Goal: Task Accomplishment & Management: Contribute content

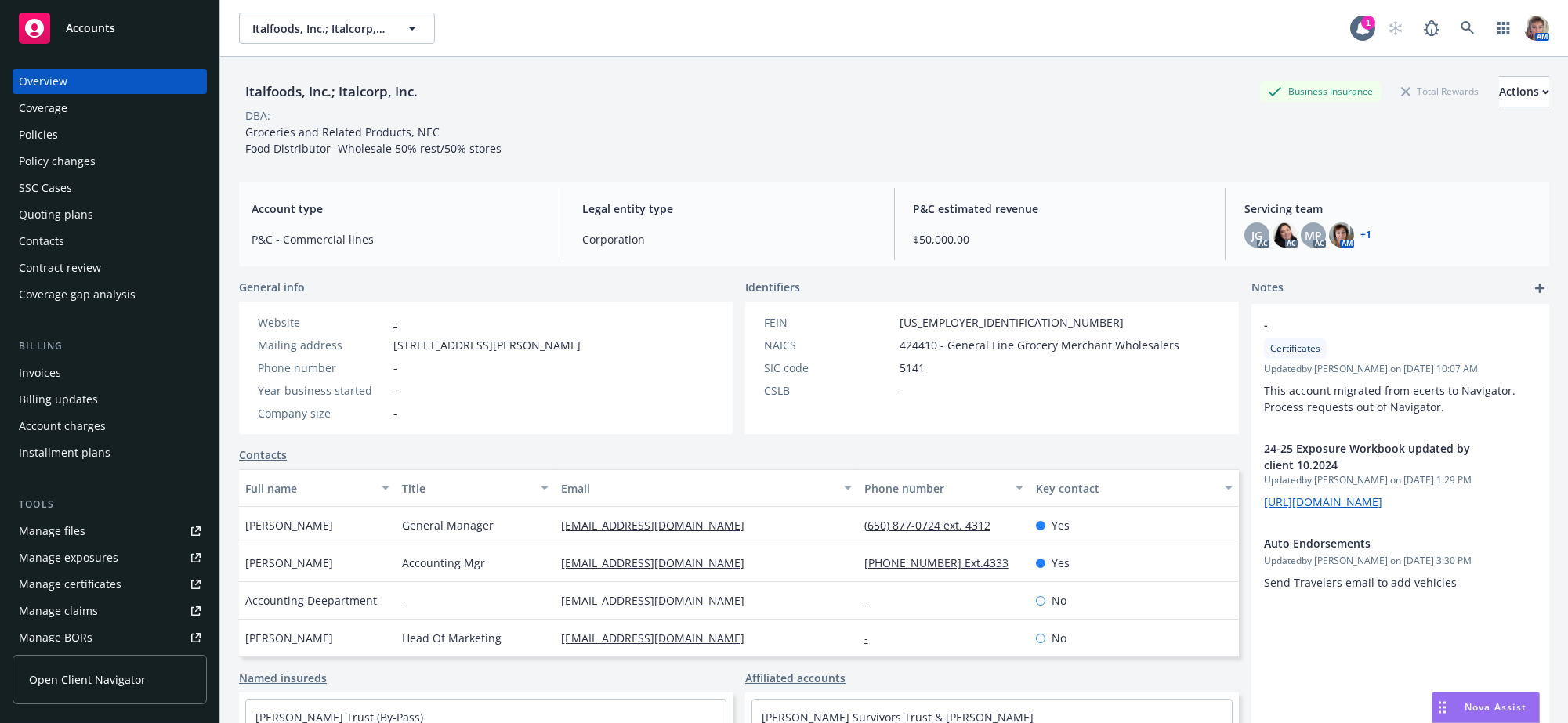
drag, startPoint x: 663, startPoint y: 353, endPoint x: 387, endPoint y: 354, distance: 276.0
click at [387, 354] on div "Website - Mailing address 205 Shaw Road South , , San Francisco, CA, 94080 Phon…" at bounding box center [419, 368] width 360 height 133
copy div "205 Shaw Road South , , San Francisco, CA, 94080"
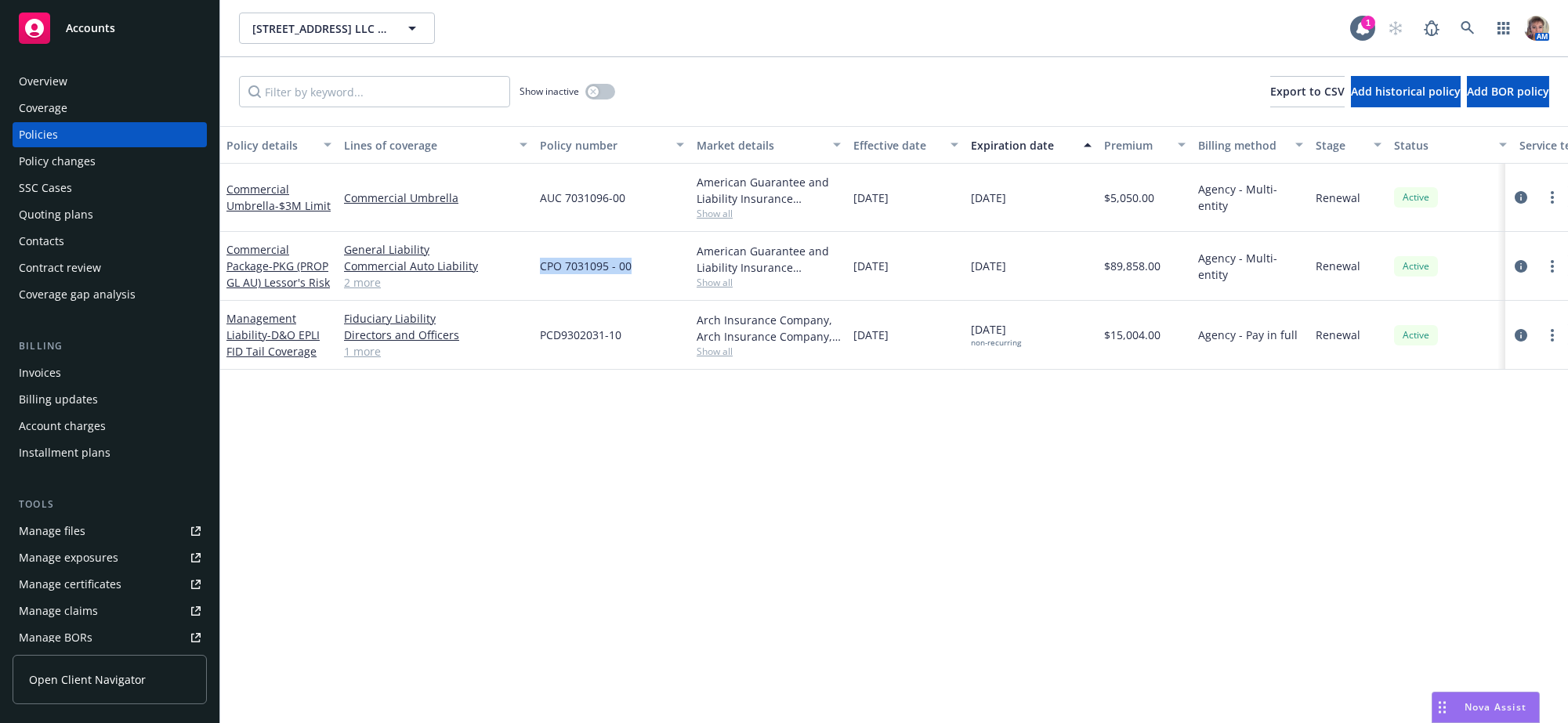
drag, startPoint x: 652, startPoint y: 283, endPoint x: 533, endPoint y: 272, distance: 119.5
click at [533, 272] on div "CPO 7031095 - 00" at bounding box center [611, 267] width 156 height 69
copy span "CPO 7031095 - 00"
drag, startPoint x: 629, startPoint y: 217, endPoint x: 536, endPoint y: 216, distance: 93.0
click at [536, 216] on div "AUC 7031096-00" at bounding box center [611, 197] width 156 height 68
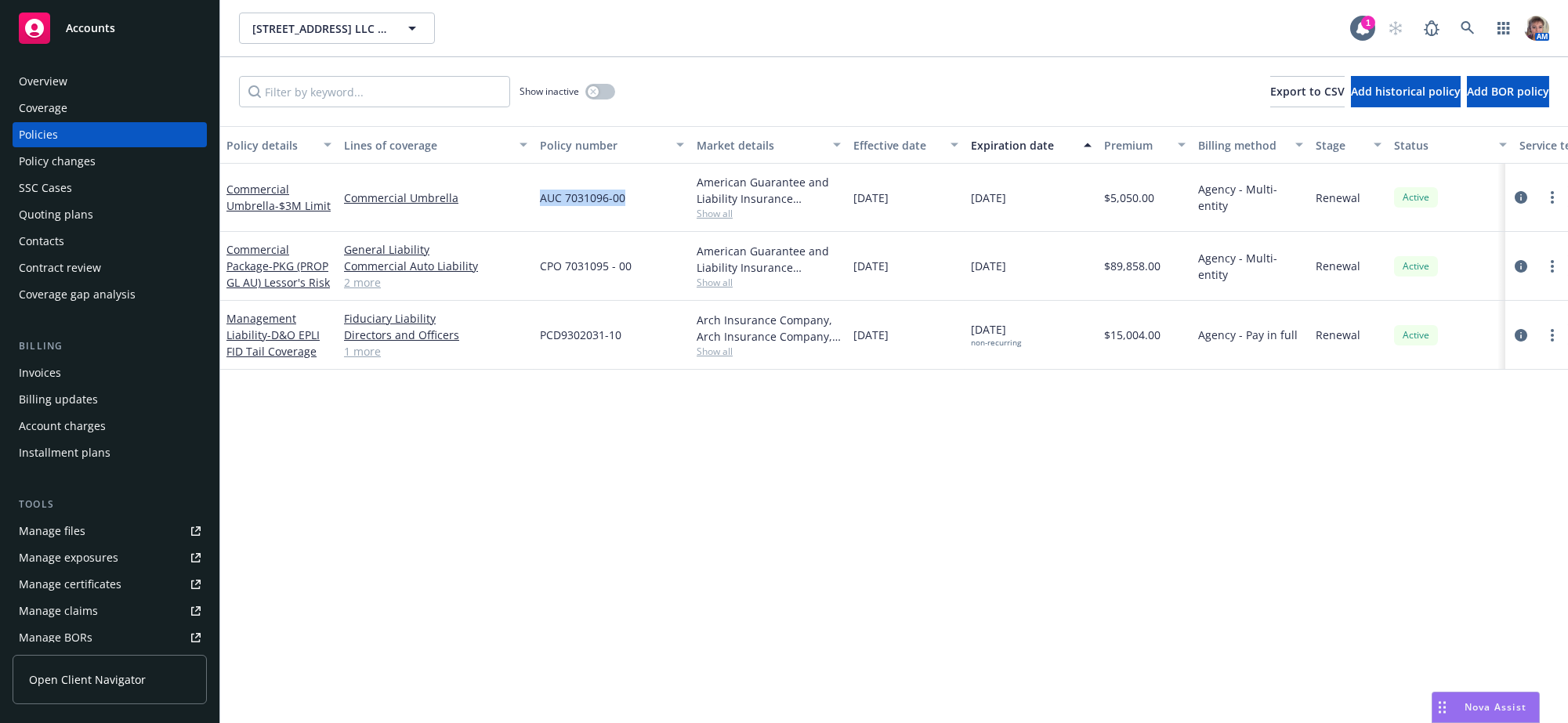
copy span "AUC 7031096-00"
click at [1527, 272] on icon "circleInformation" at bounding box center [1520, 266] width 13 height 13
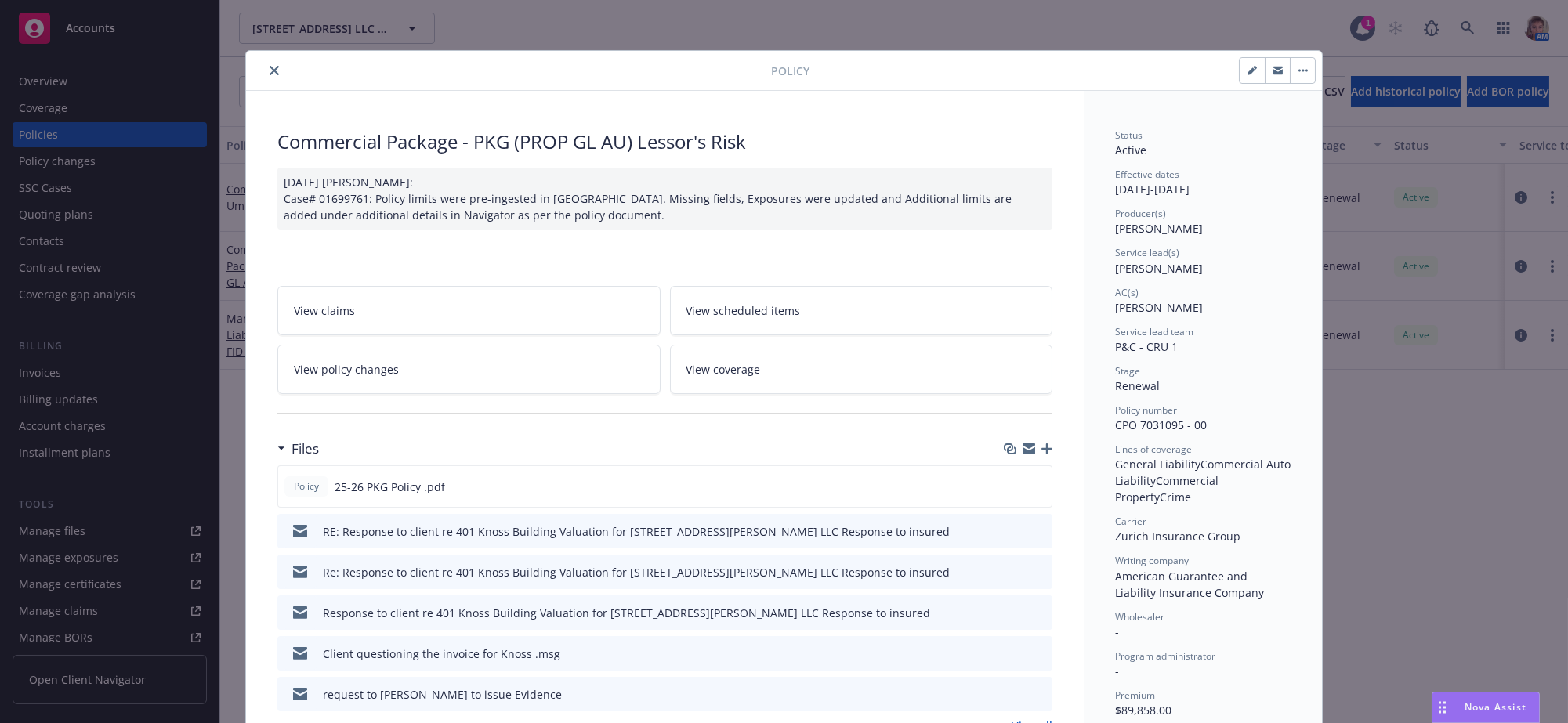
click at [1006, 574] on icon "download file" at bounding box center [1011, 570] width 10 height 10
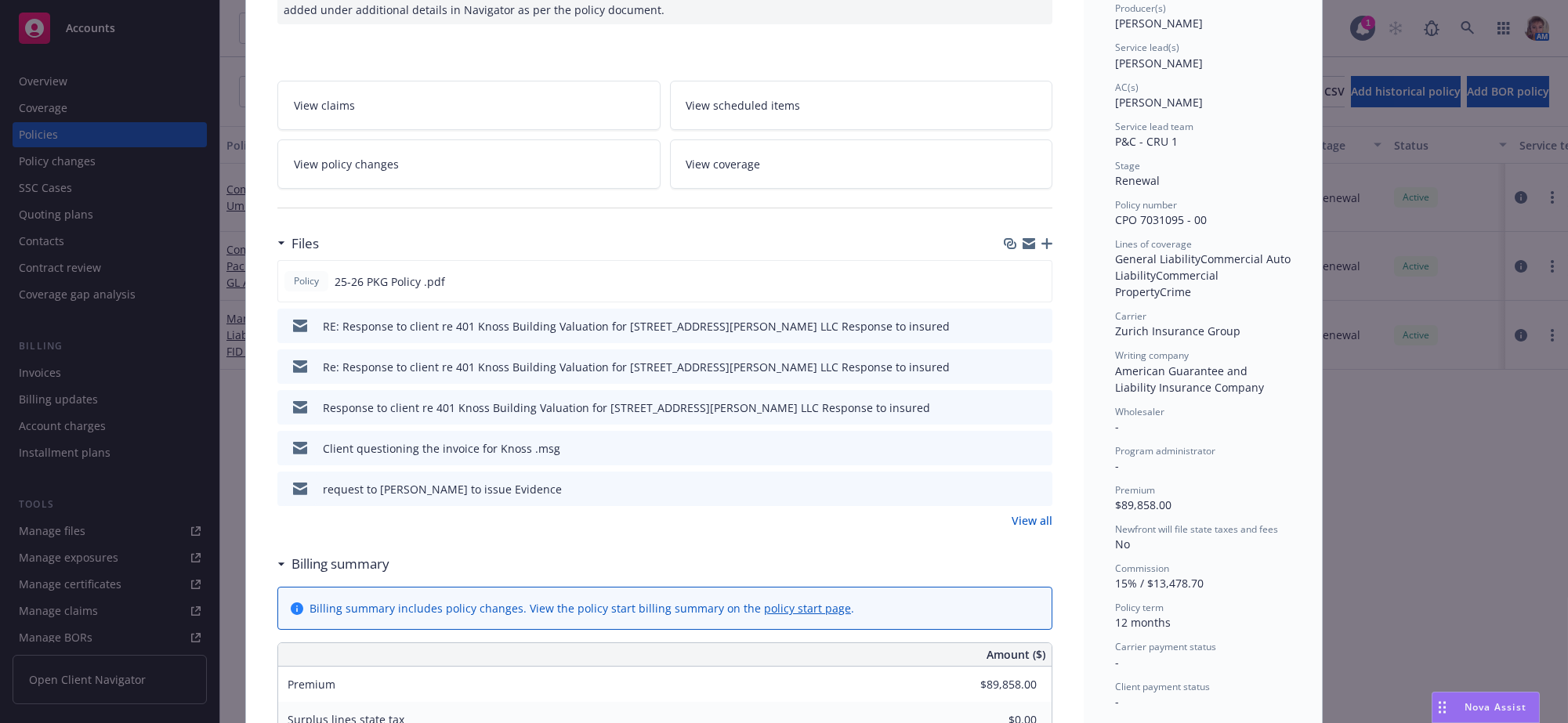
scroll to position [240, 0]
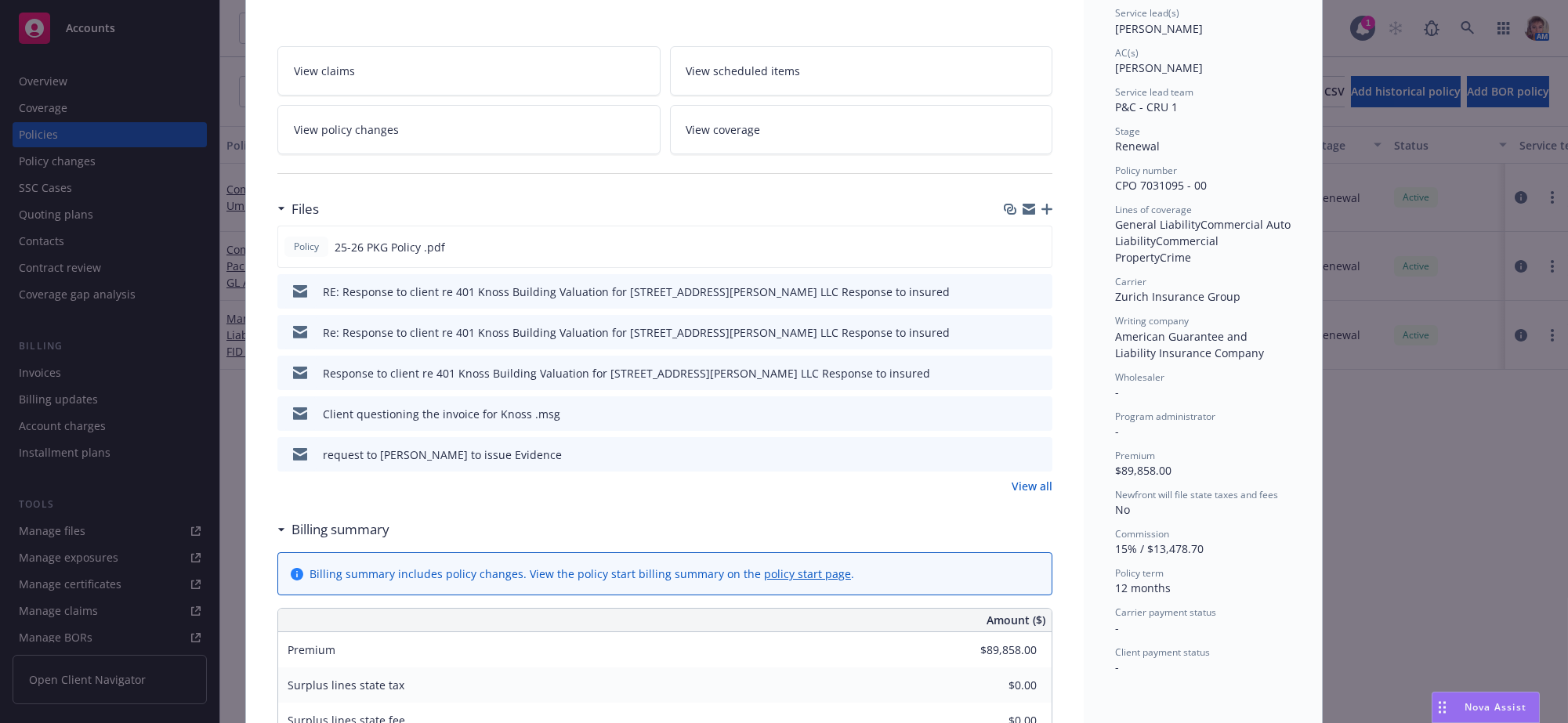
click at [1038, 495] on link "View all" at bounding box center [1031, 486] width 40 height 17
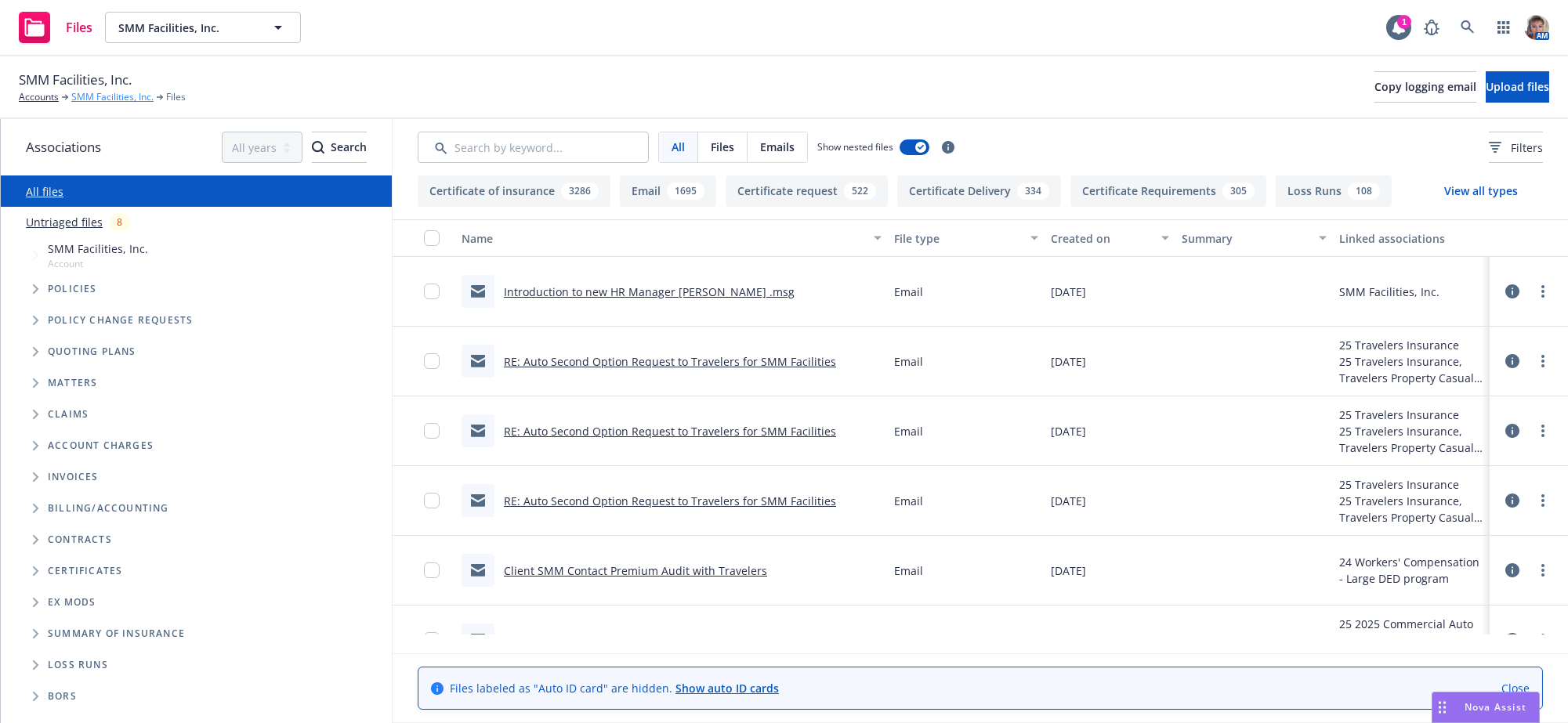
click at [112, 103] on link "SMM Facilities, Inc." at bounding box center [112, 97] width 83 height 14
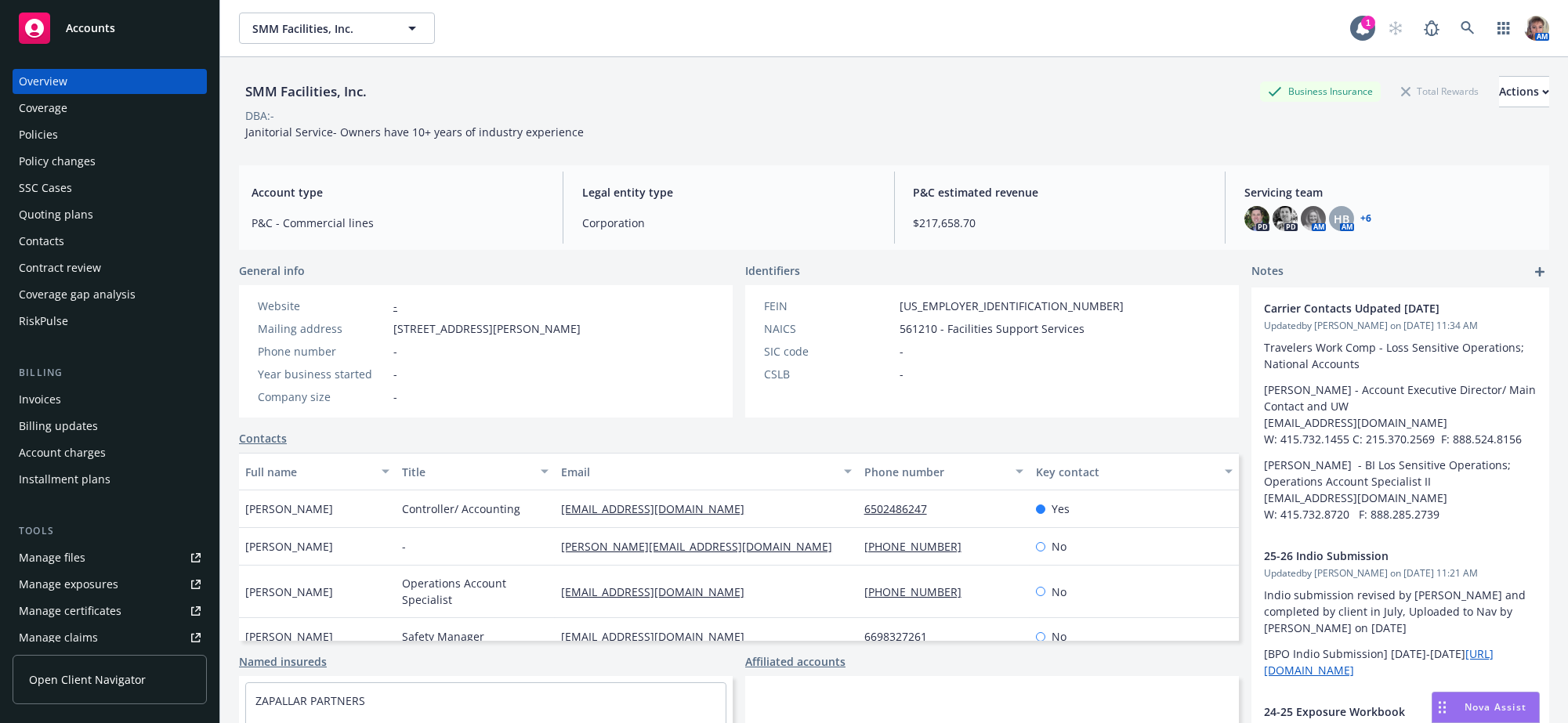
click at [87, 227] on div "Quoting plans" at bounding box center [56, 213] width 75 height 25
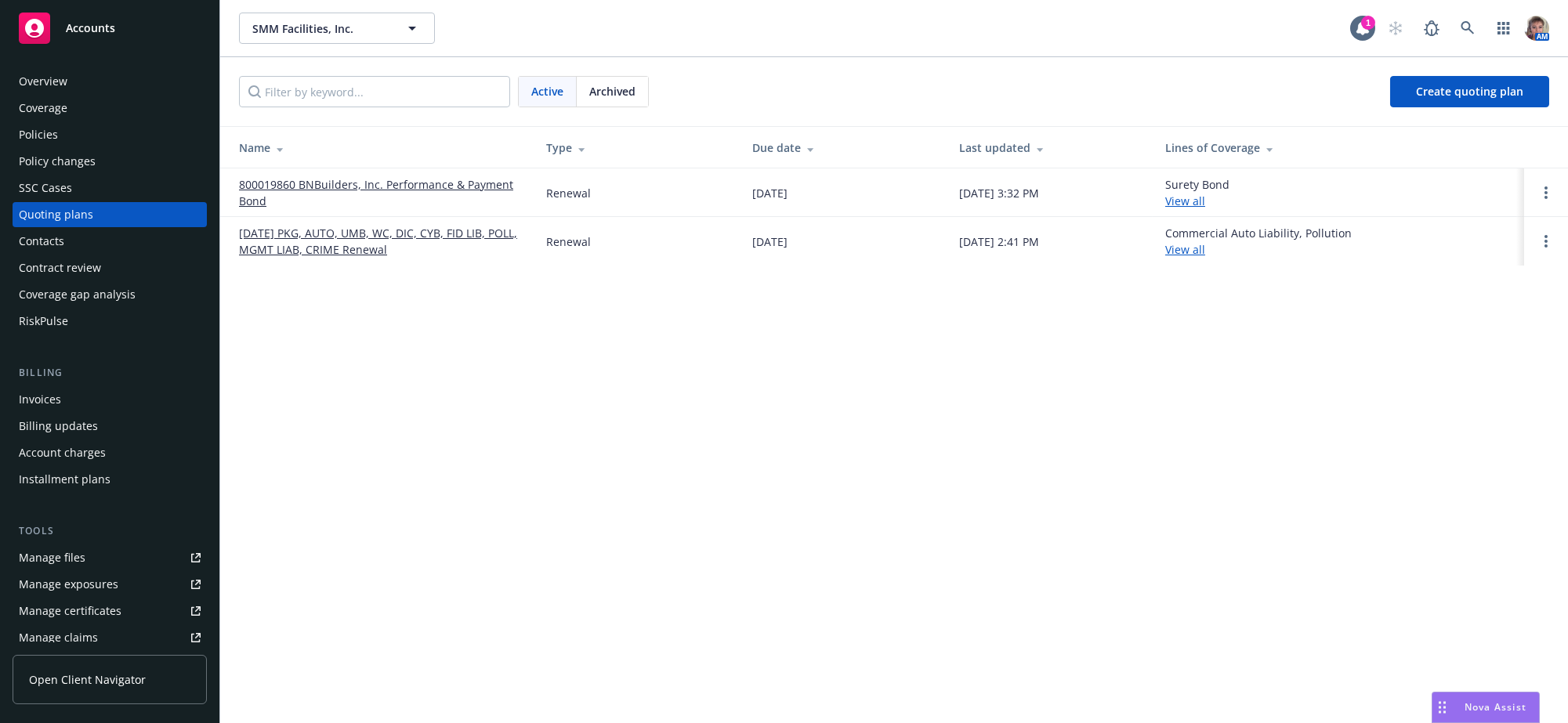
click at [388, 244] on link "[DATE] PKG, AUTO, UMB, WC, DIC, CYB, FID LIB, POLL, MGMT LIAB, CRIME Renewal" at bounding box center [380, 241] width 282 height 32
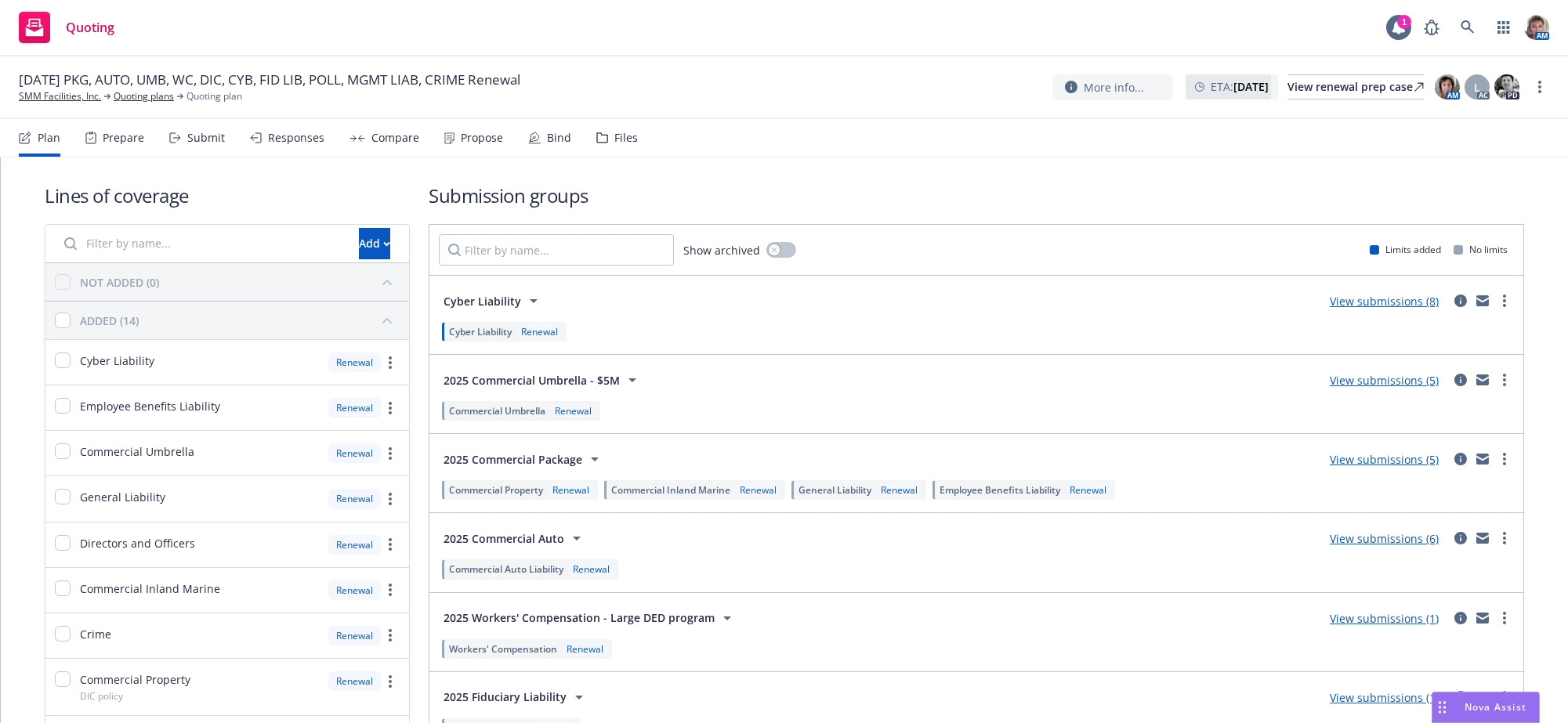
click at [204, 145] on div "Submit" at bounding box center [206, 138] width 37 height 13
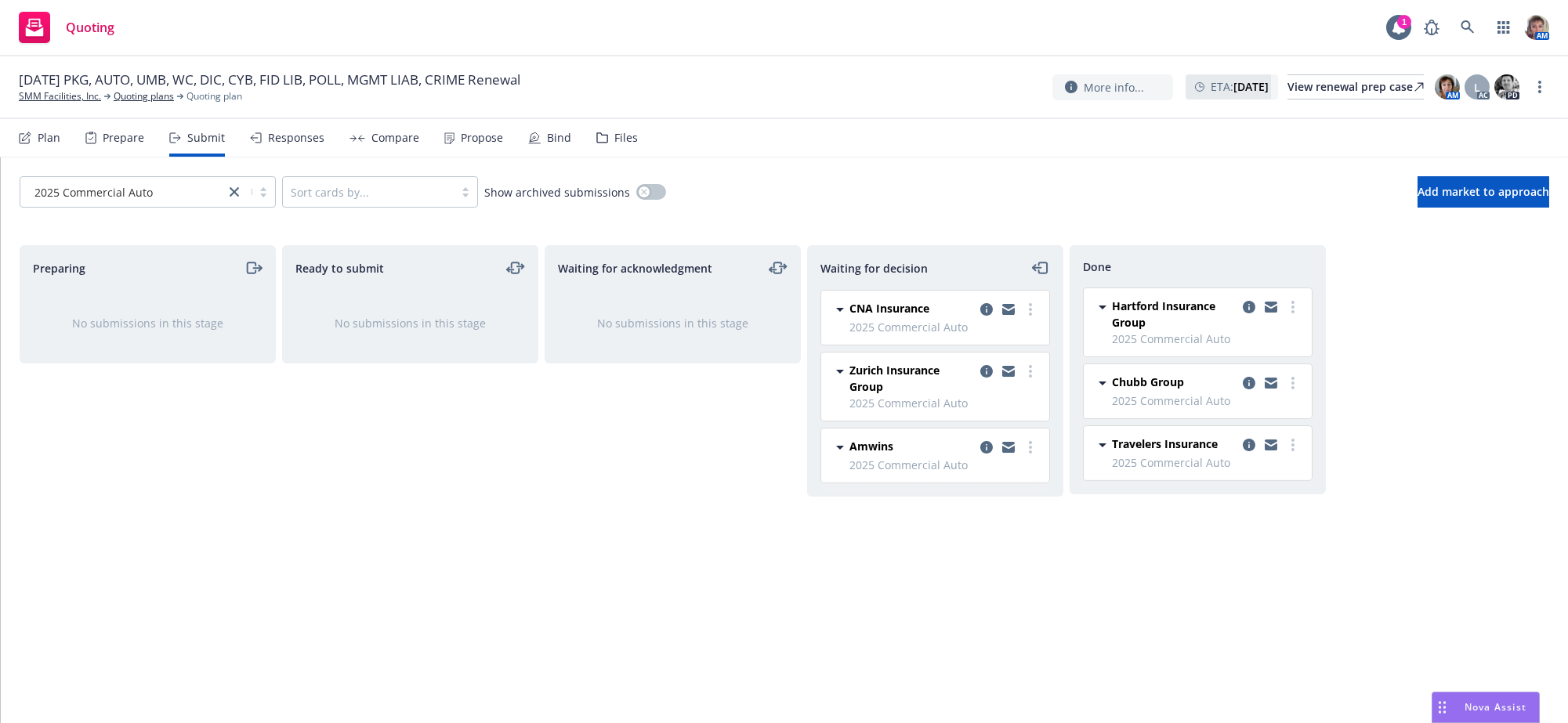
click at [310, 145] on div "Responses" at bounding box center [295, 138] width 56 height 13
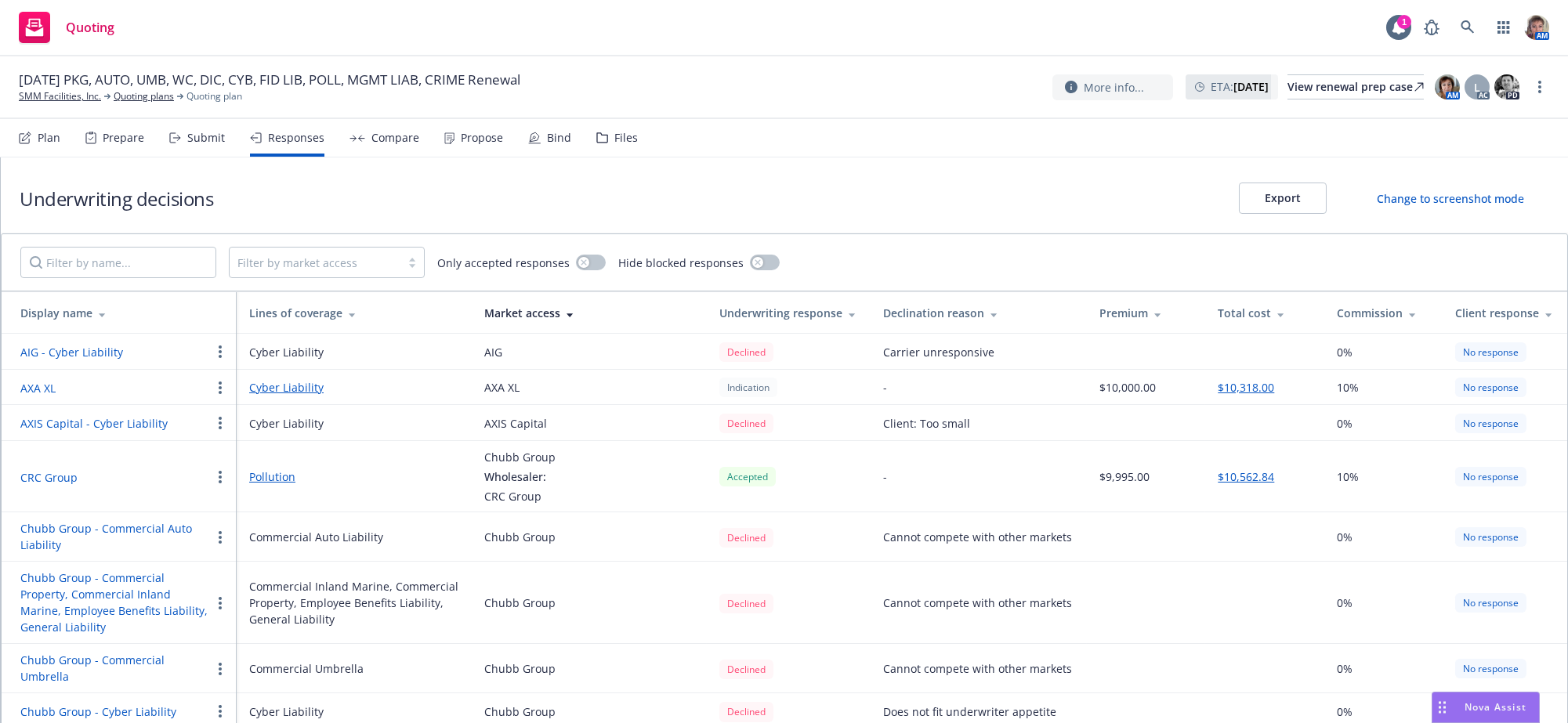
scroll to position [845, 0]
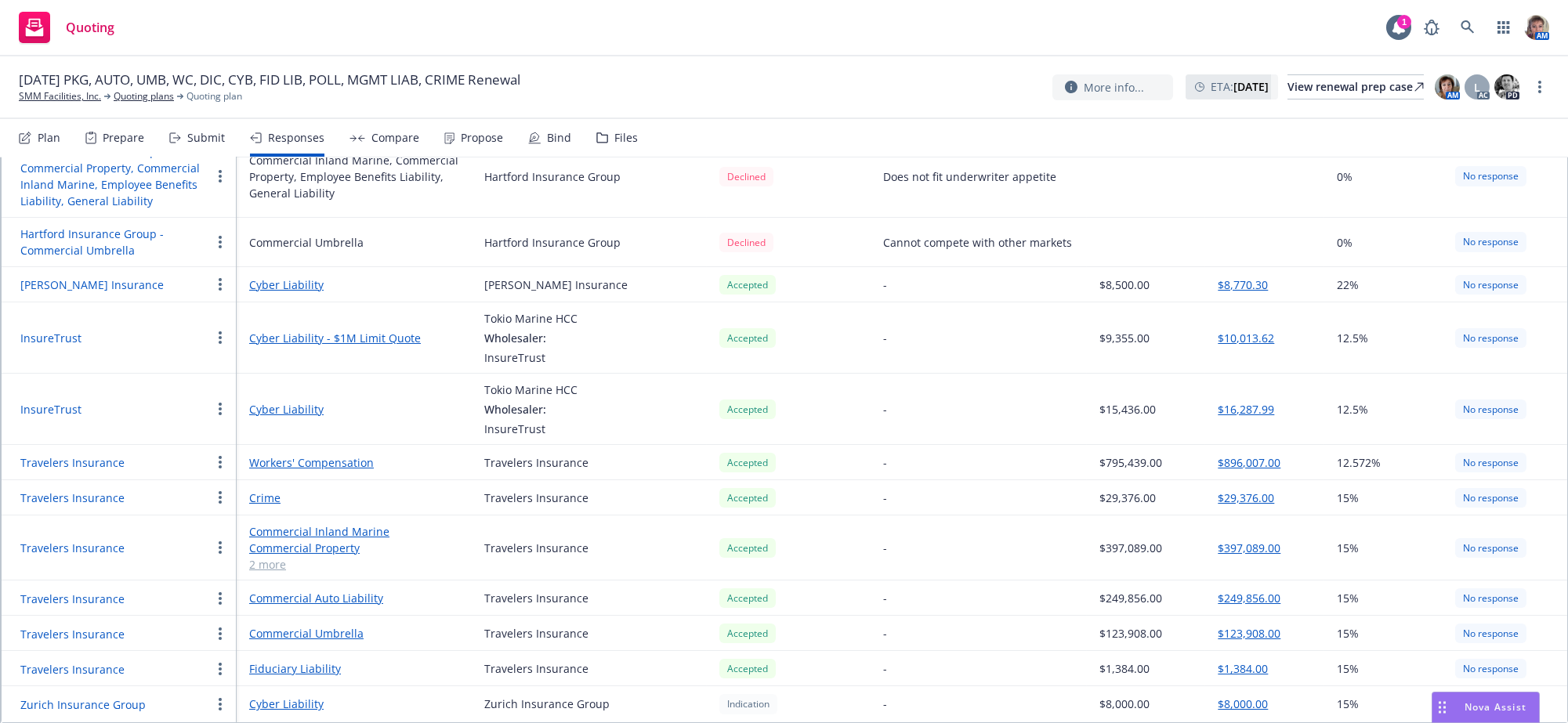
click at [222, 597] on button "button" at bounding box center [219, 598] width 19 height 19
click at [271, 498] on span "Copy logging email" at bounding box center [276, 498] width 137 height 15
click at [218, 629] on icon "button" at bounding box center [219, 633] width 3 height 13
click at [262, 536] on span "Copy logging email" at bounding box center [276, 534] width 137 height 15
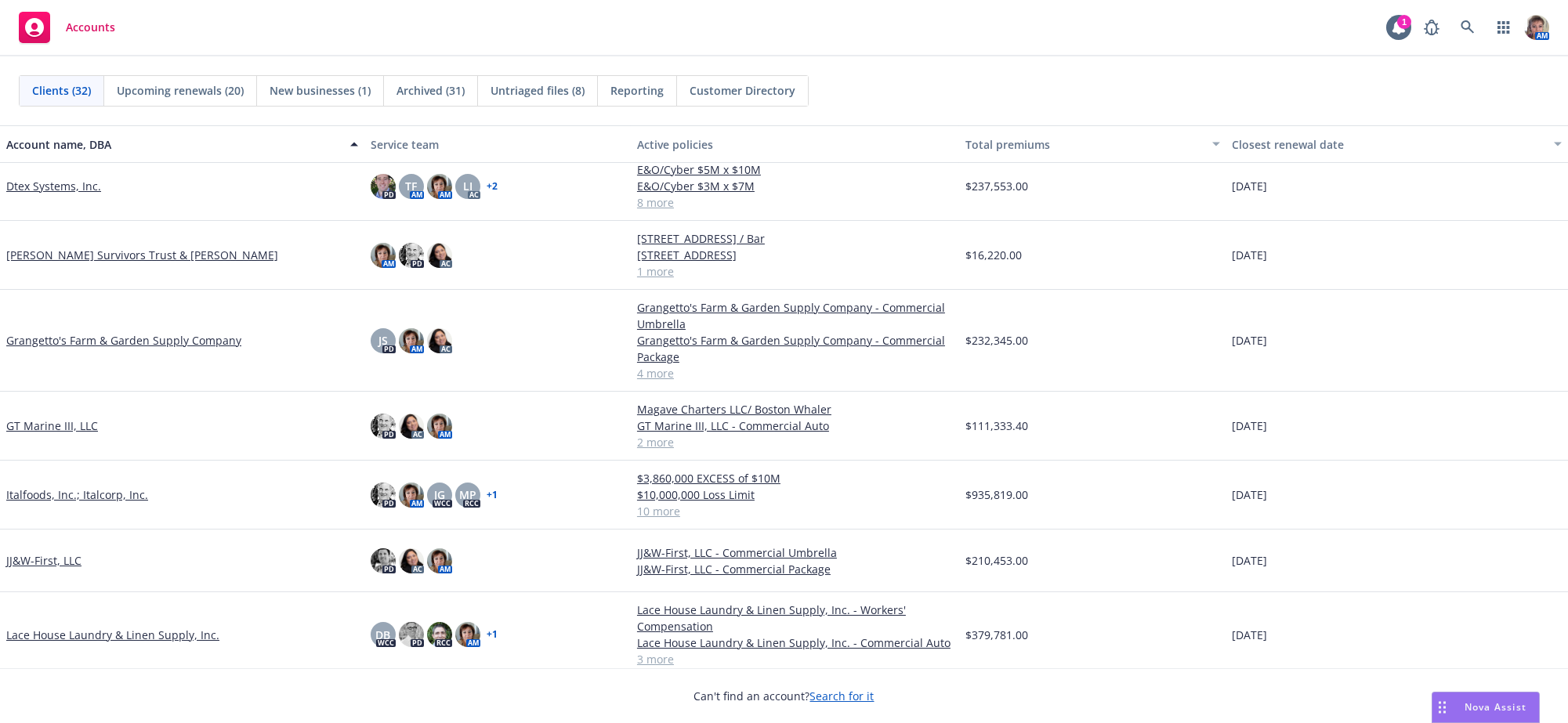
scroll to position [471, 0]
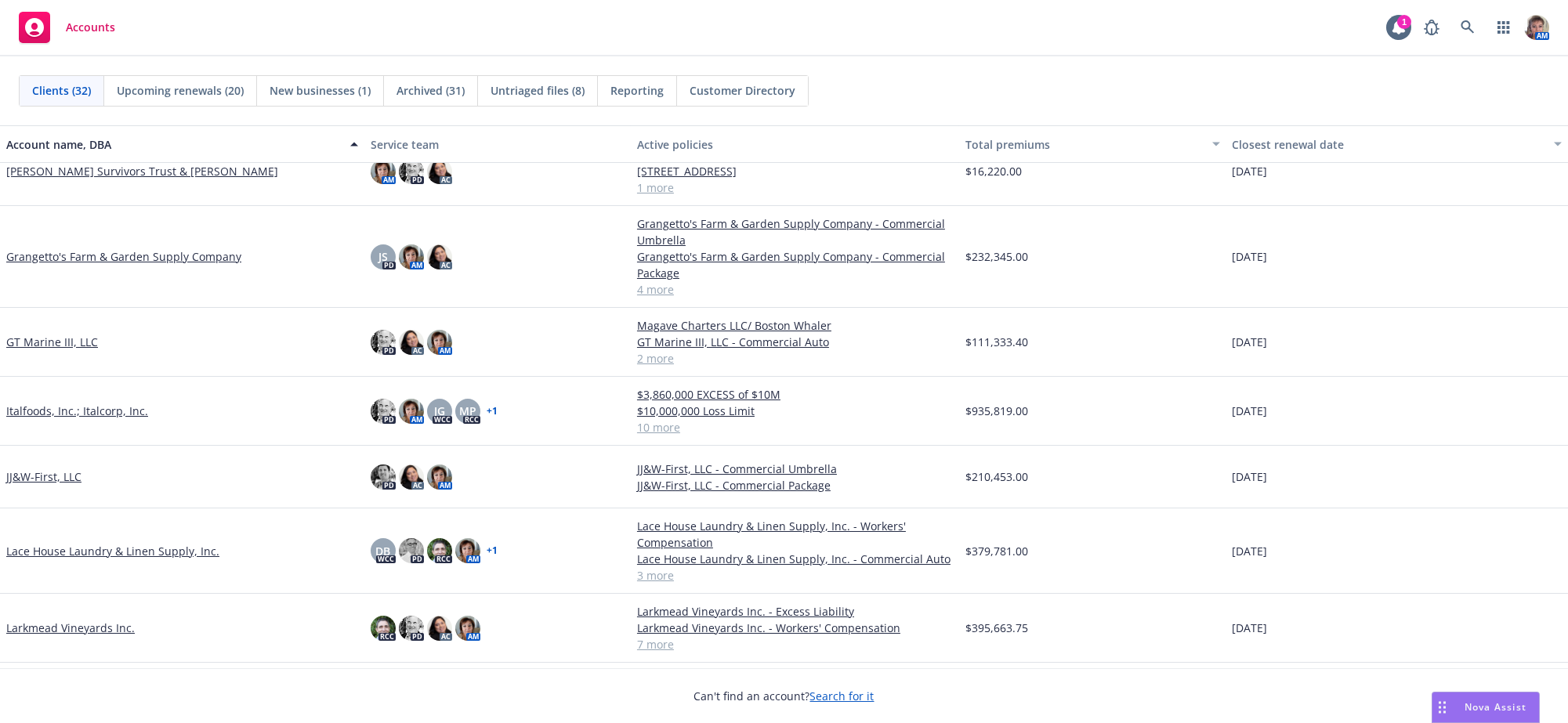
click at [57, 419] on link "Italfoods, Inc.; Italcorp, Inc." at bounding box center [77, 410] width 142 height 17
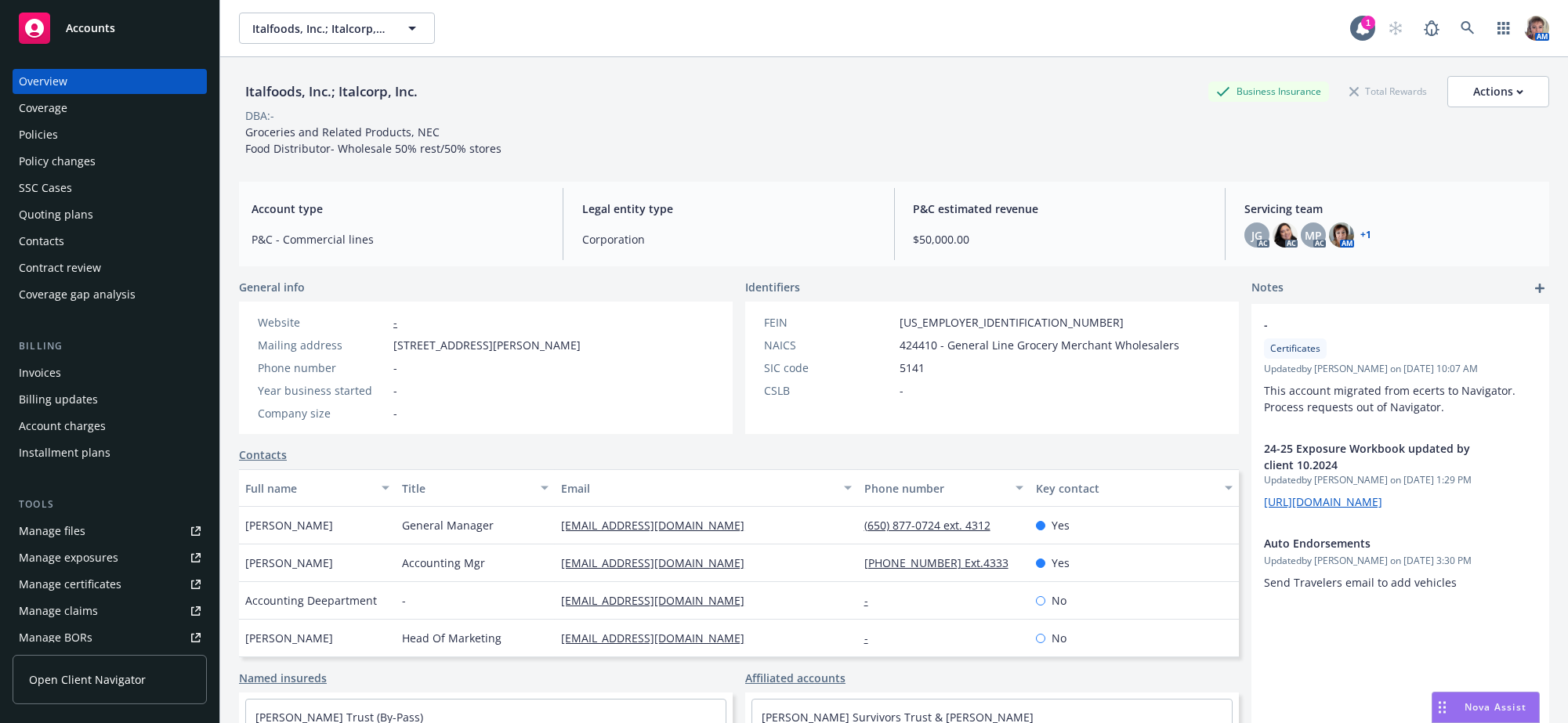
click at [136, 544] on link "Manage files" at bounding box center [109, 530] width 194 height 25
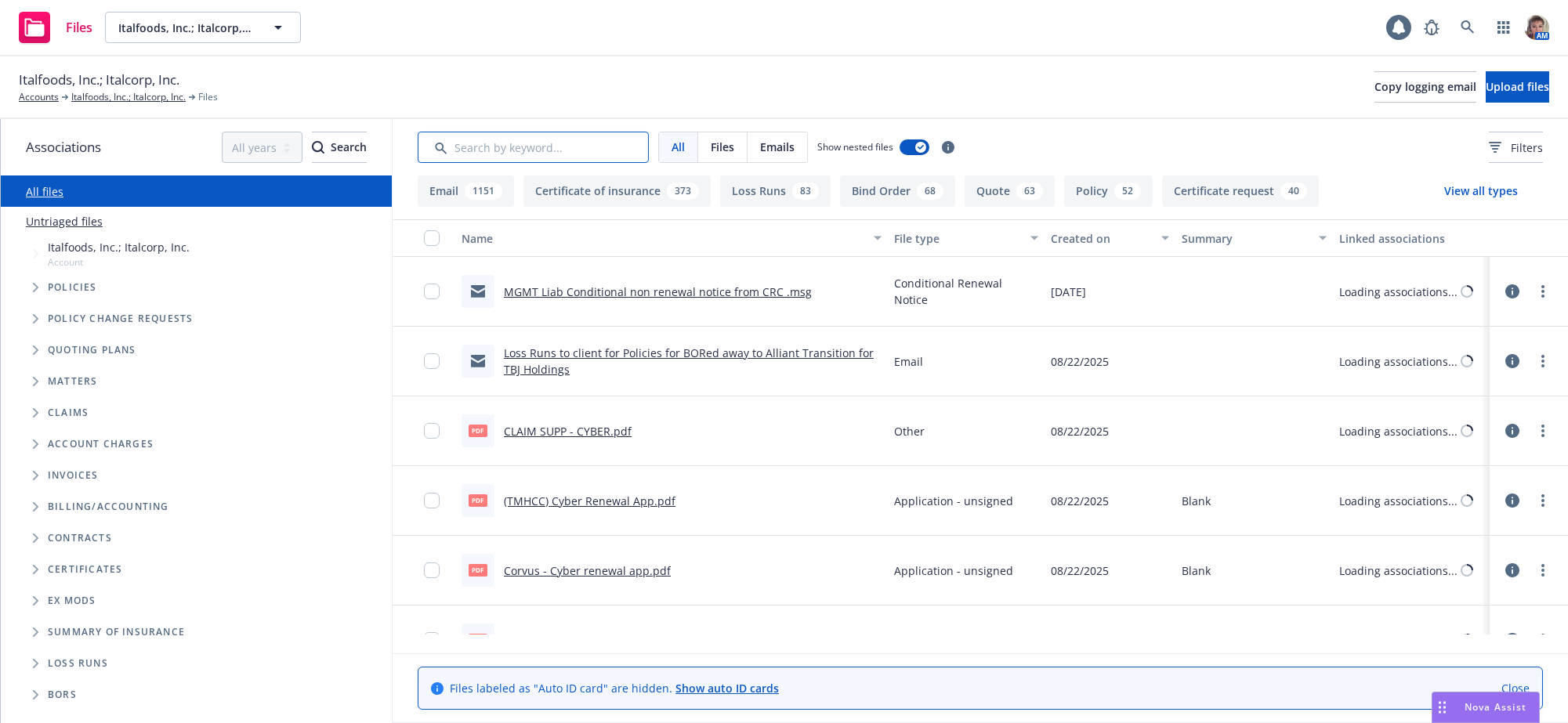
click at [595, 161] on input "Search by keyword..." at bounding box center [532, 148] width 231 height 31
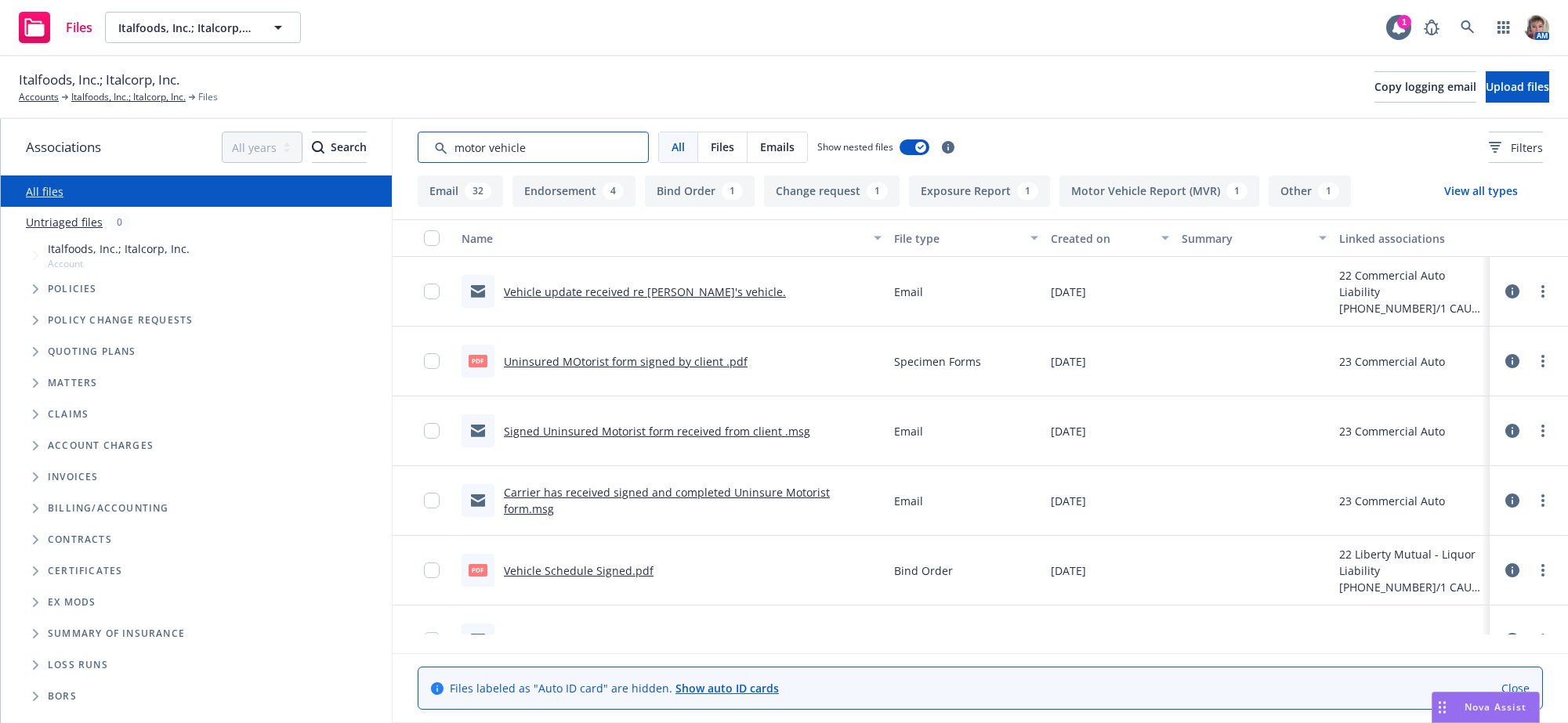
drag, startPoint x: 553, startPoint y: 150, endPoint x: 387, endPoint y: 150, distance: 166.0
click at [387, 150] on div "Associations All years 2027 2026 2025 2024 2023 2022 2021 2020 2019 2018 2017 2…" at bounding box center [784, 421] width 1567 height 604
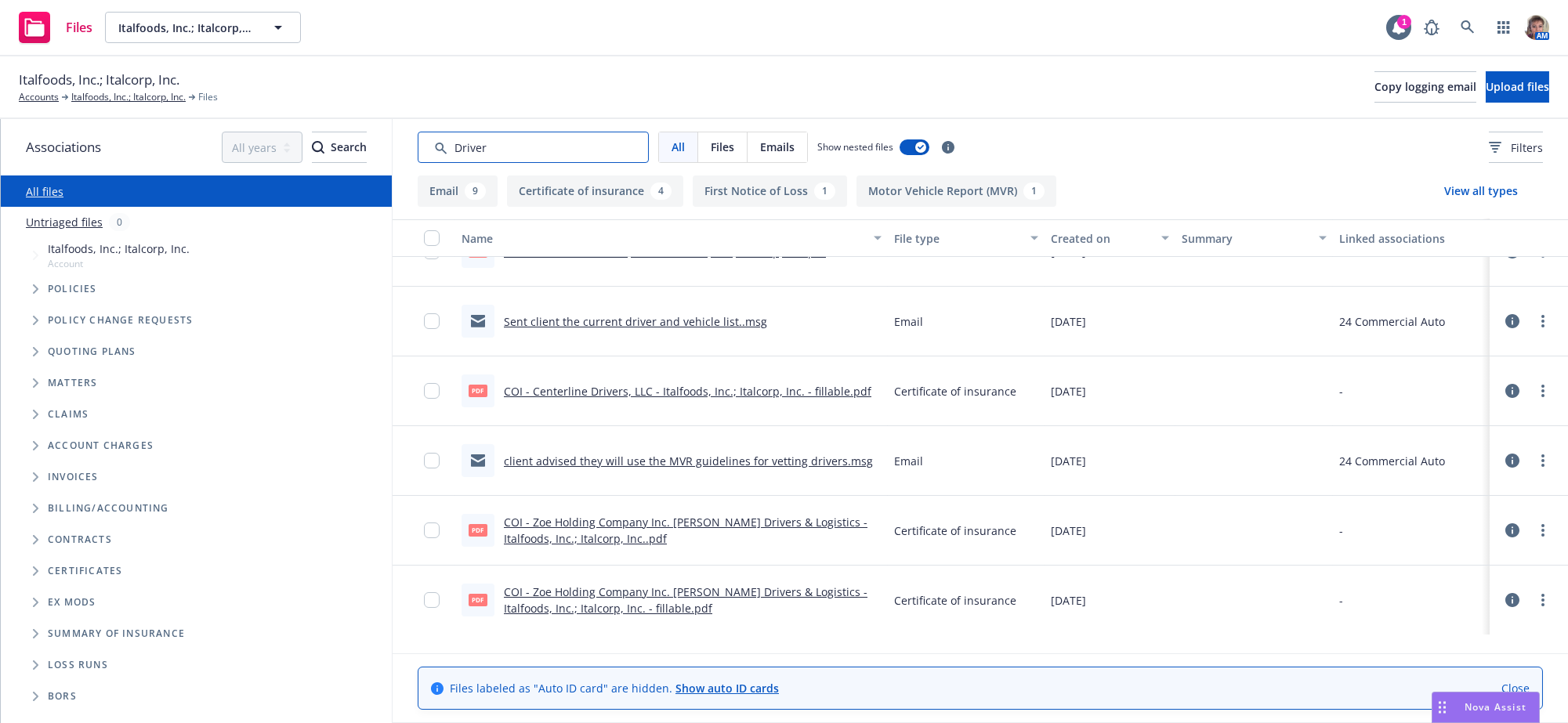
scroll to position [683, 0]
type input "Driver"
click at [749, 467] on link "client advised they will use the MVR guidelines for vetting drivers.msg" at bounding box center [688, 459] width 369 height 15
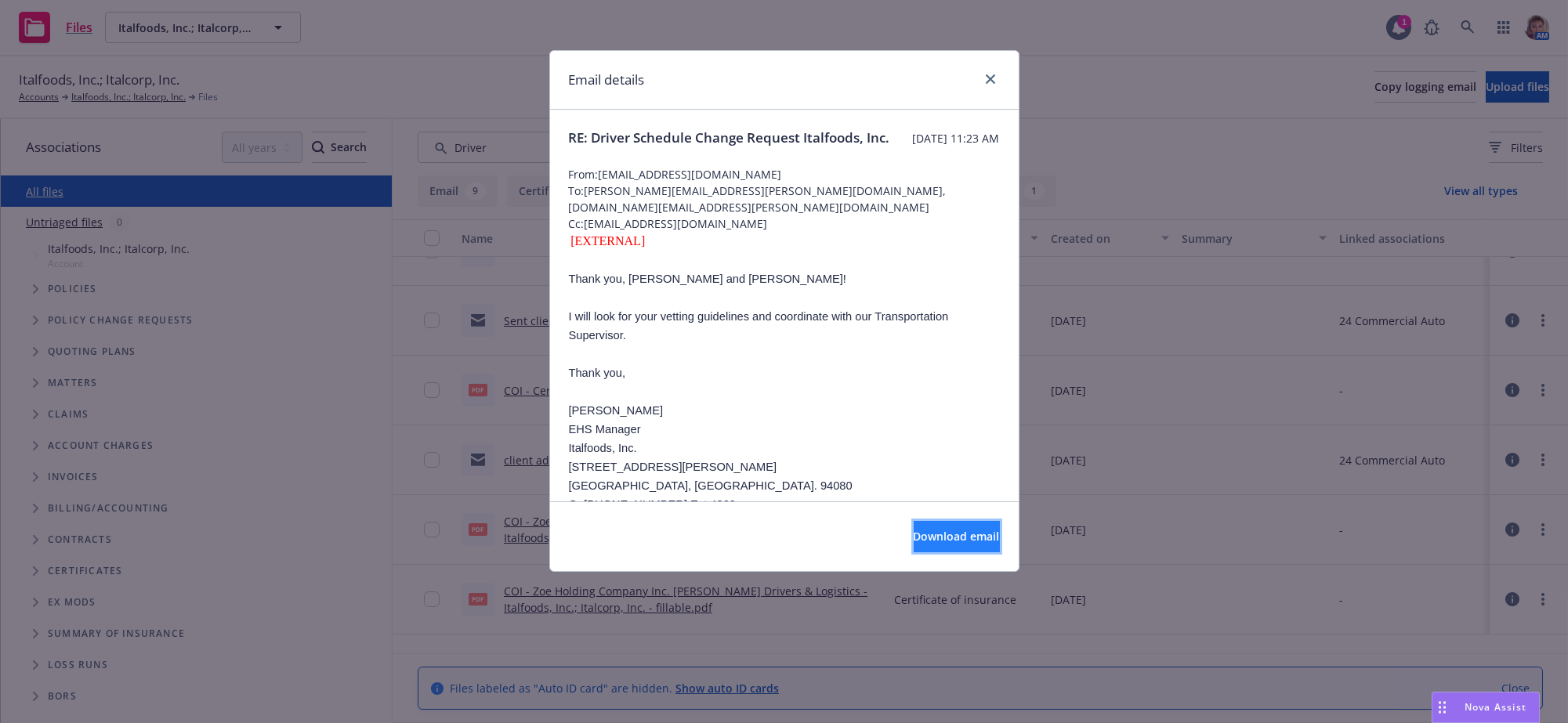
click at [914, 540] on span "Download email" at bounding box center [957, 536] width 87 height 15
drag, startPoint x: 991, startPoint y: 86, endPoint x: 994, endPoint y: 113, distance: 27.2
click at [991, 87] on link "close" at bounding box center [990, 79] width 19 height 19
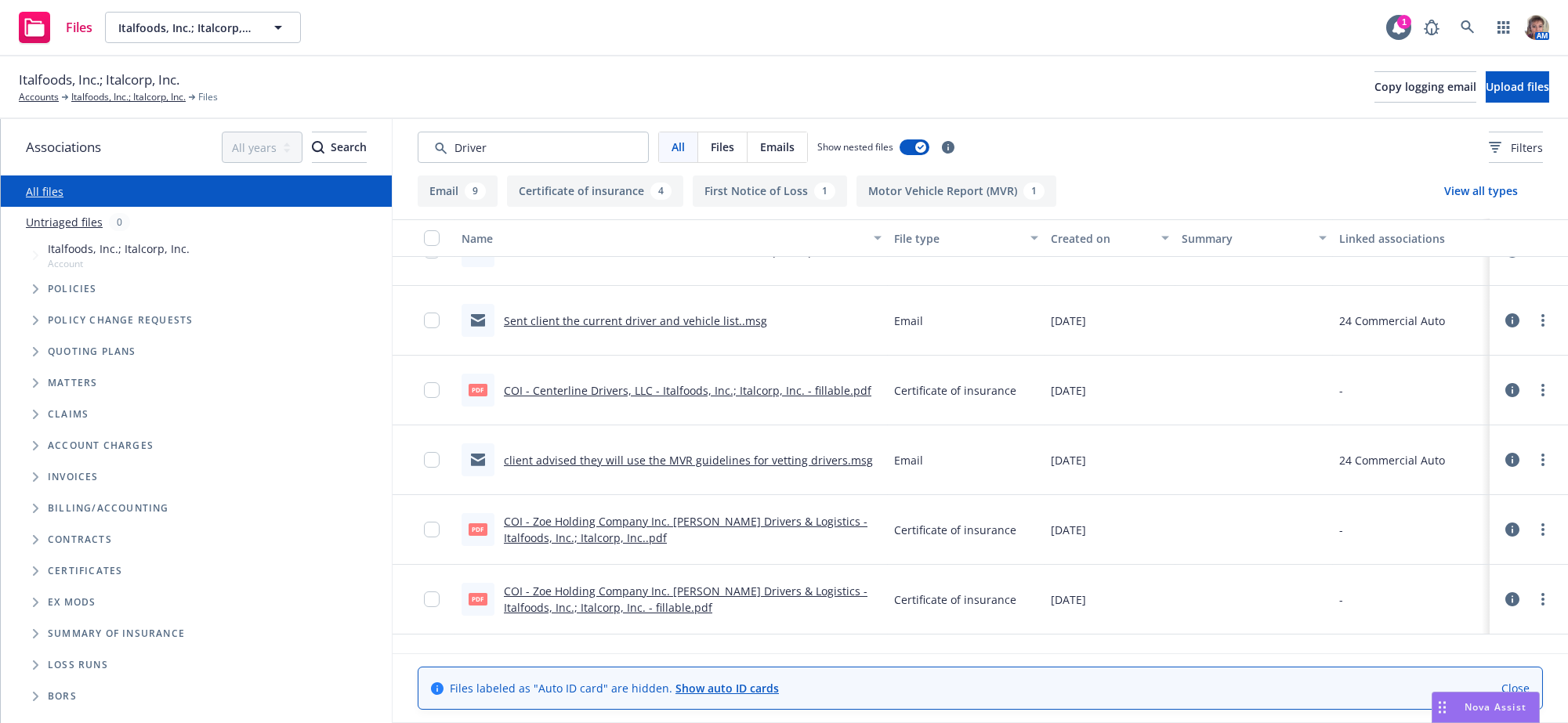
scroll to position [0, 0]
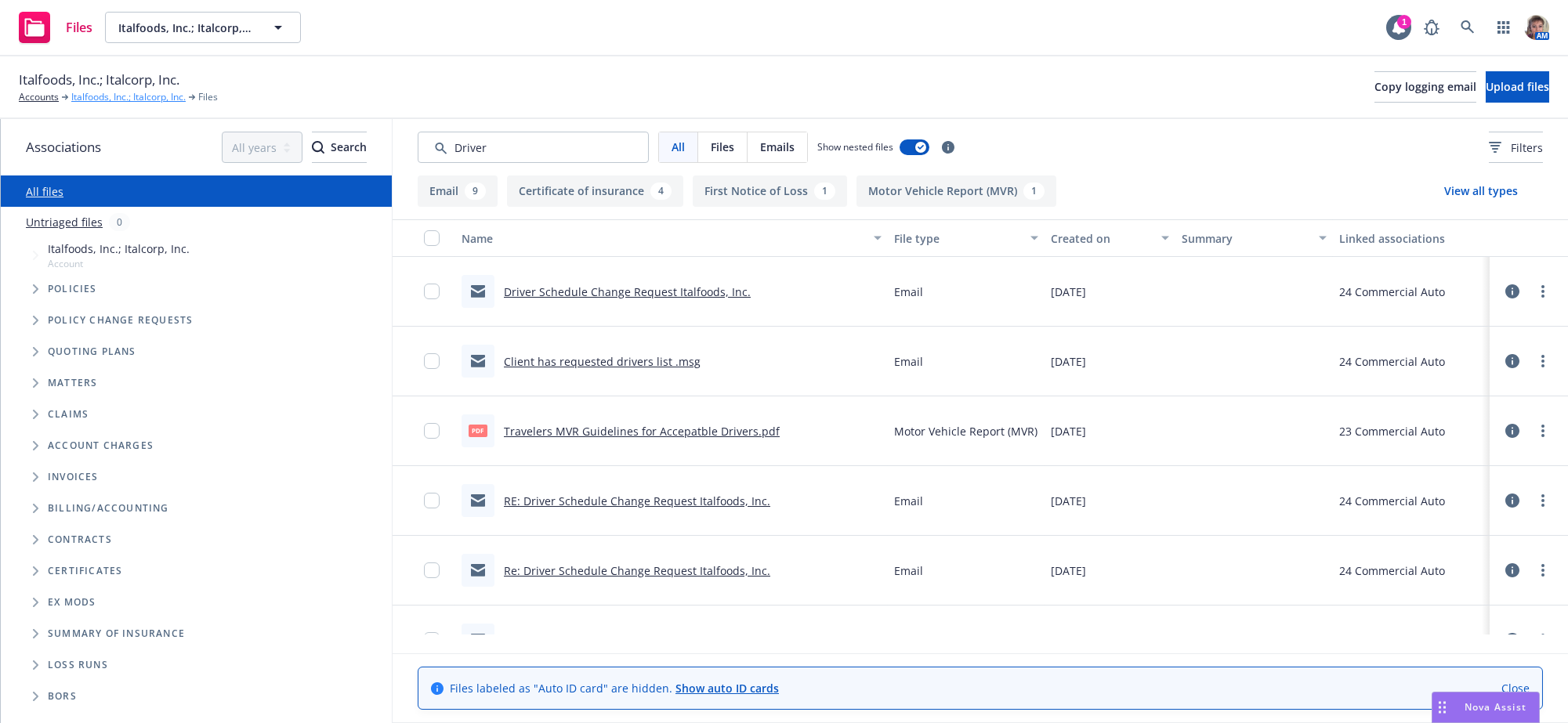
click at [101, 98] on link "Italfoods, Inc.; Italcorp, Inc." at bounding box center [128, 97] width 114 height 14
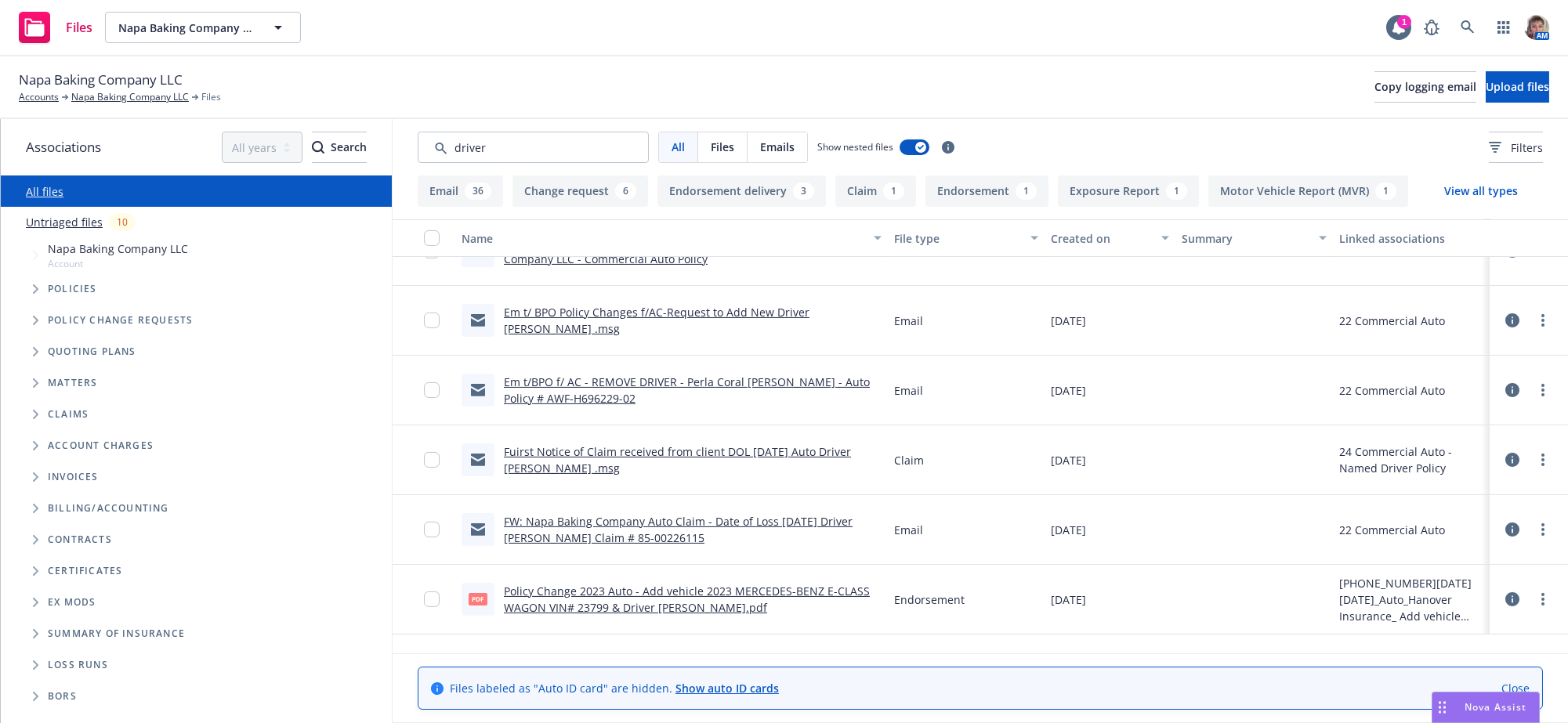
scroll to position [3233, 0]
drag, startPoint x: 619, startPoint y: 145, endPoint x: 427, endPoint y: 163, distance: 192.8
click at [432, 160] on input "Search by keyword..." at bounding box center [532, 148] width 231 height 31
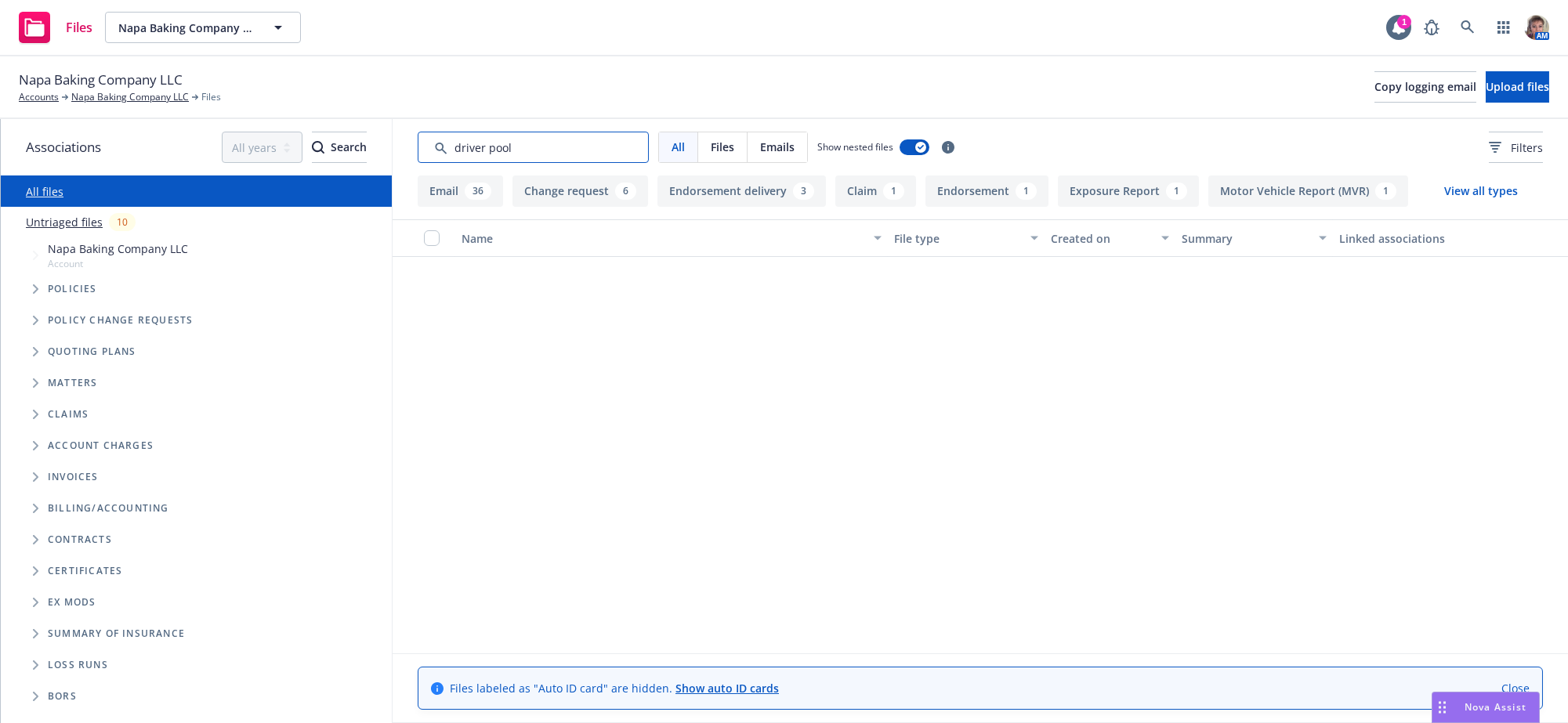
scroll to position [3212, 0]
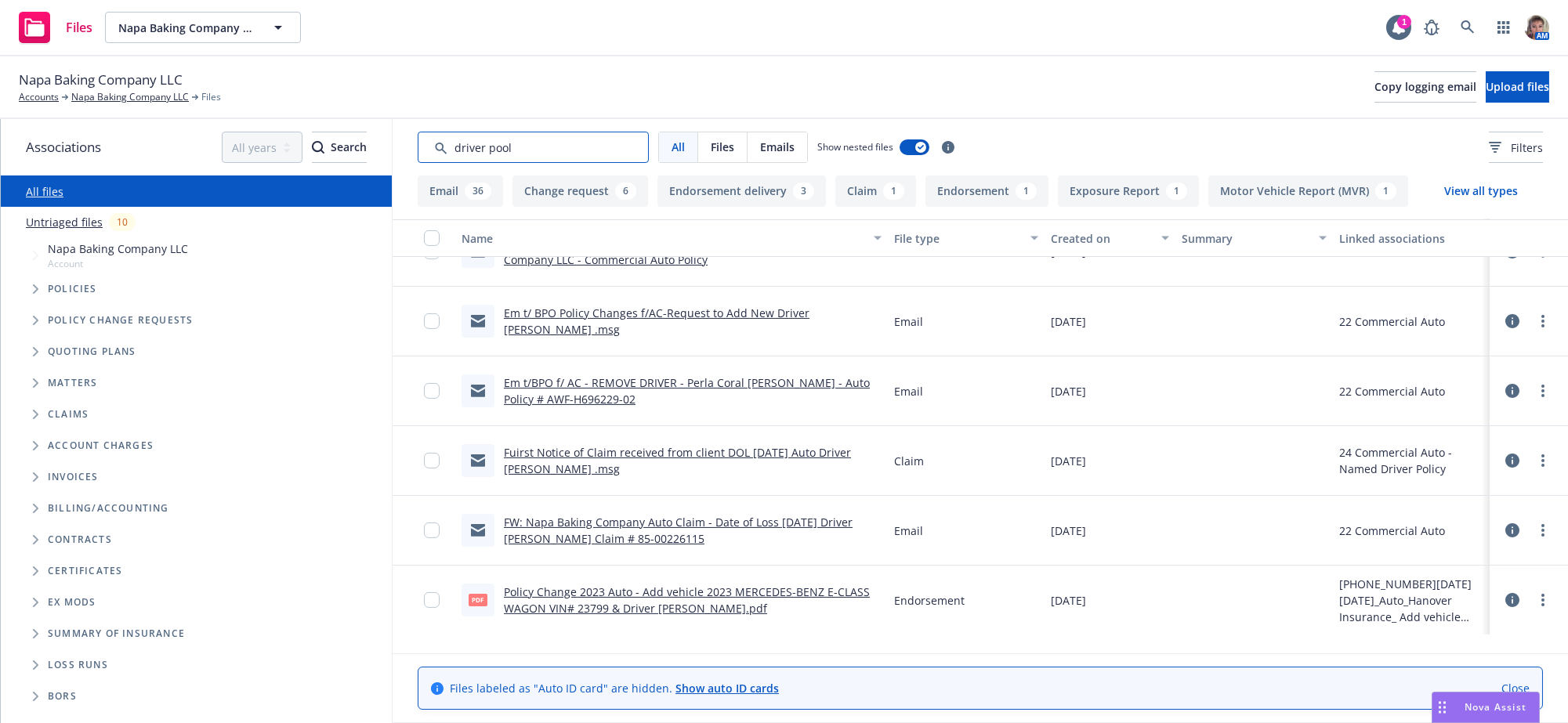
type input "driver pool"
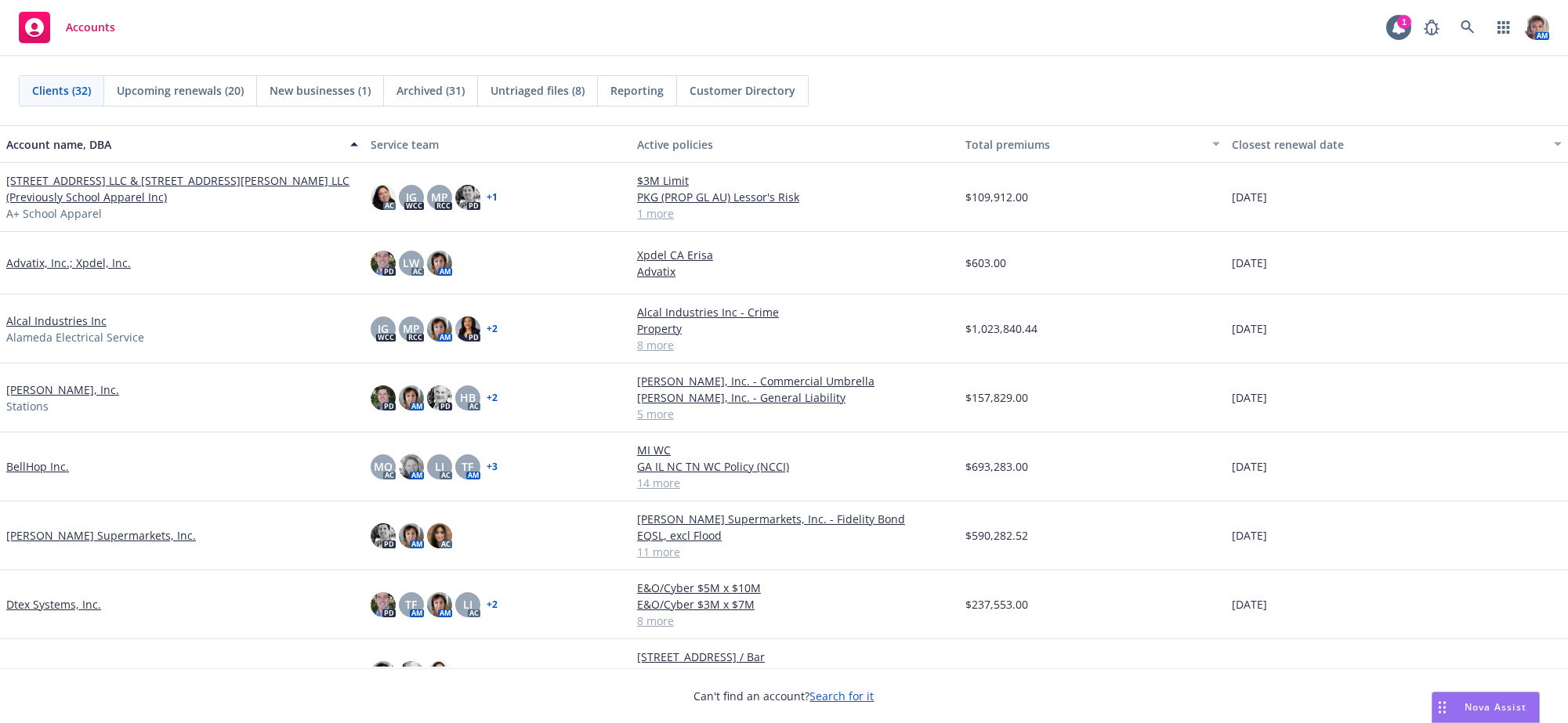
click at [27, 398] on link "[PERSON_NAME], Inc." at bounding box center [62, 390] width 113 height 17
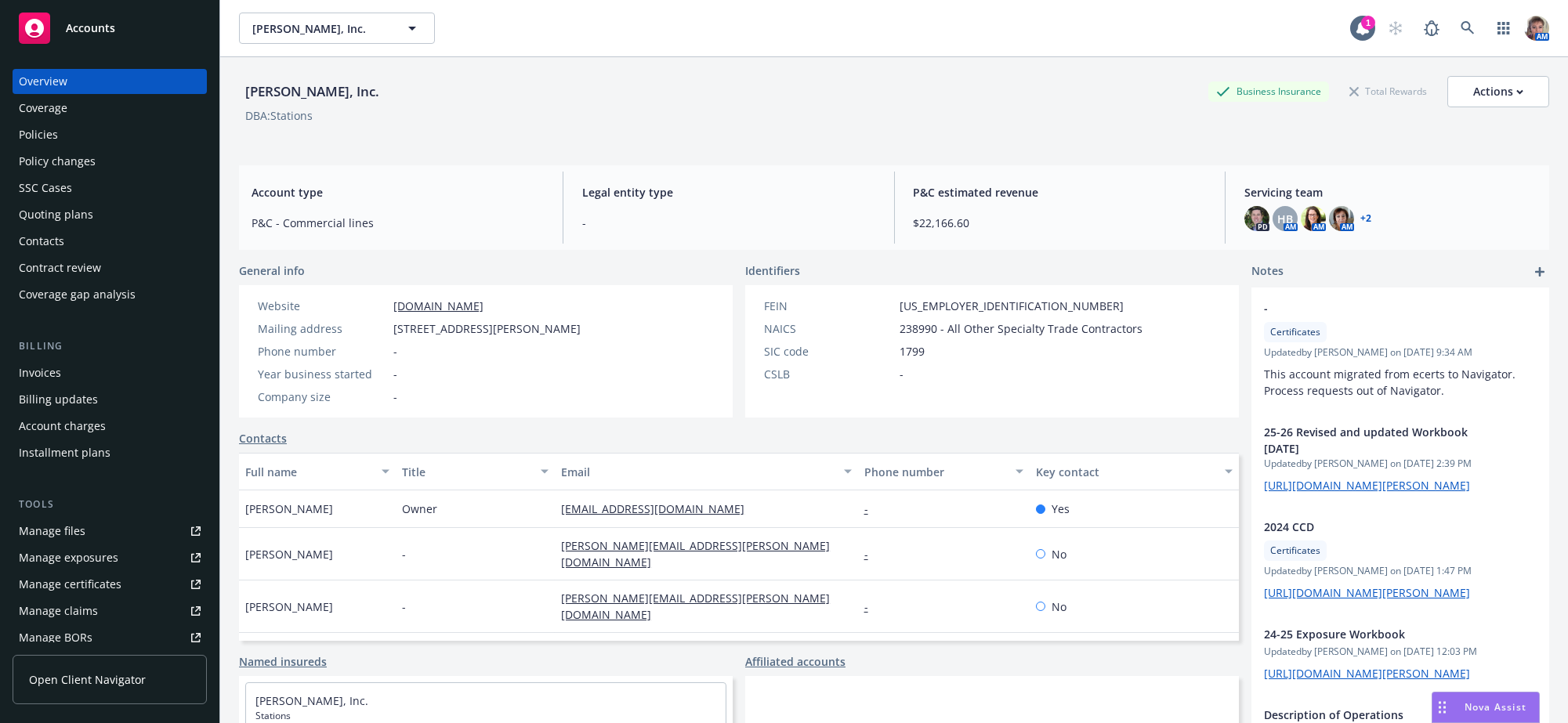
click at [162, 544] on link "Manage files" at bounding box center [109, 530] width 194 height 25
click at [81, 37] on div "Accounts" at bounding box center [109, 29] width 182 height 31
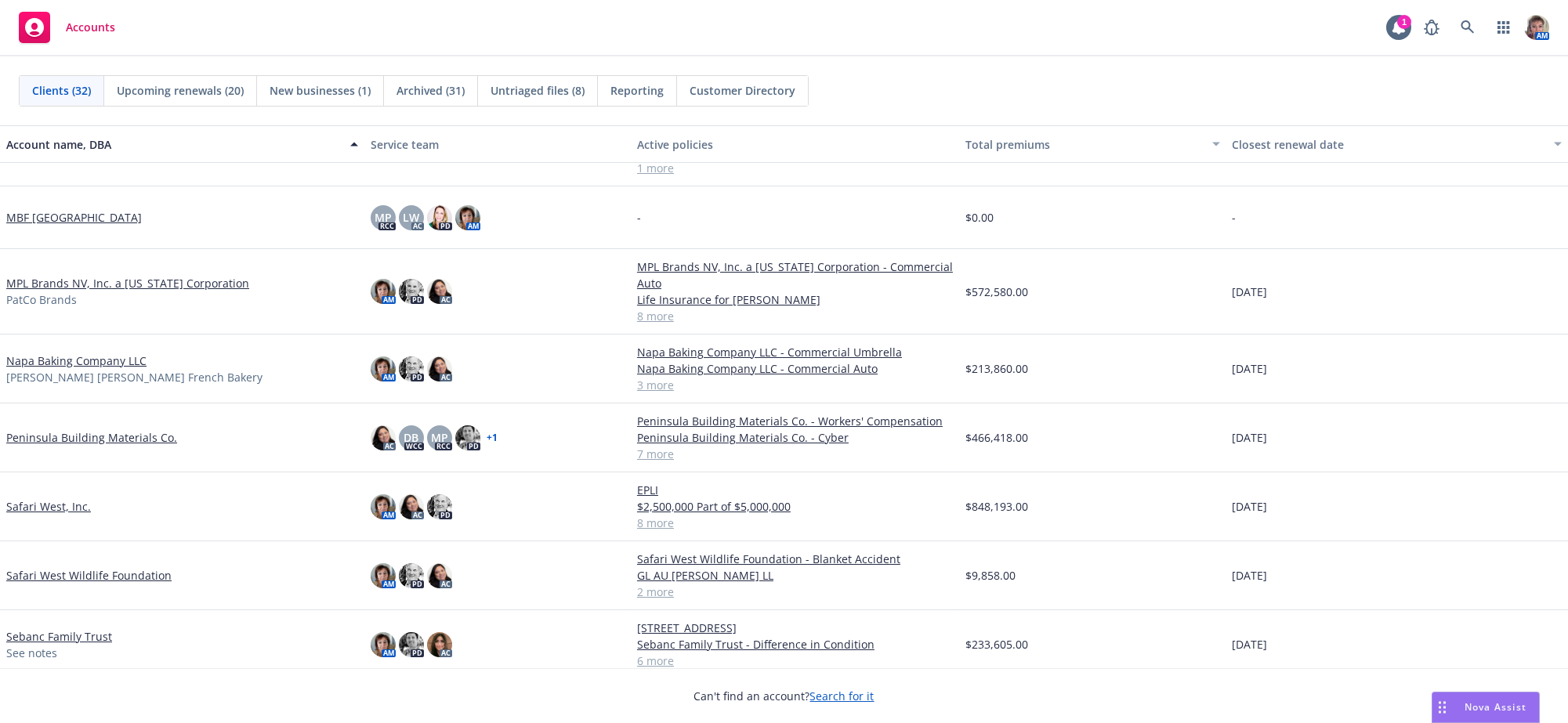
scroll to position [1057, 0]
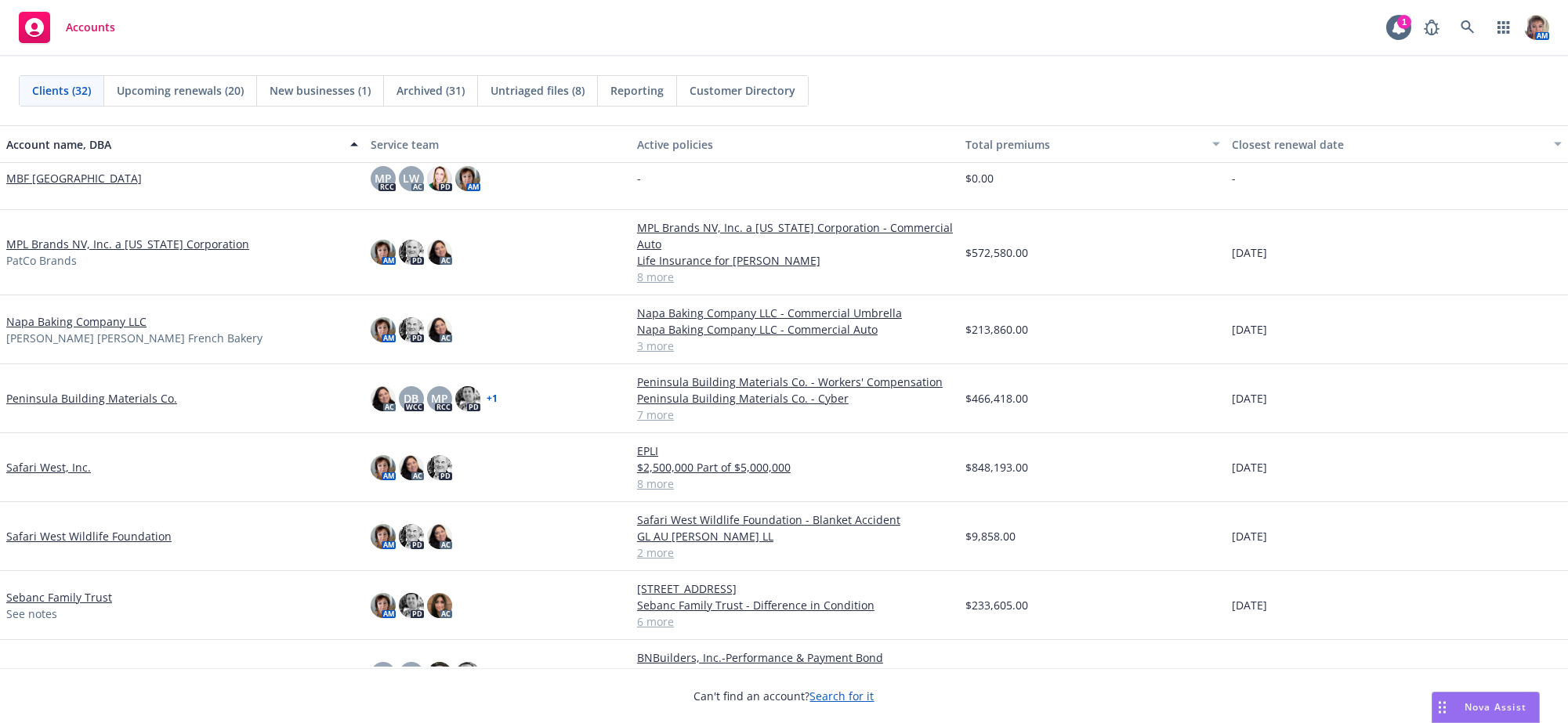
click at [40, 329] on link "Napa Baking Company LLC" at bounding box center [76, 322] width 141 height 17
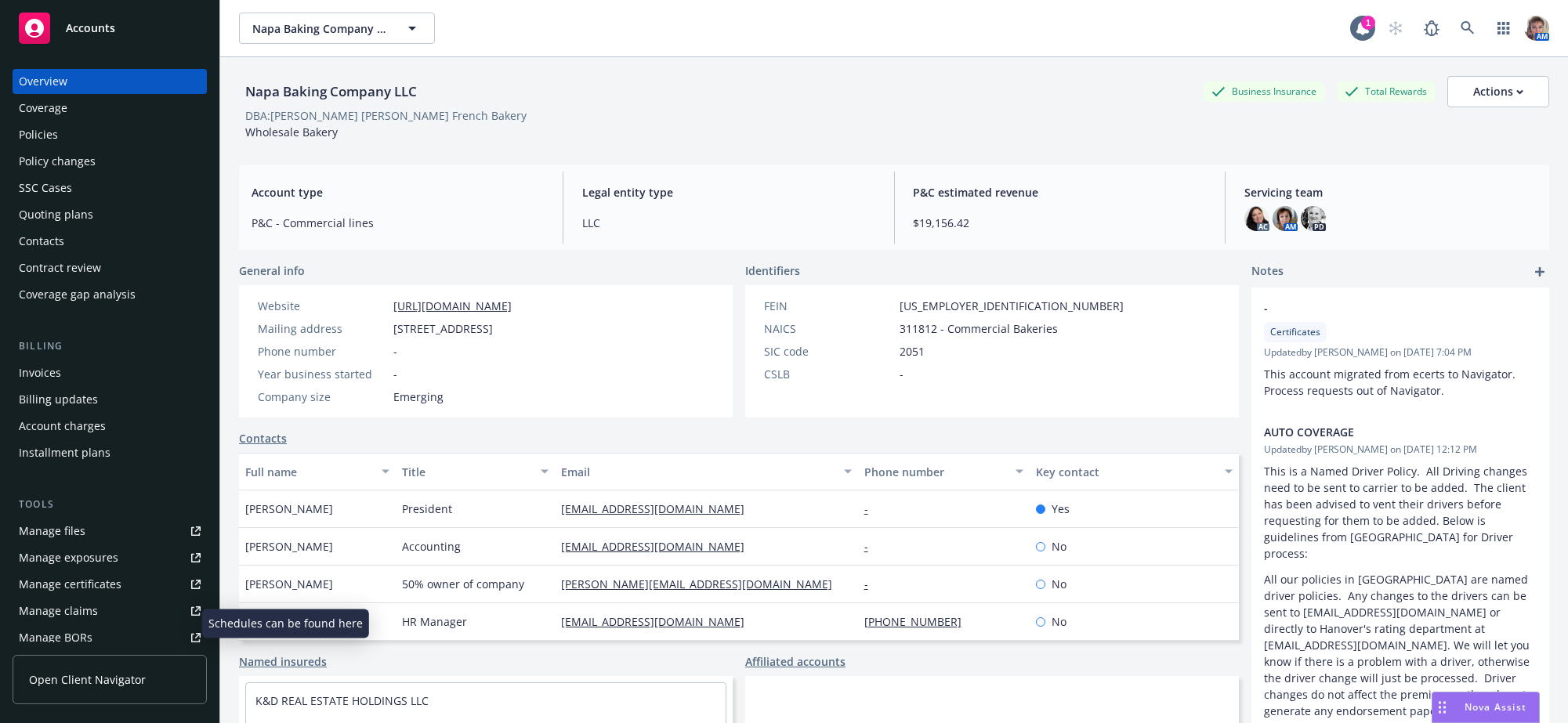
click at [107, 544] on link "Manage files" at bounding box center [109, 530] width 194 height 25
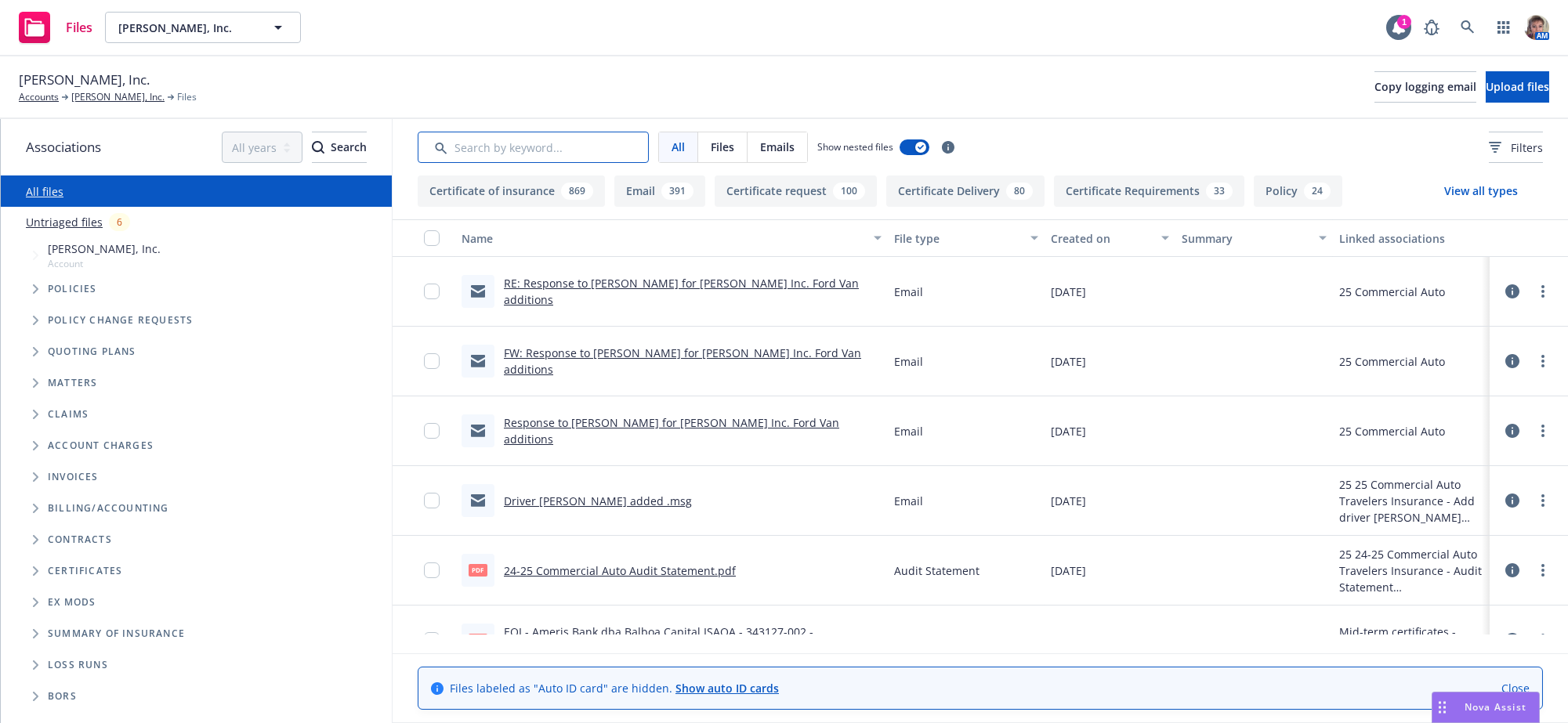
click at [483, 157] on input "Search by keyword..." at bounding box center [532, 148] width 231 height 31
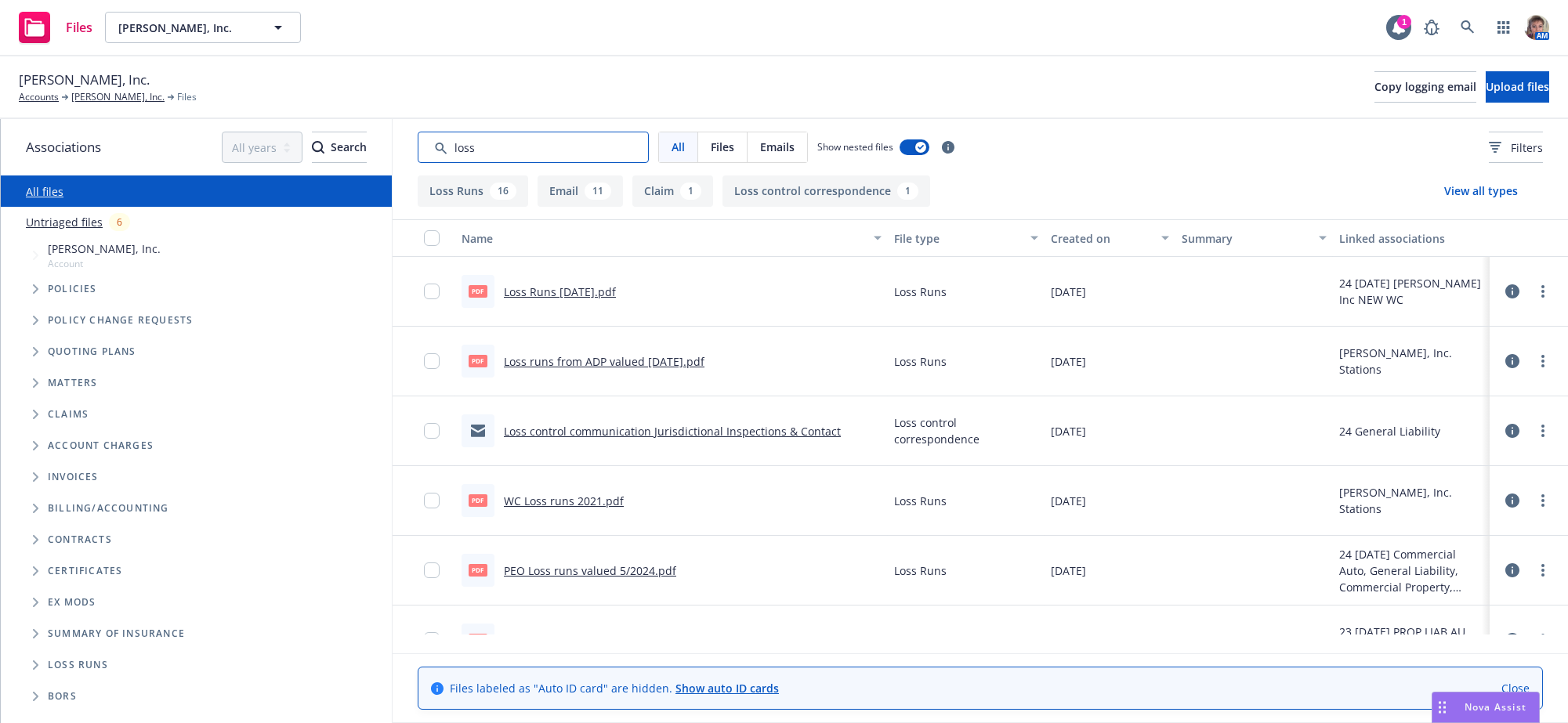
type input "loss"
click at [626, 439] on link "Loss control communication Jurisdictional Inspections & Contact" at bounding box center [672, 431] width 336 height 15
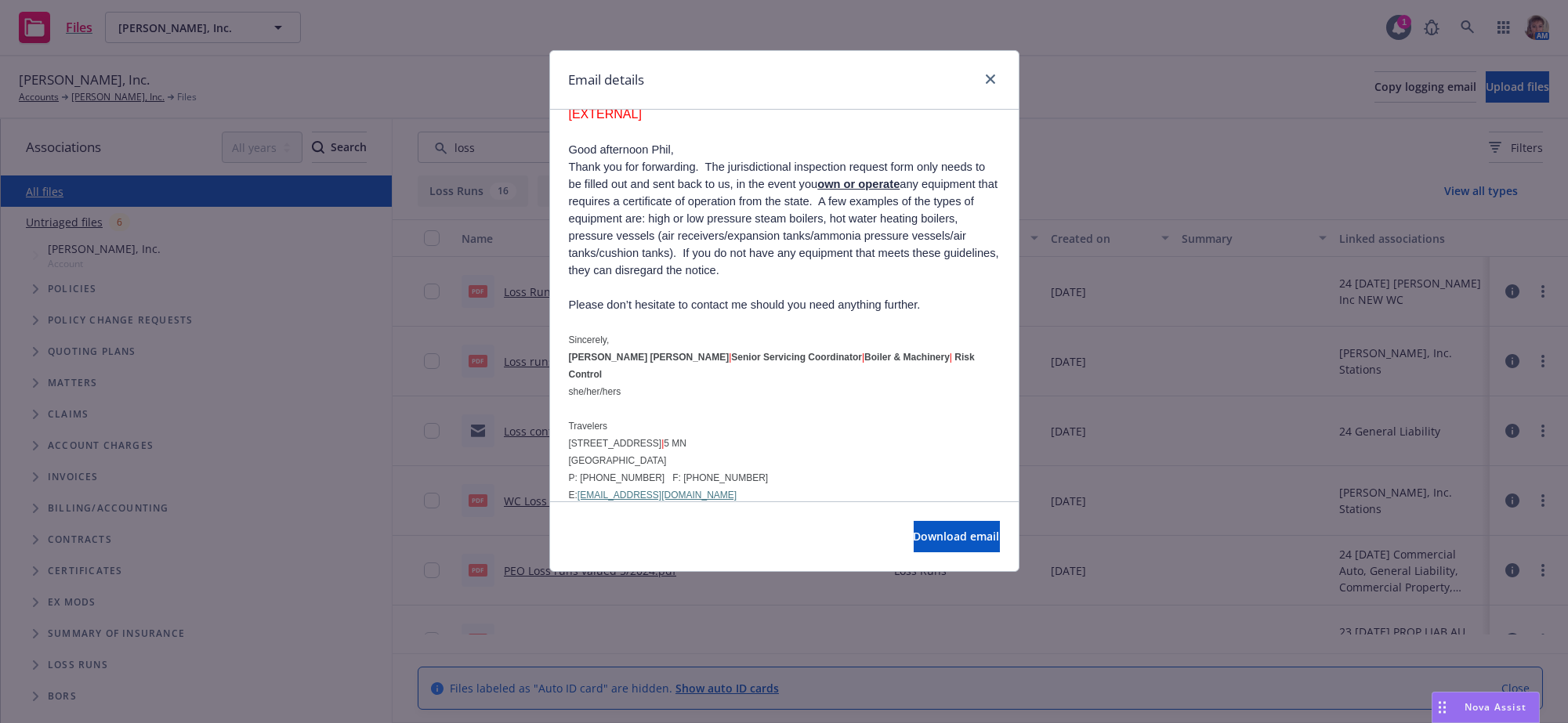
scroll to position [261, 0]
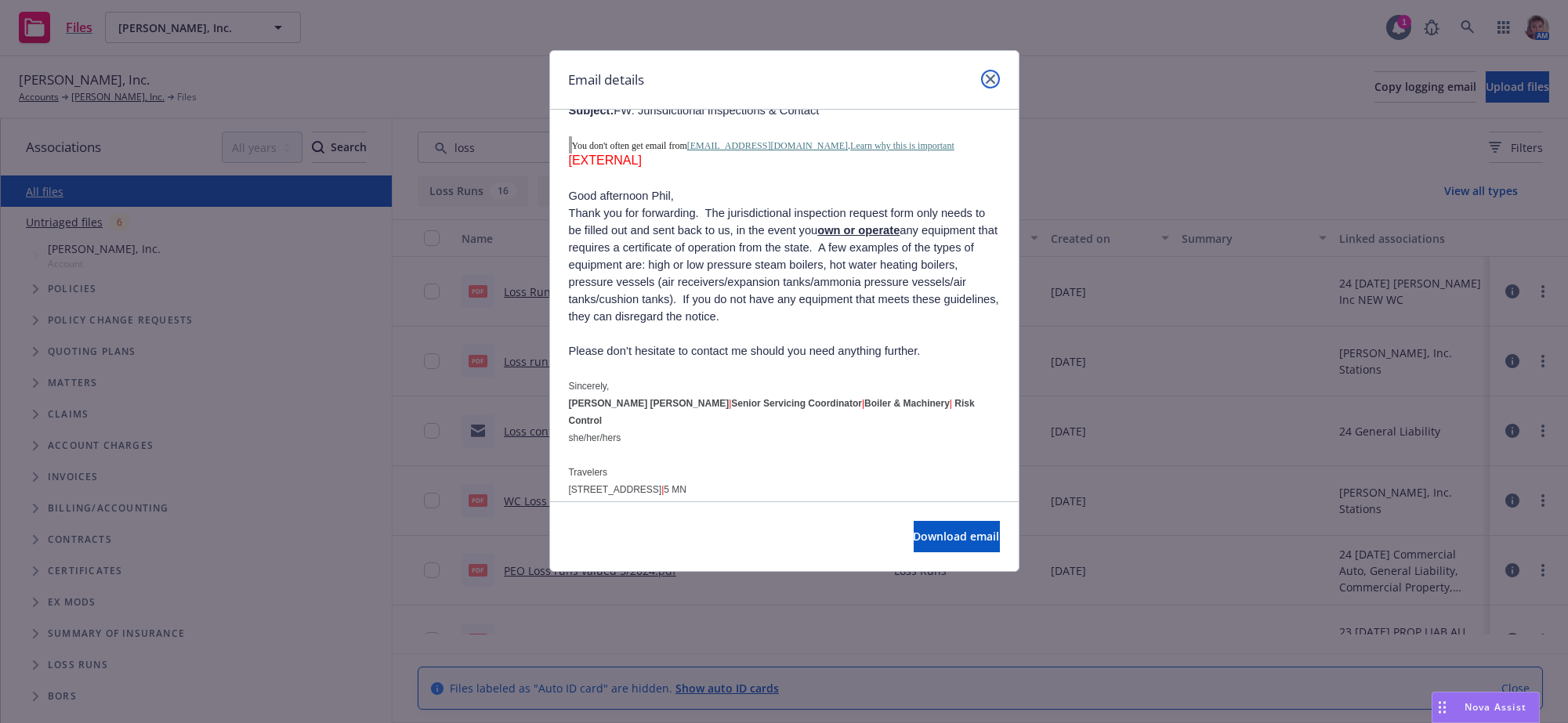
click at [986, 84] on icon "close" at bounding box center [991, 80] width 10 height 10
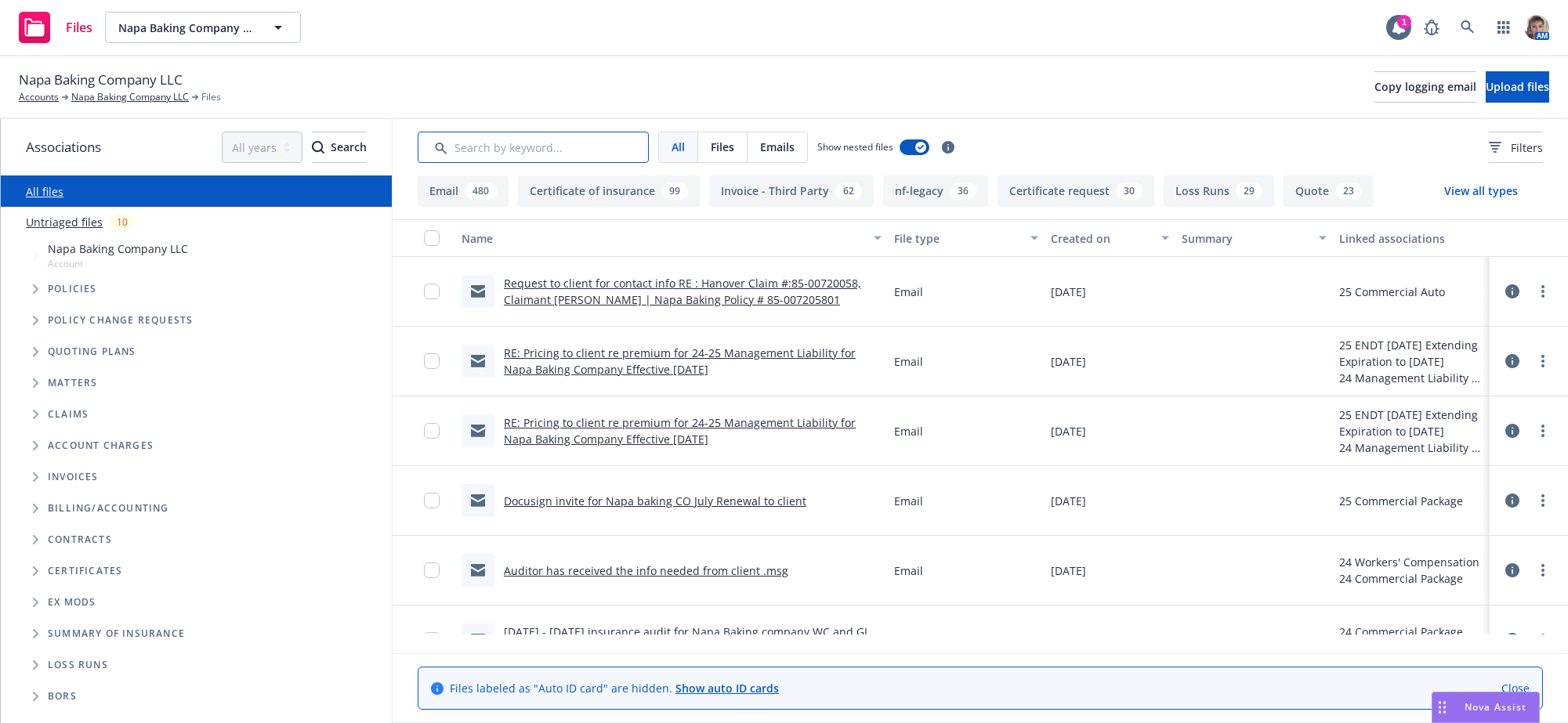
click at [513, 149] on input "Search by keyword..." at bounding box center [532, 148] width 231 height 31
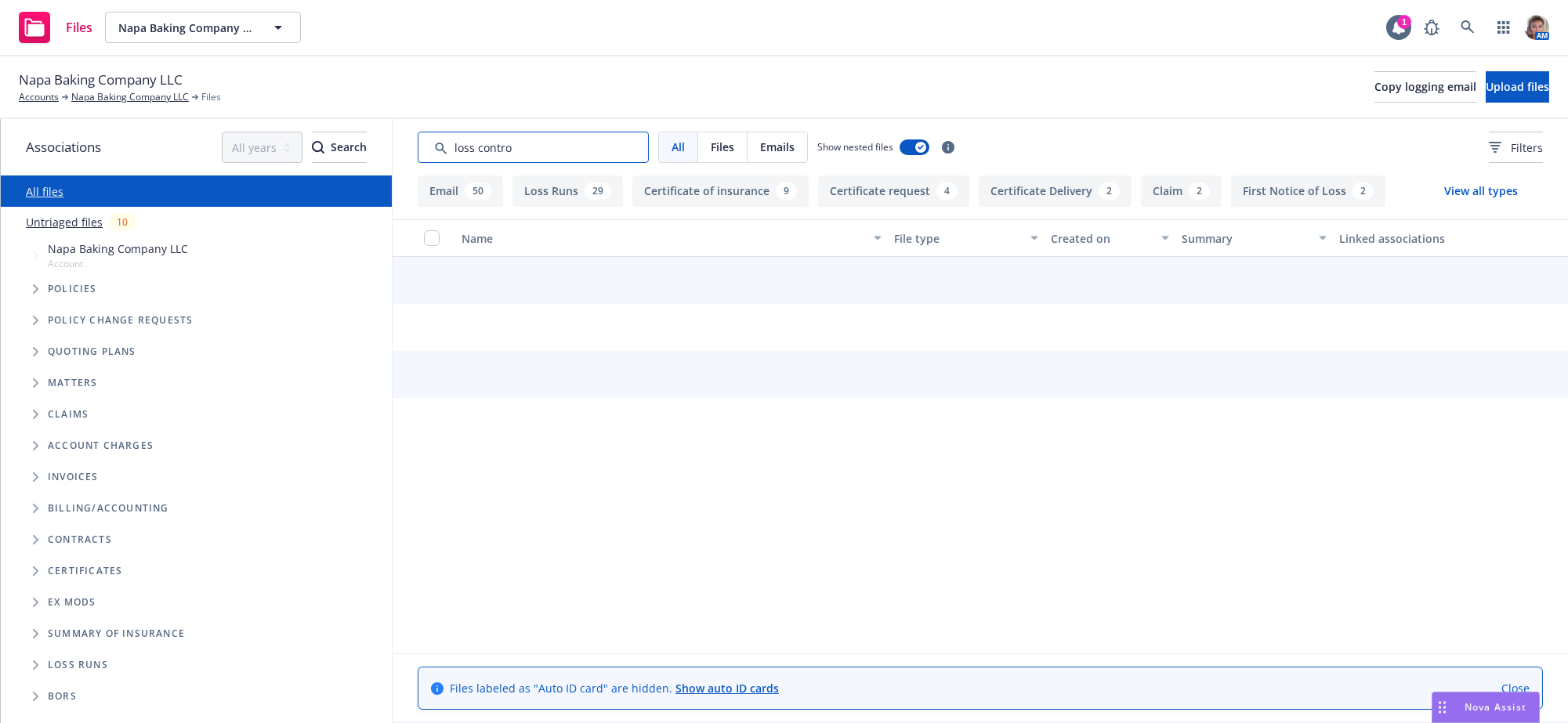
type input "loss control"
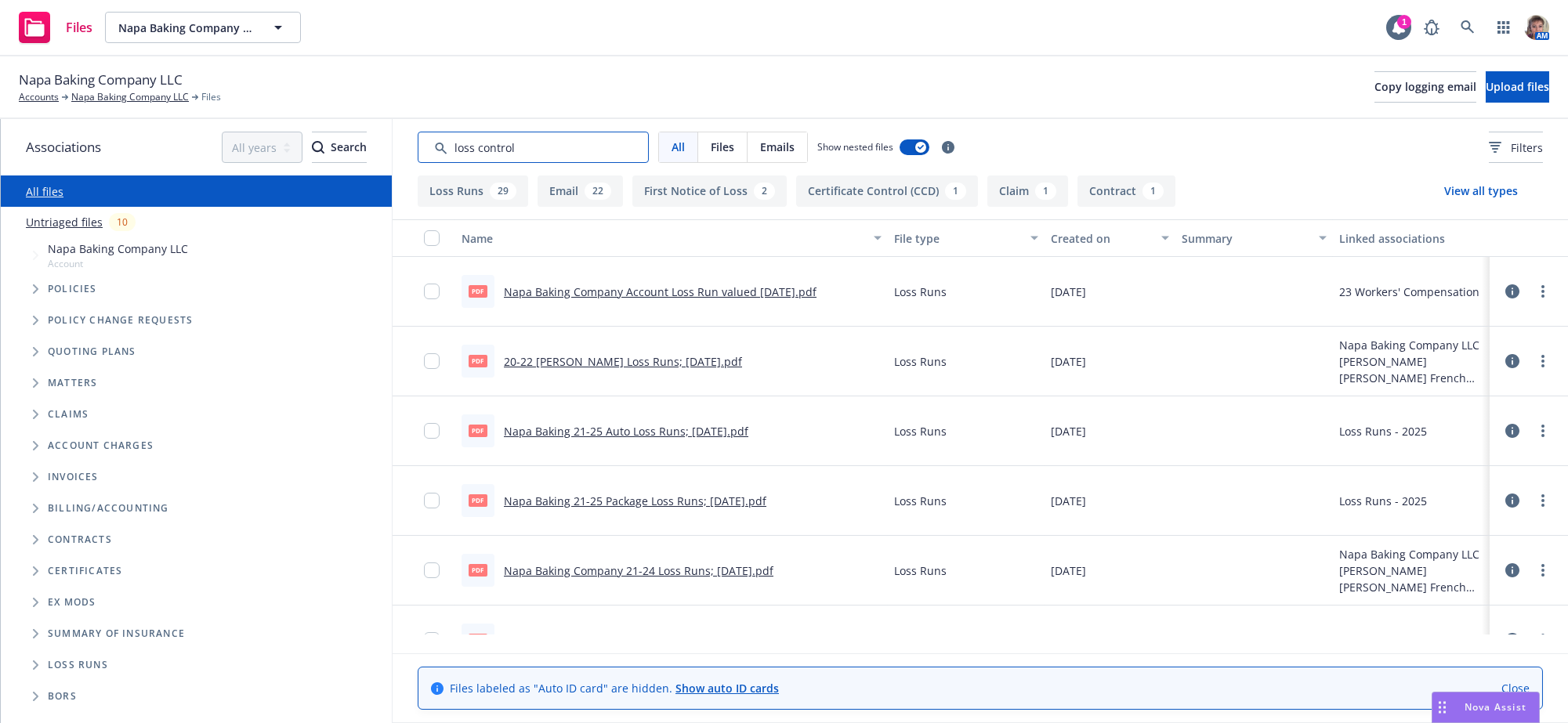
drag, startPoint x: 557, startPoint y: 153, endPoint x: 237, endPoint y: 152, distance: 320.0
click at [268, 154] on div "Associations All years 2027 2026 2025 2024 2023 2022 2021 2020 2019 2018 2017 2…" at bounding box center [784, 421] width 1567 height 604
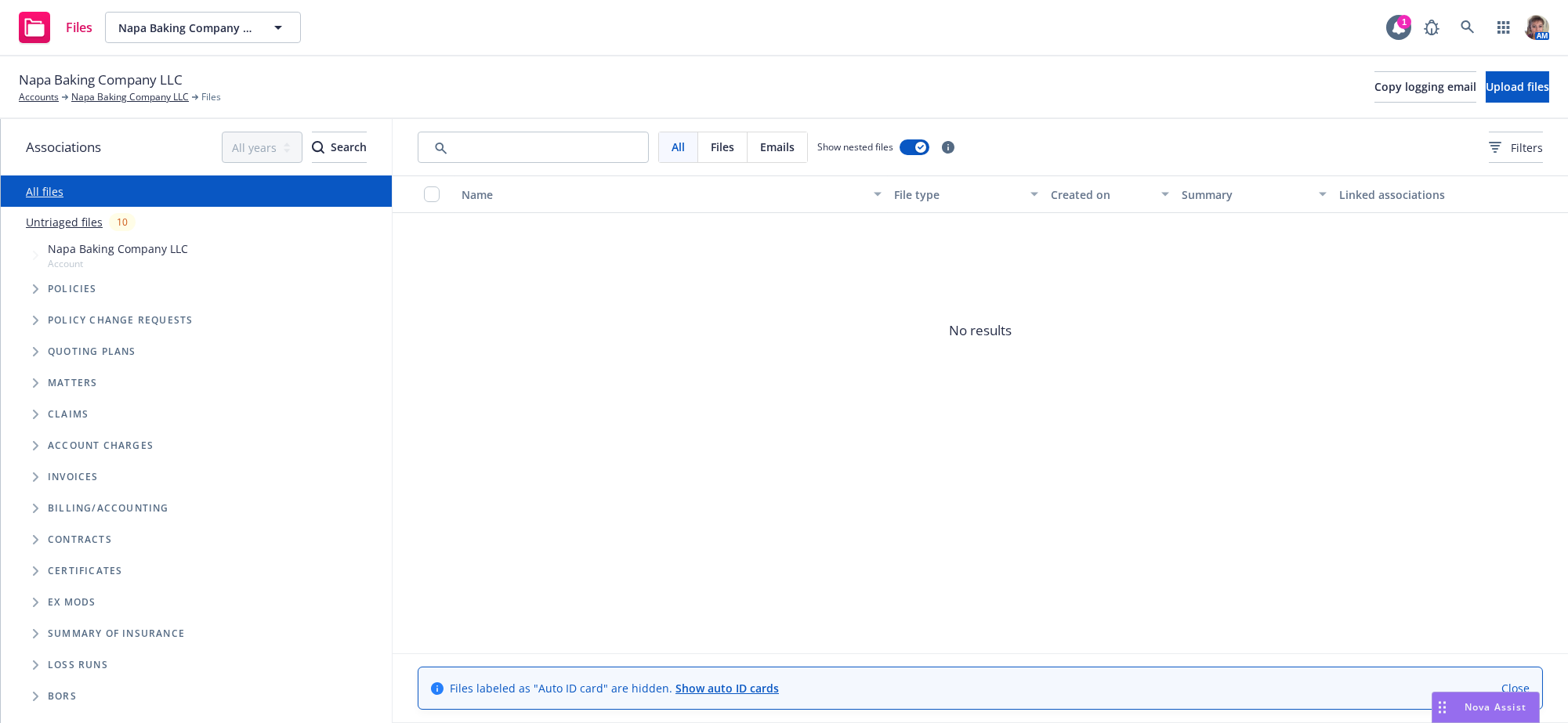
click at [936, 203] on div "File type" at bounding box center [957, 195] width 127 height 17
click at [933, 203] on div "File type" at bounding box center [957, 195] width 127 height 17
click at [776, 439] on span "No results" at bounding box center [980, 331] width 1176 height 235
click at [134, 207] on div "All files" at bounding box center [196, 191] width 391 height 31
click at [43, 199] on link "All files" at bounding box center [44, 191] width 37 height 15
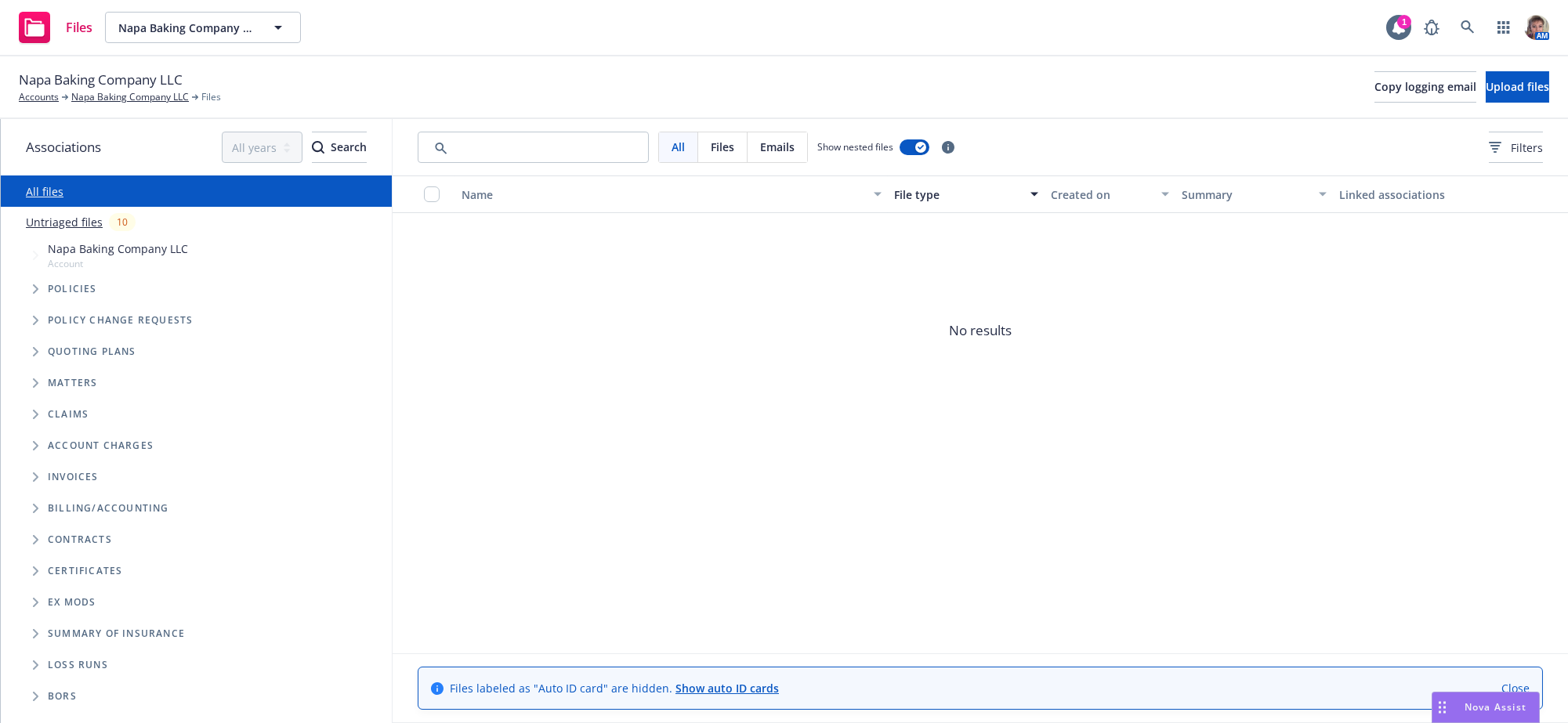
click at [102, 202] on div "All files" at bounding box center [196, 191] width 391 height 31
click at [467, 158] on input "Search by keyword..." at bounding box center [532, 148] width 231 height 31
click at [64, 230] on link "Untriaged files" at bounding box center [64, 221] width 77 height 17
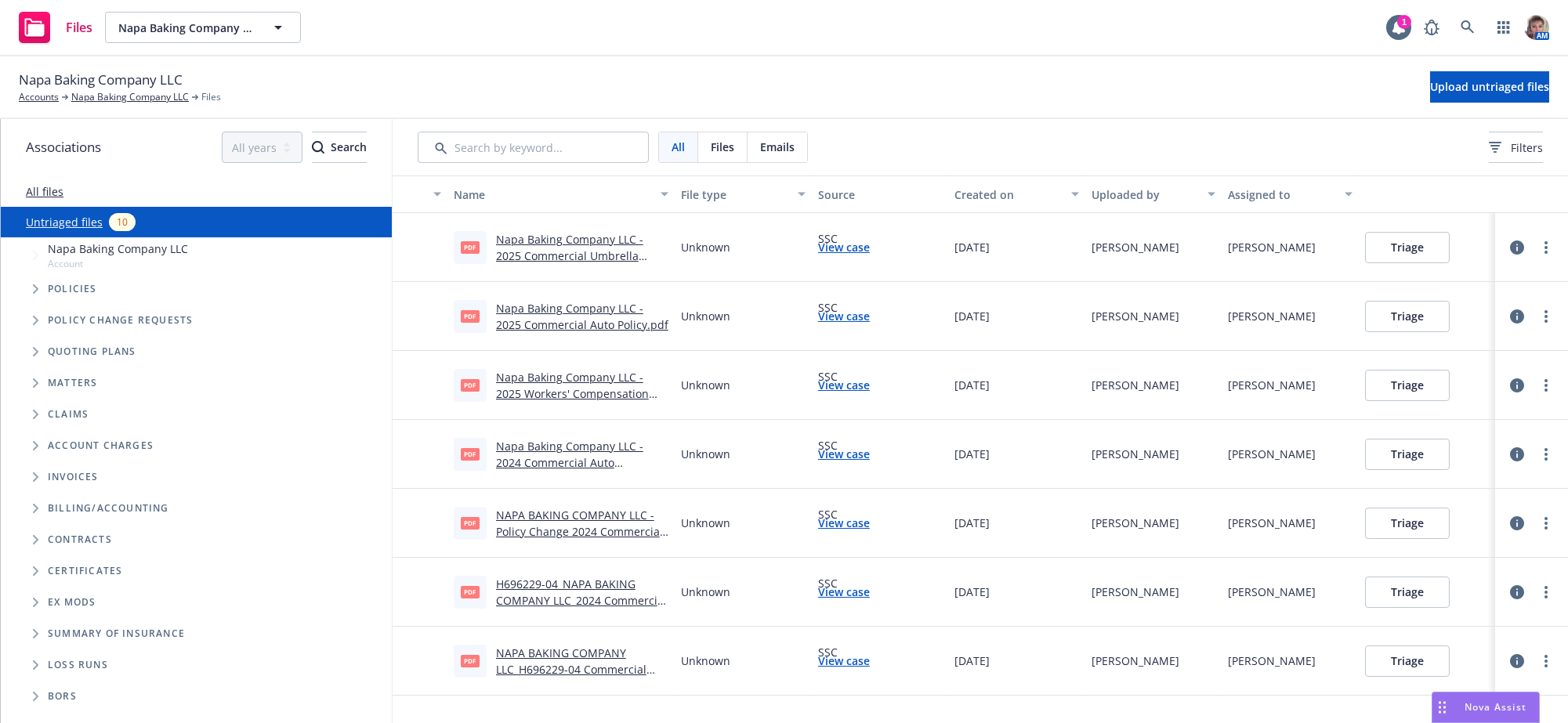
click at [35, 199] on link "All files" at bounding box center [44, 191] width 37 height 15
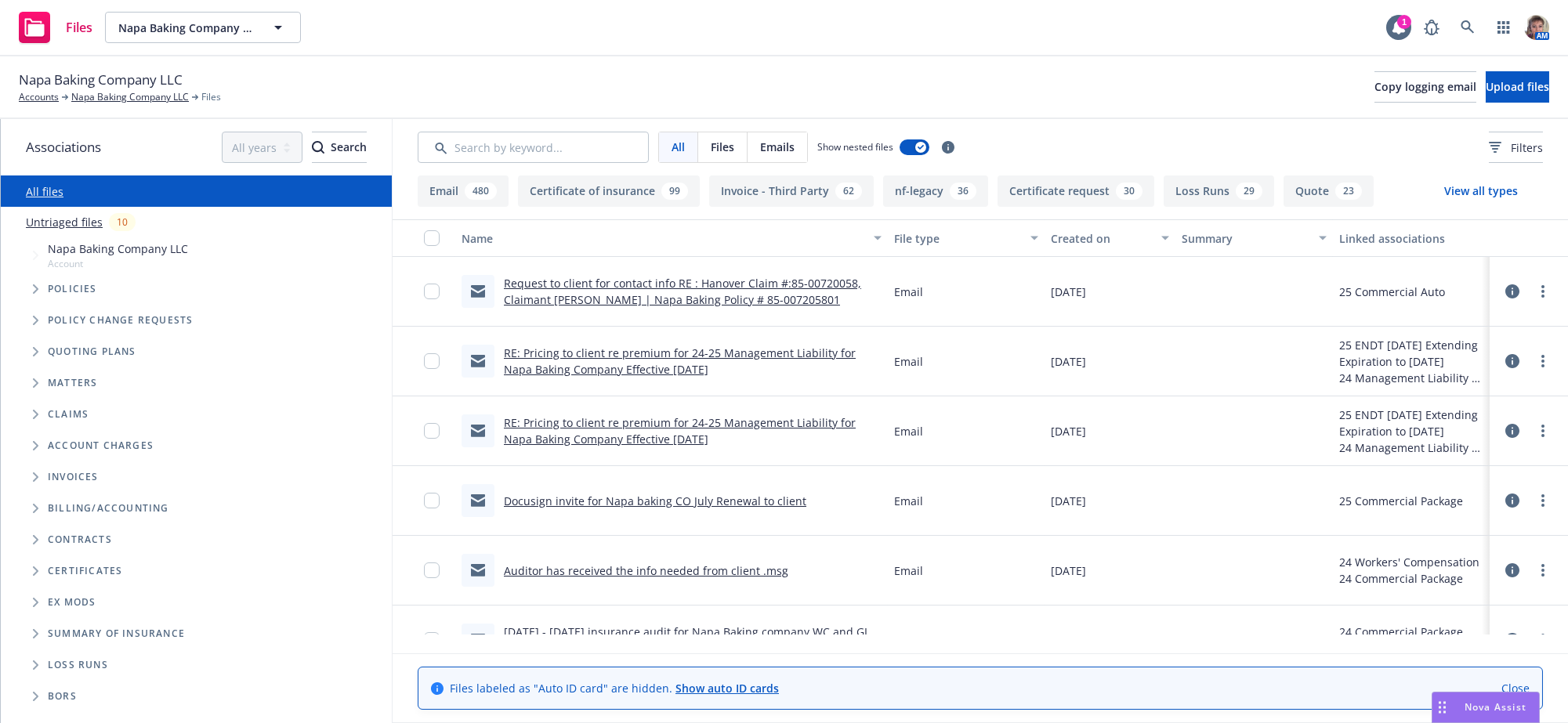
click at [911, 257] on button "File type" at bounding box center [965, 238] width 156 height 37
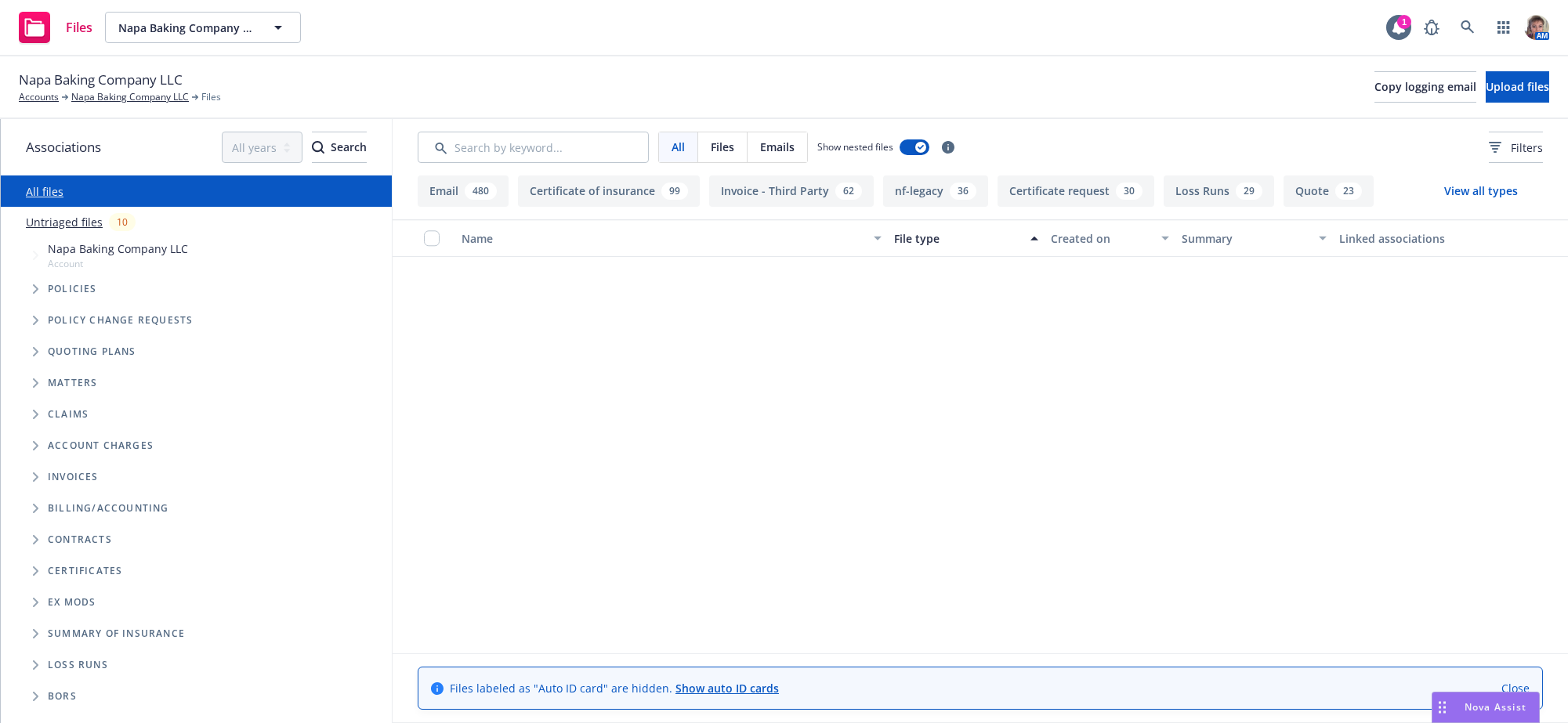
scroll to position [65323, 0]
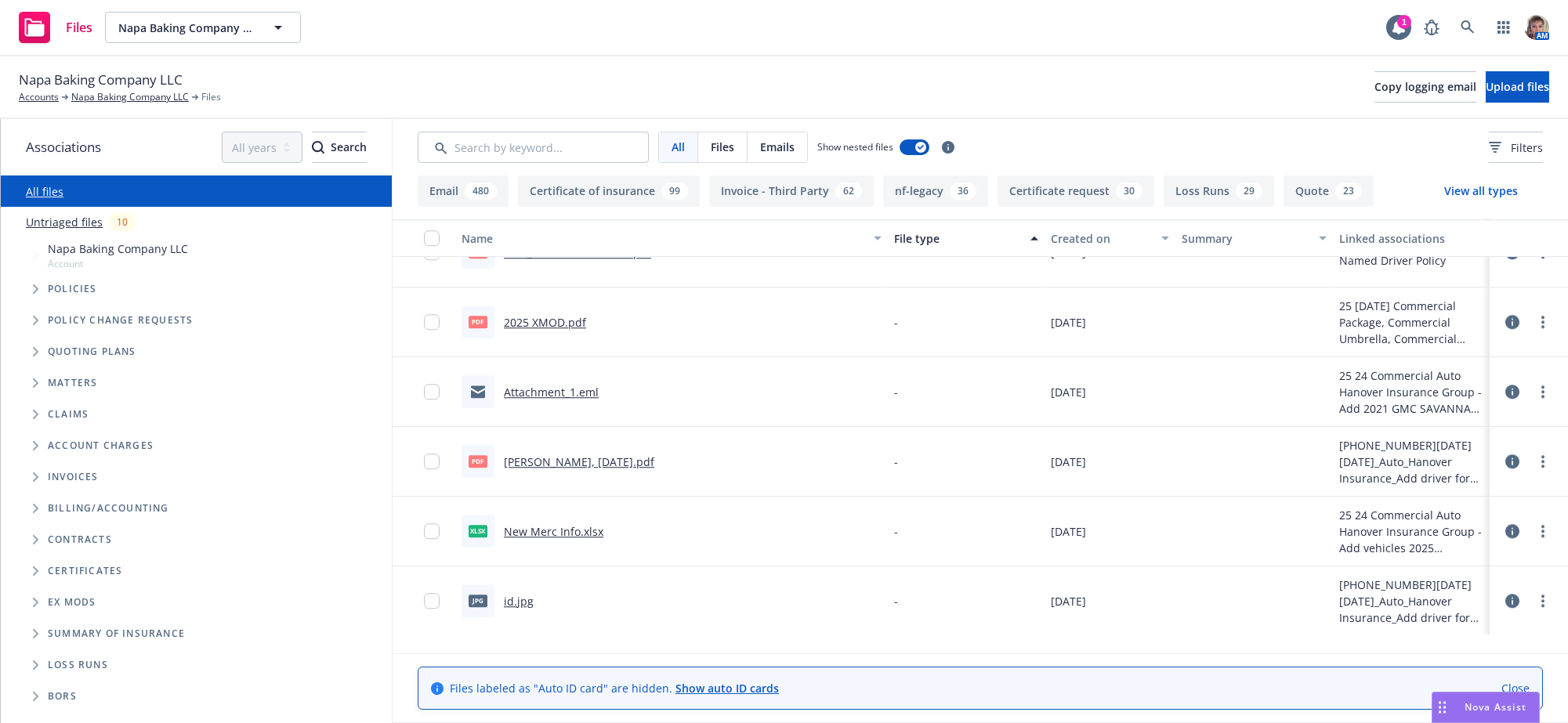
click at [210, 207] on div "All files" at bounding box center [196, 191] width 391 height 31
click at [22, 104] on link "Accounts" at bounding box center [38, 97] width 40 height 14
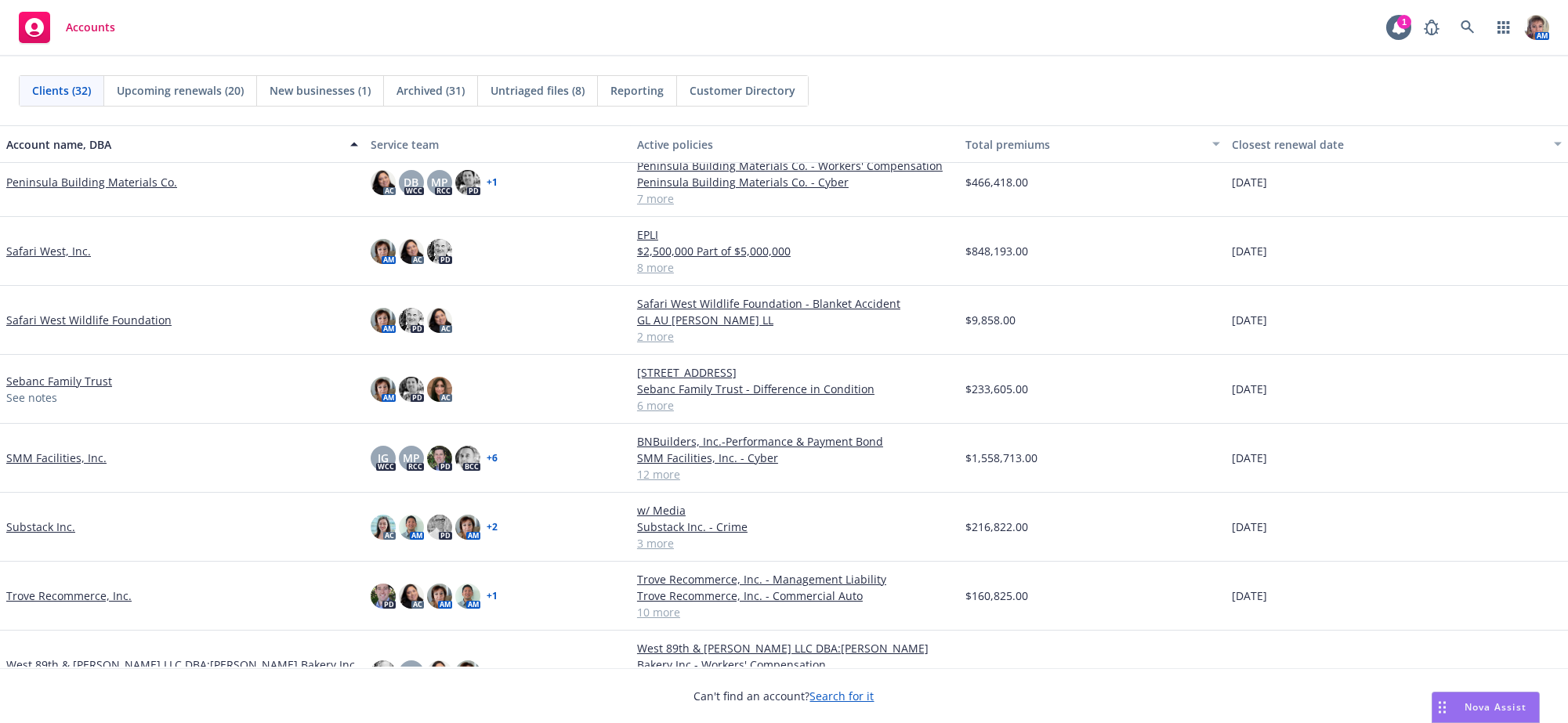
scroll to position [1279, 0]
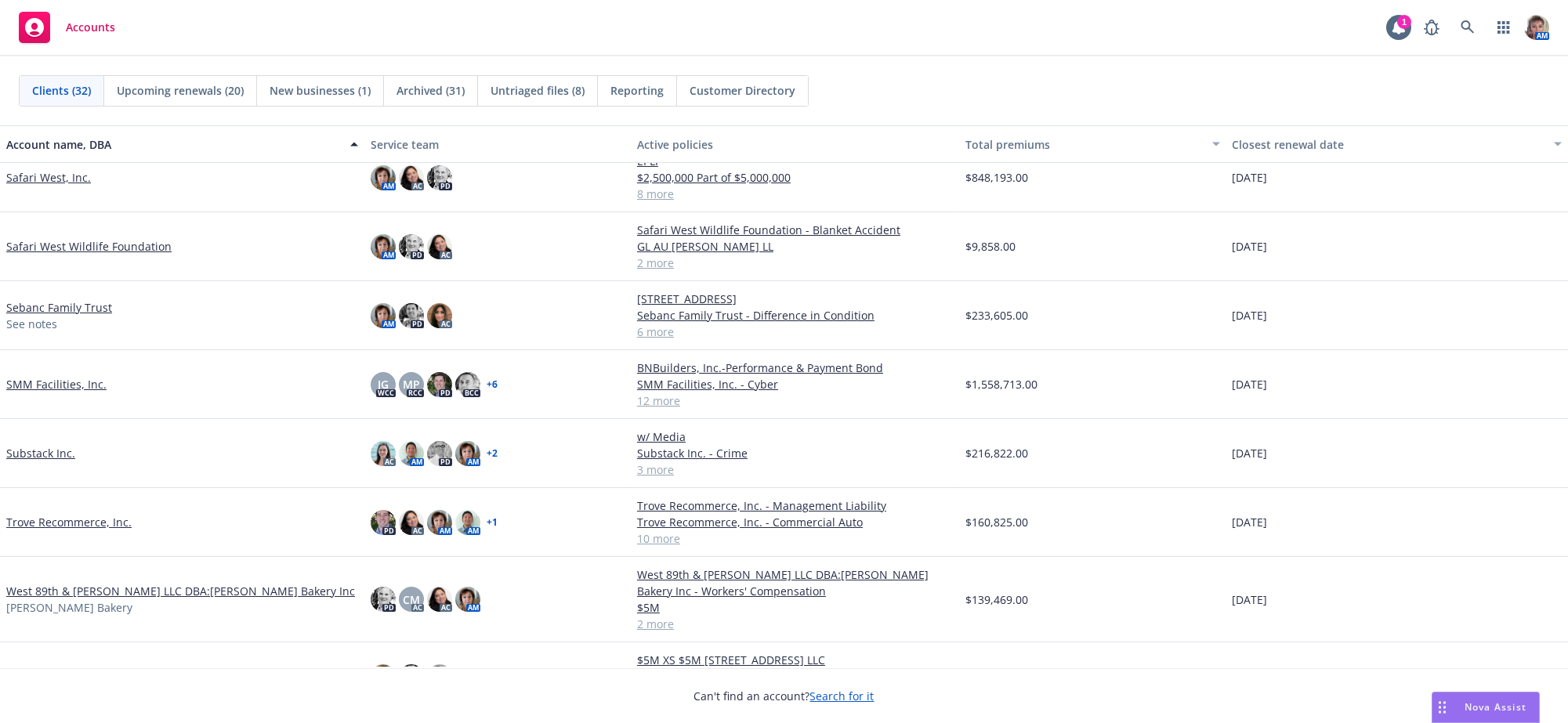
click at [62, 392] on link "SMM Facilities, Inc." at bounding box center [56, 384] width 100 height 17
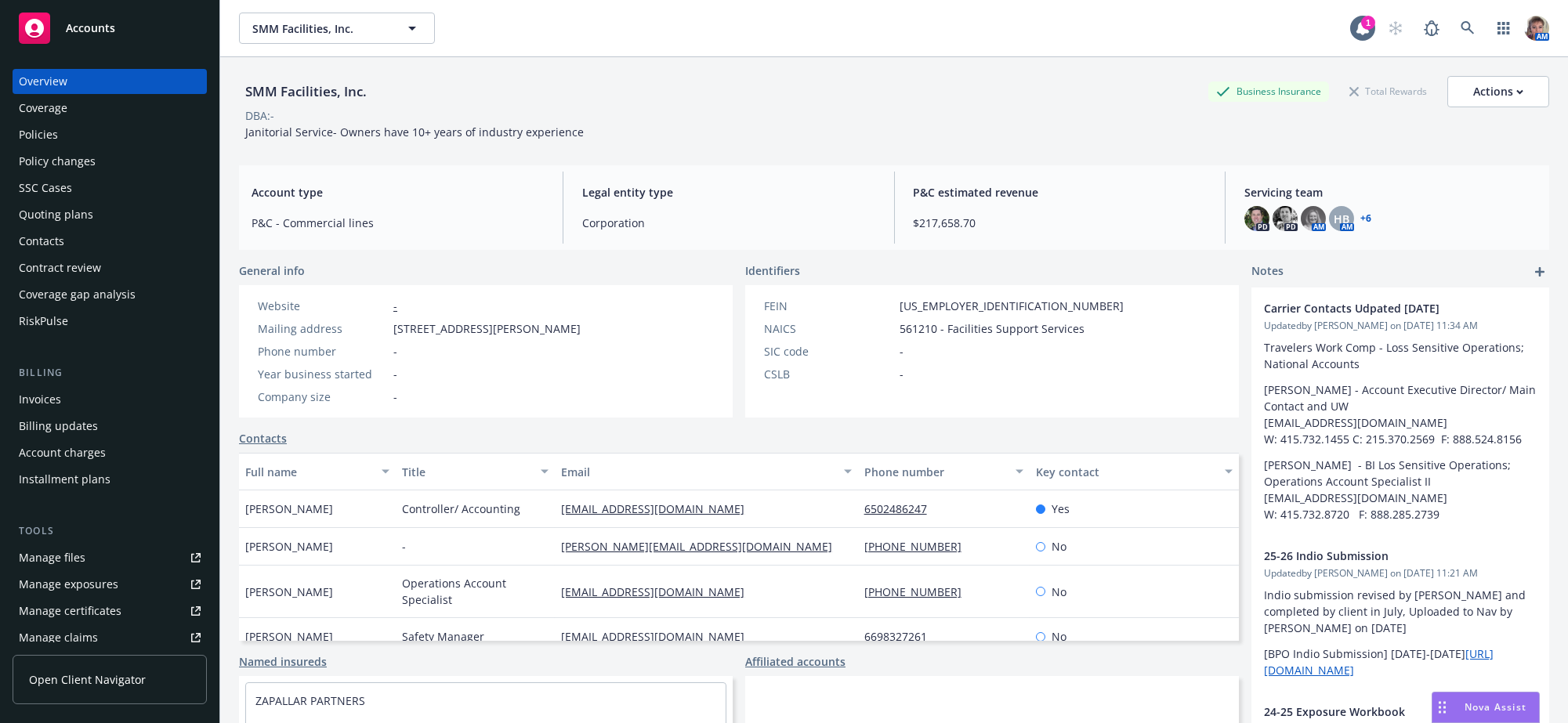
scroll to position [125, 0]
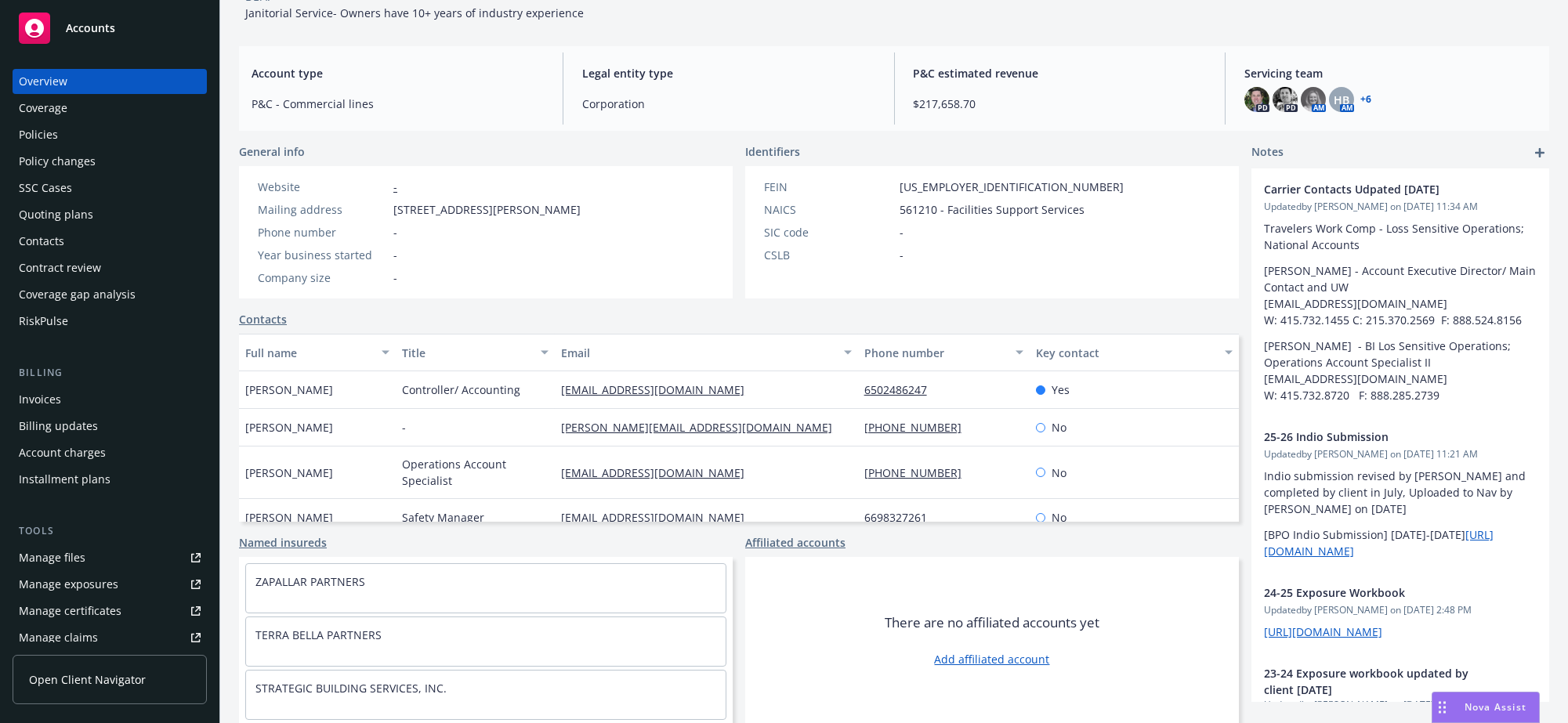
click at [104, 227] on div "Quoting plans" at bounding box center [109, 213] width 182 height 25
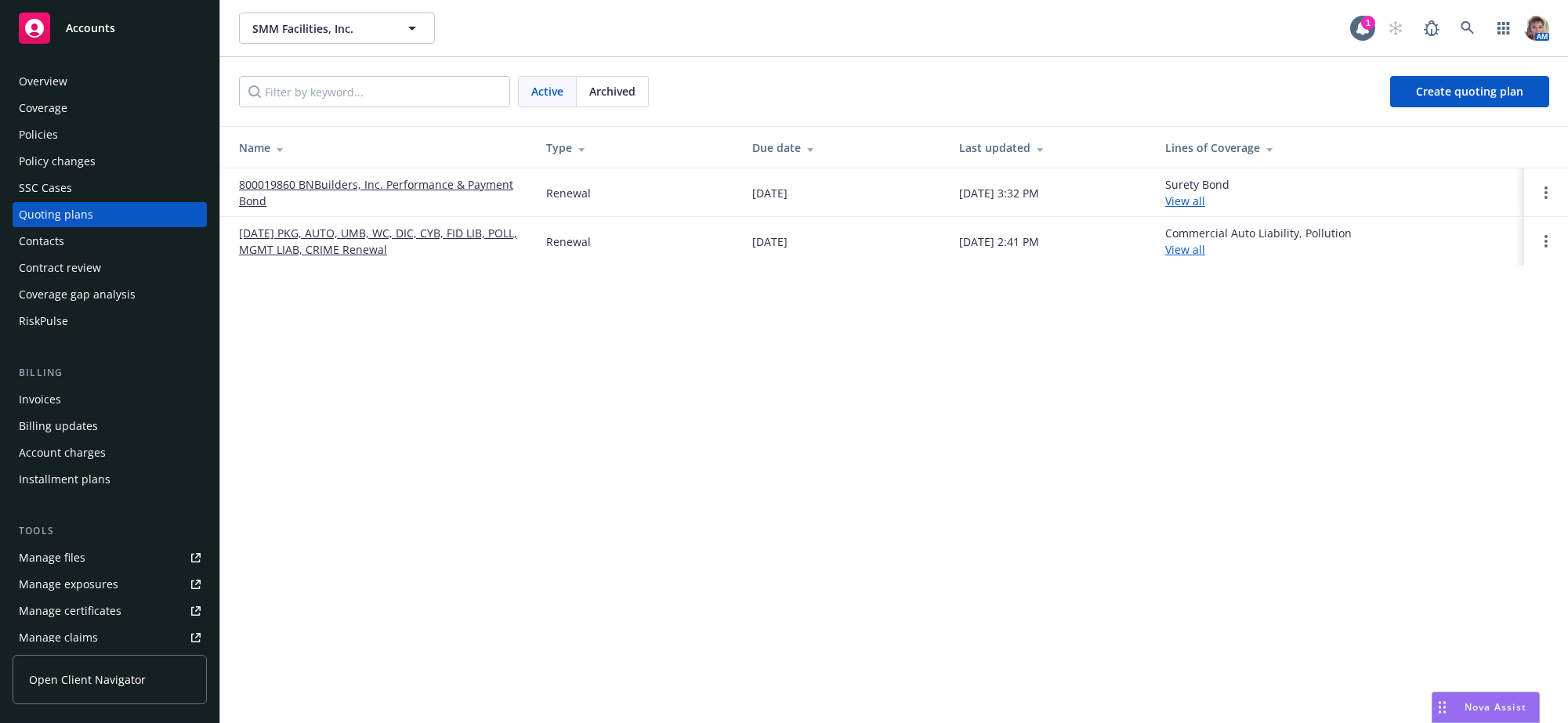
click at [329, 242] on link "09/01/25 PKG, AUTO, UMB, WC, DIC, CYB, FID LIB, POLL, MGMT LIAB, CRIME Renewal" at bounding box center [380, 241] width 282 height 32
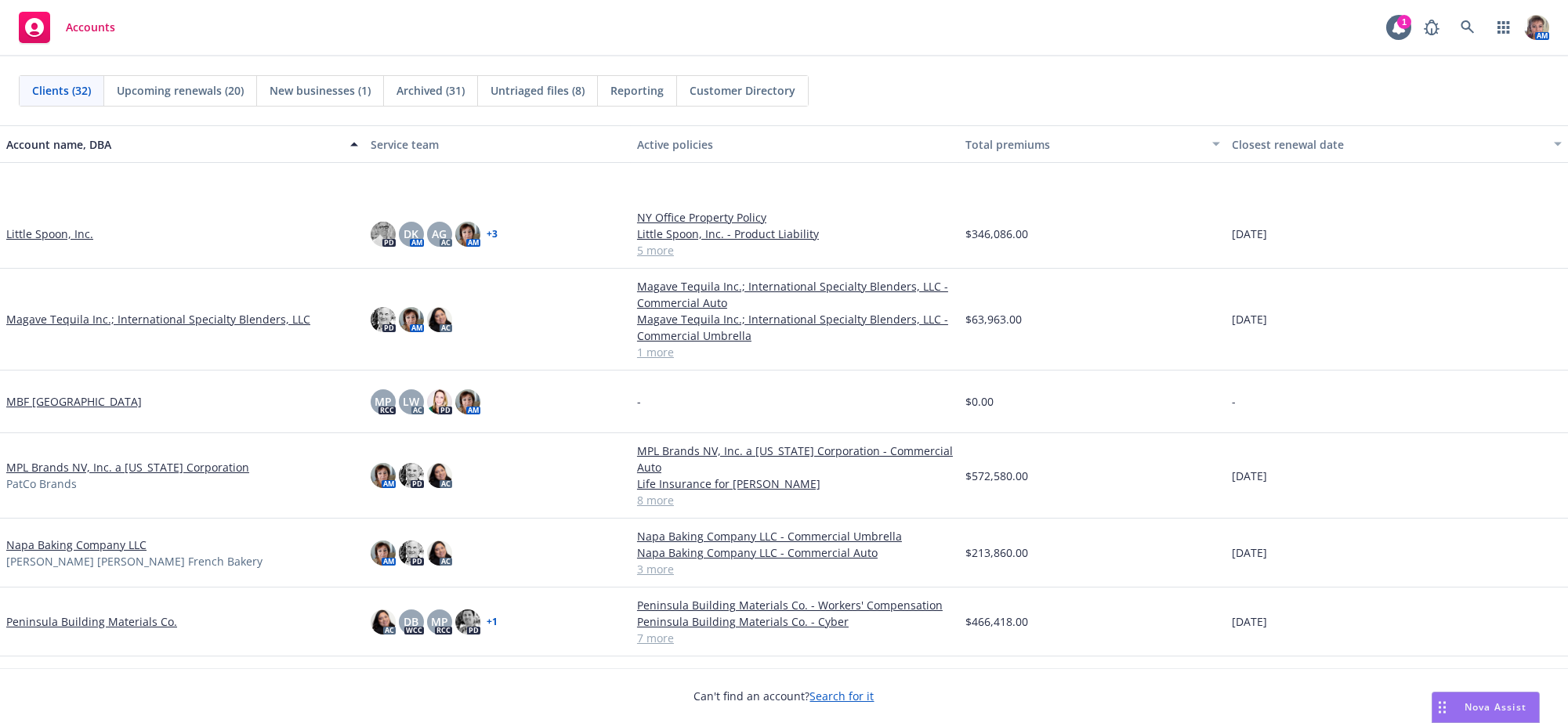
scroll to position [967, 0]
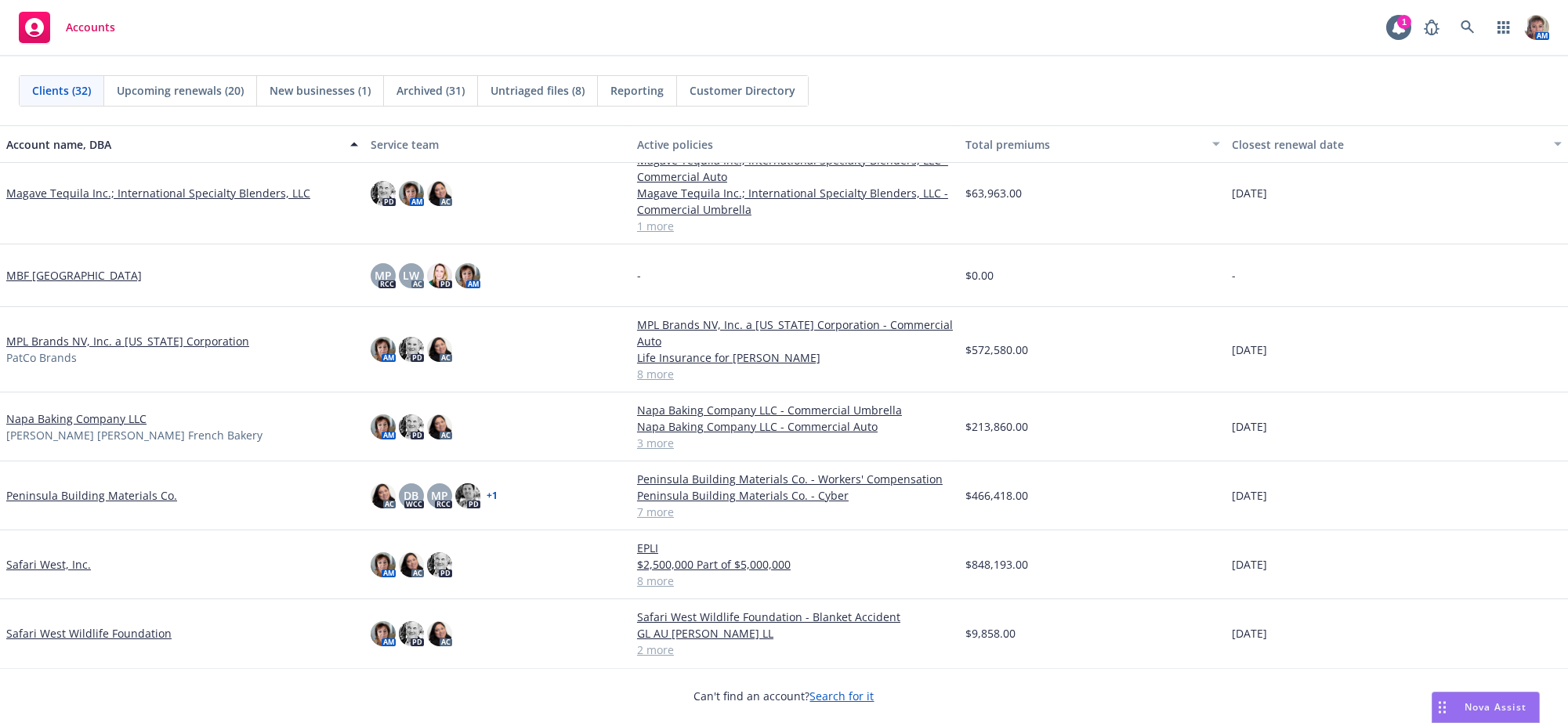
click at [133, 422] on link "Napa Baking Company LLC" at bounding box center [76, 418] width 141 height 17
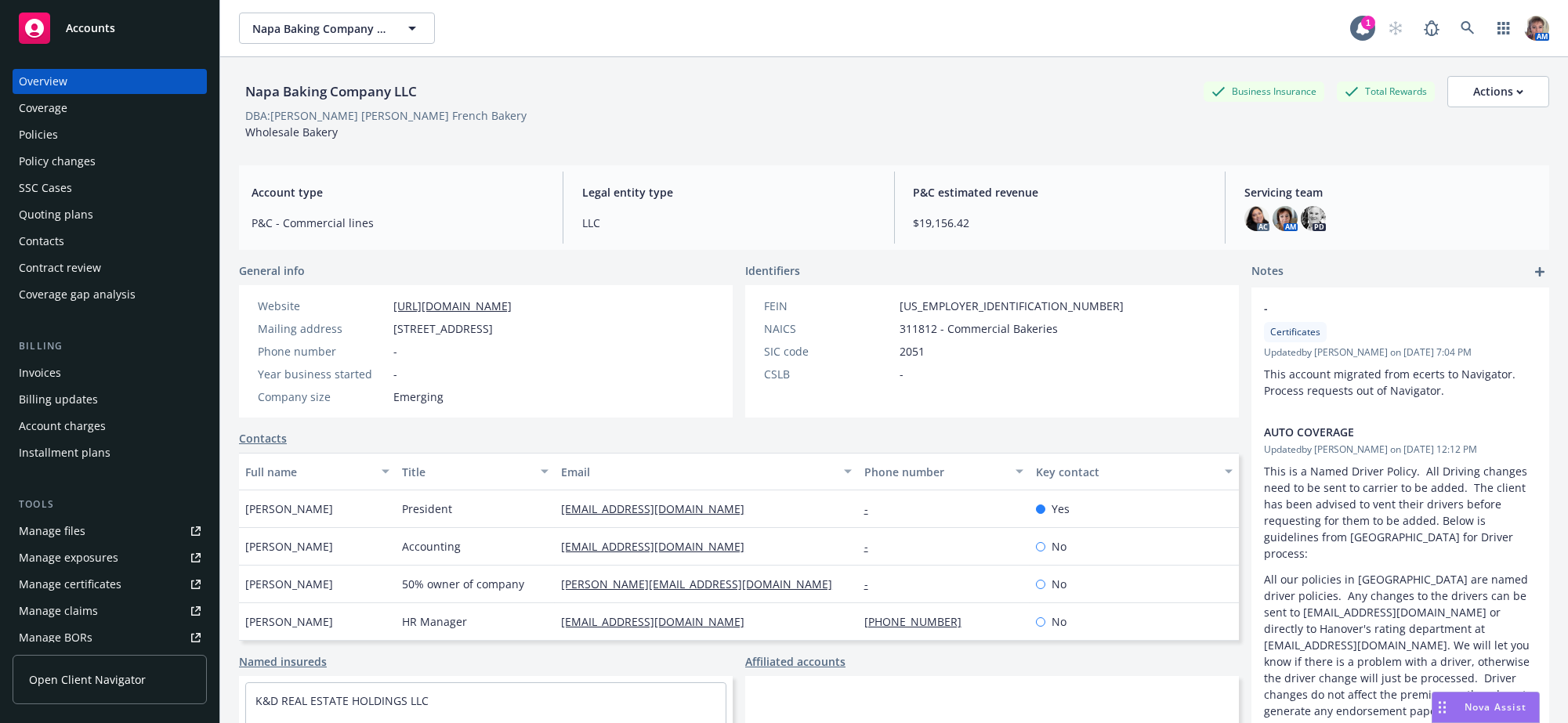
click at [58, 145] on div "Policies" at bounding box center [38, 134] width 39 height 25
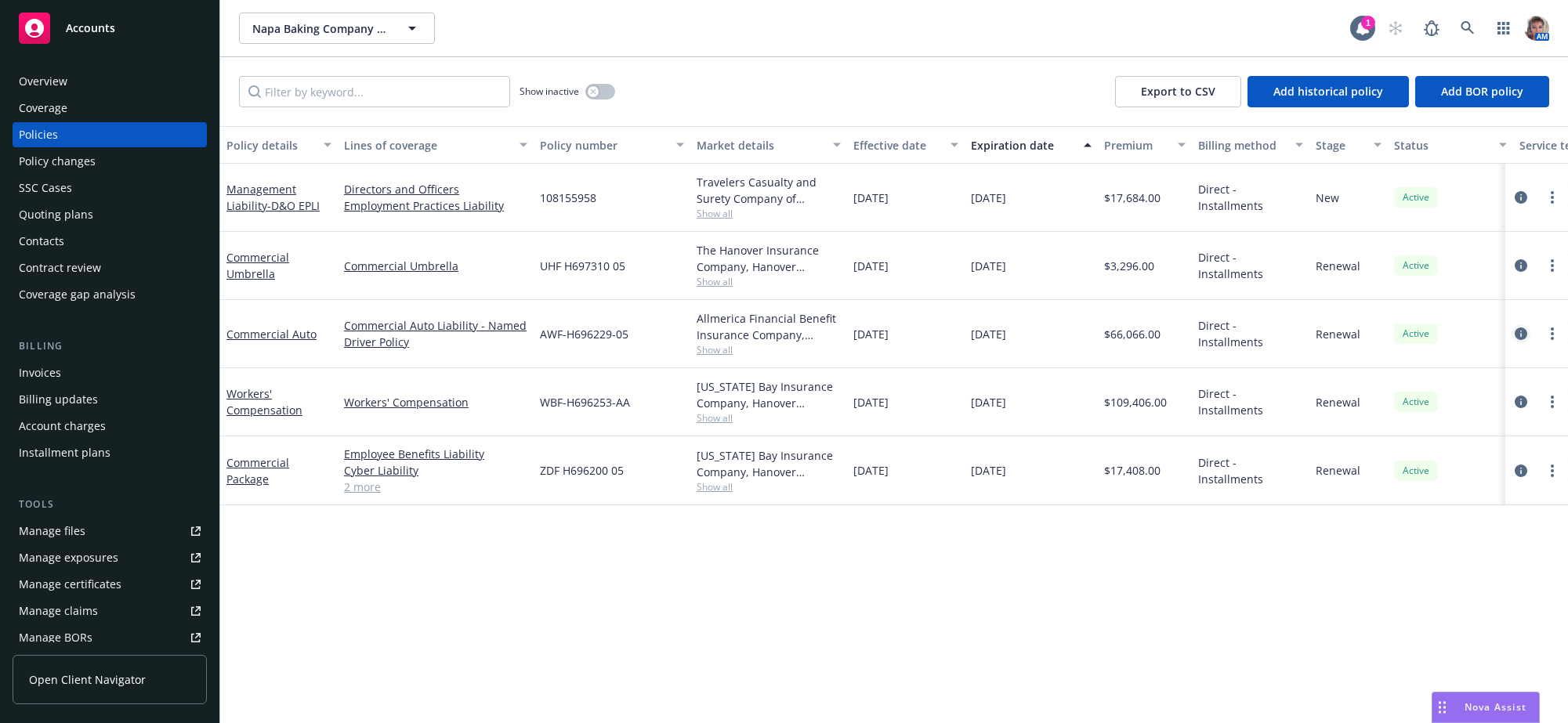
click at [1522, 340] on icon "circleInformation" at bounding box center [1520, 333] width 13 height 13
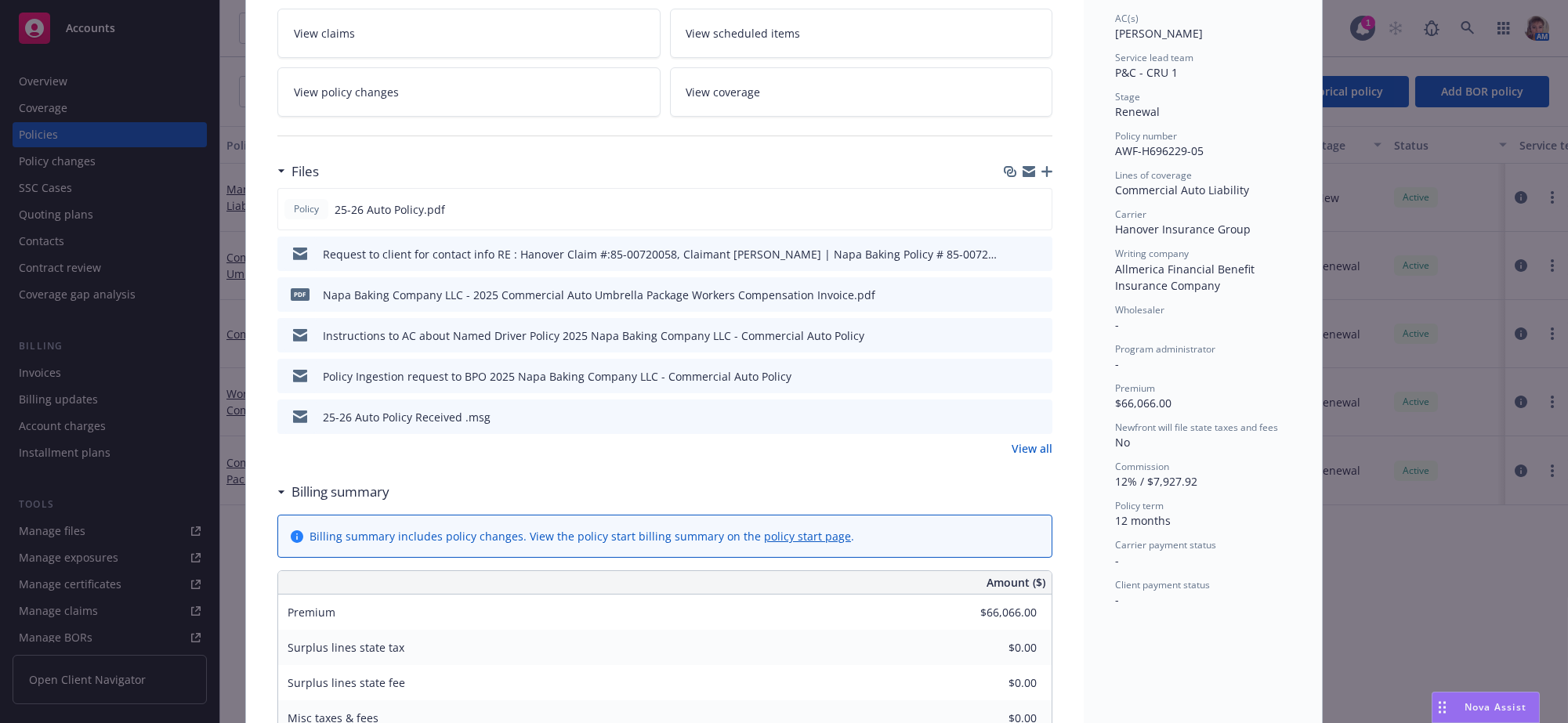
scroll to position [313, 0]
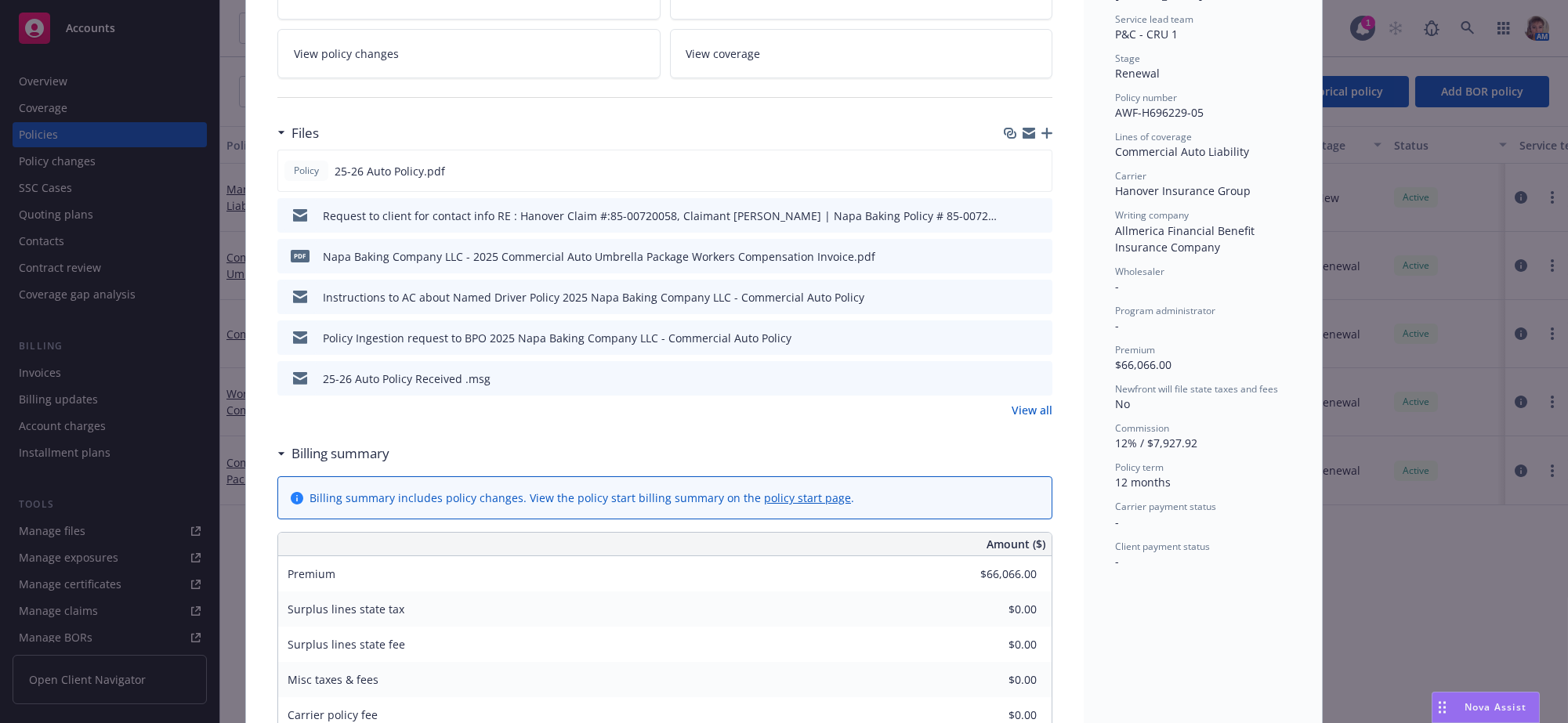
click at [1021, 418] on link "View all" at bounding box center [1031, 410] width 40 height 17
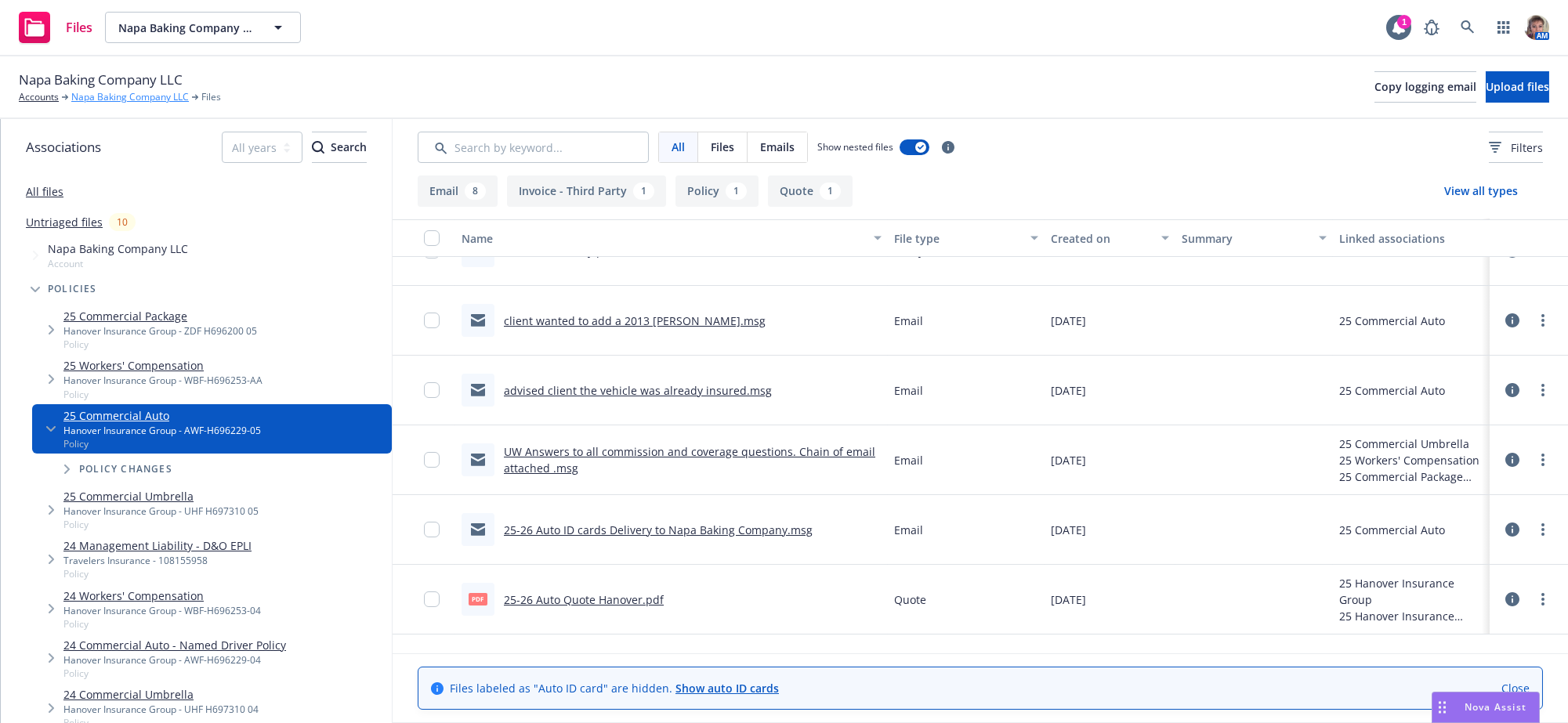
click at [99, 98] on link "Napa Baking Company LLC" at bounding box center [129, 97] width 117 height 14
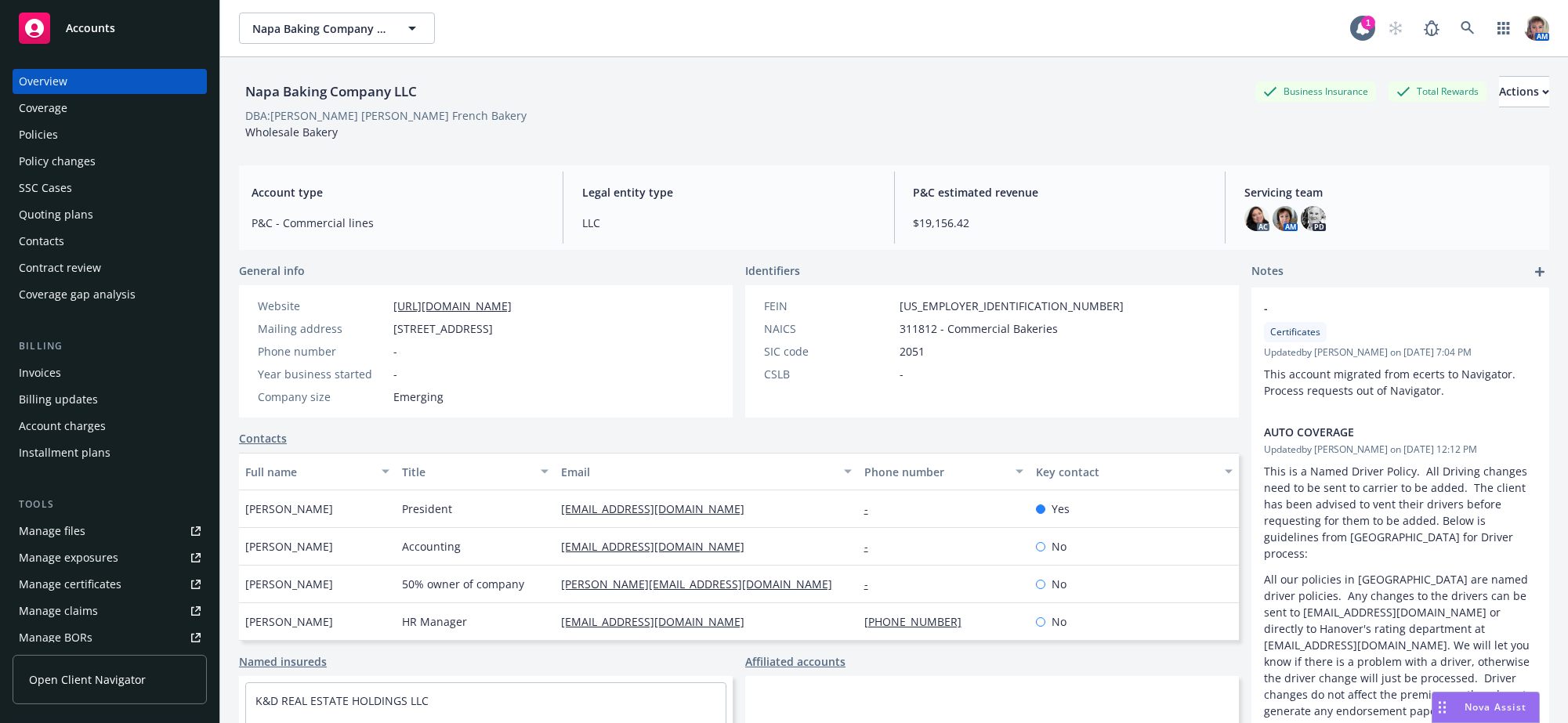
click at [124, 544] on link "Manage files" at bounding box center [109, 530] width 194 height 25
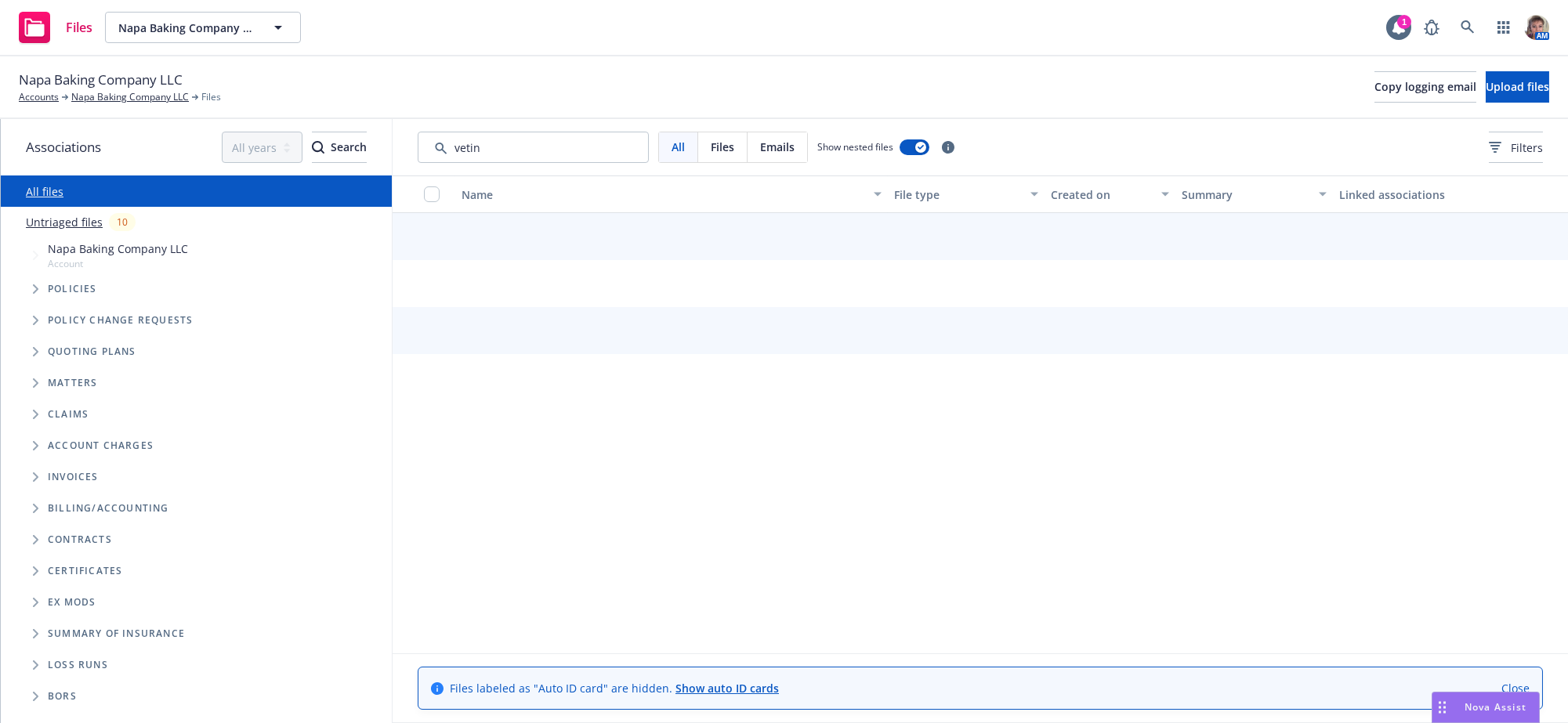
type input "veting"
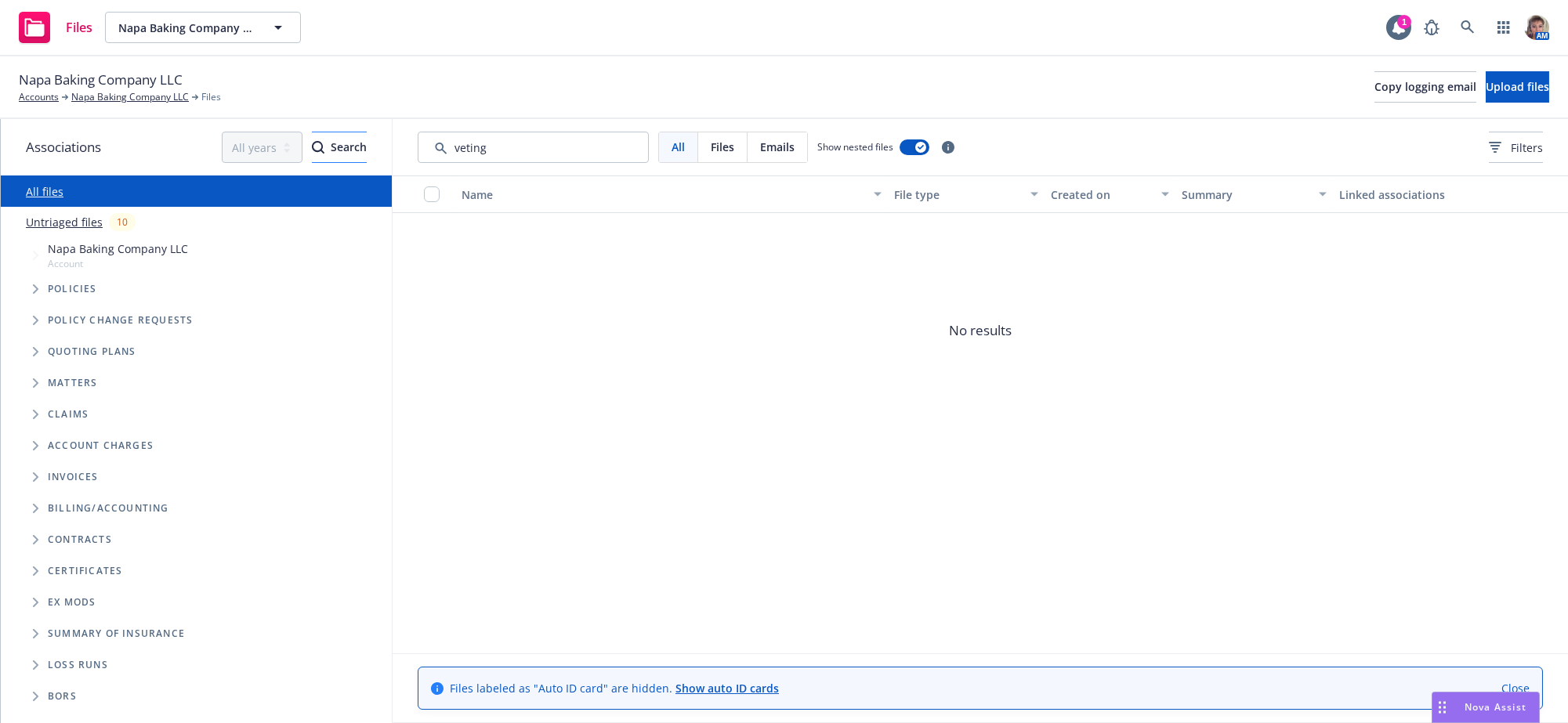
drag, startPoint x: 395, startPoint y: 150, endPoint x: 343, endPoint y: 154, distance: 52.2
click at [343, 152] on div "Associations All years 2027 2026 2025 2024 2023 2022 2021 2020 2019 2018 2017 2…" at bounding box center [784, 421] width 1567 height 604
click at [710, 475] on div "Name File type Created on Summary Linked associations No results" at bounding box center [980, 414] width 1176 height 478
click at [481, 157] on input "Search by keyword..." at bounding box center [532, 148] width 231 height 31
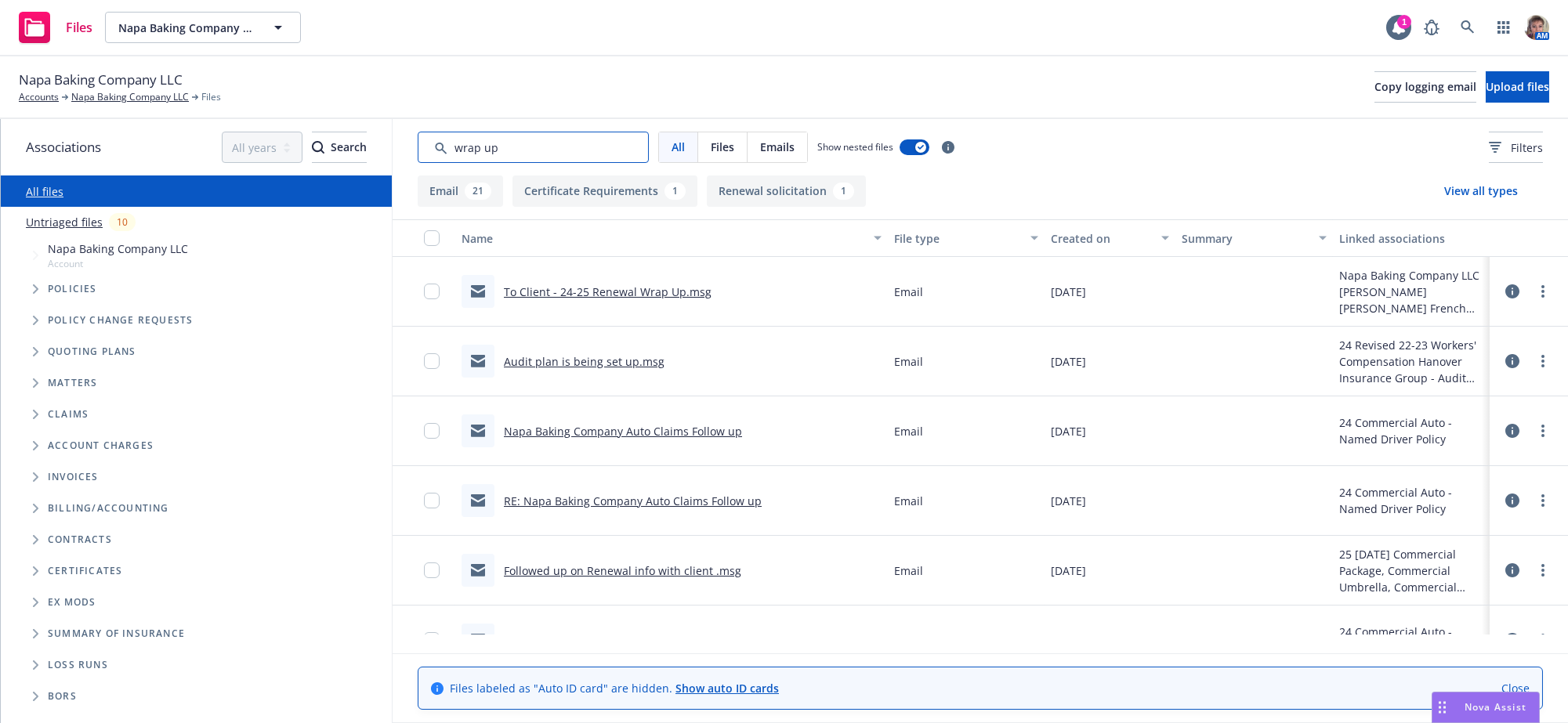
type input "wrap up"
click at [644, 299] on link "To Client - 24-25 Renewal Wrap Up.msg" at bounding box center [607, 291] width 208 height 15
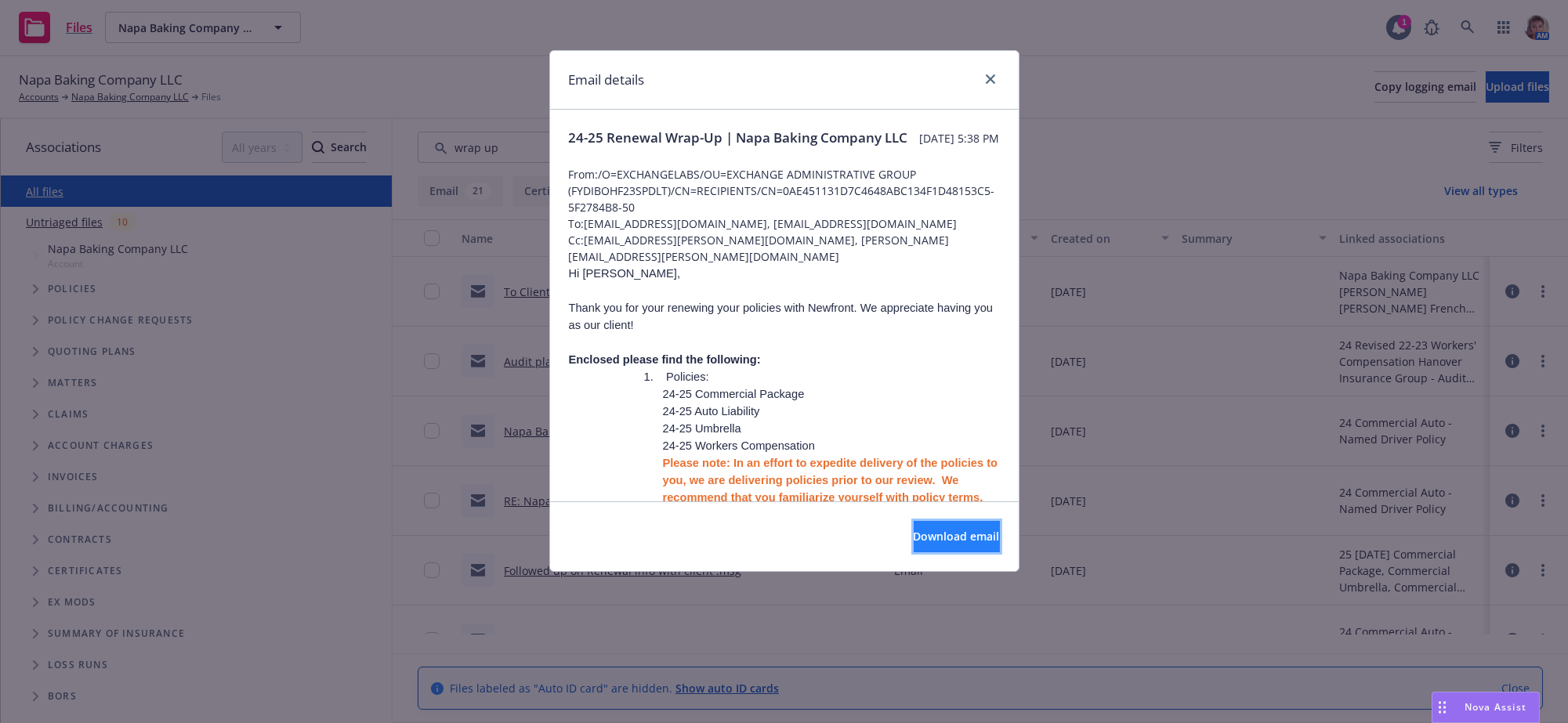
click at [917, 534] on button "Download email" at bounding box center [957, 537] width 87 height 31
click at [990, 79] on icon "close" at bounding box center [991, 80] width 10 height 10
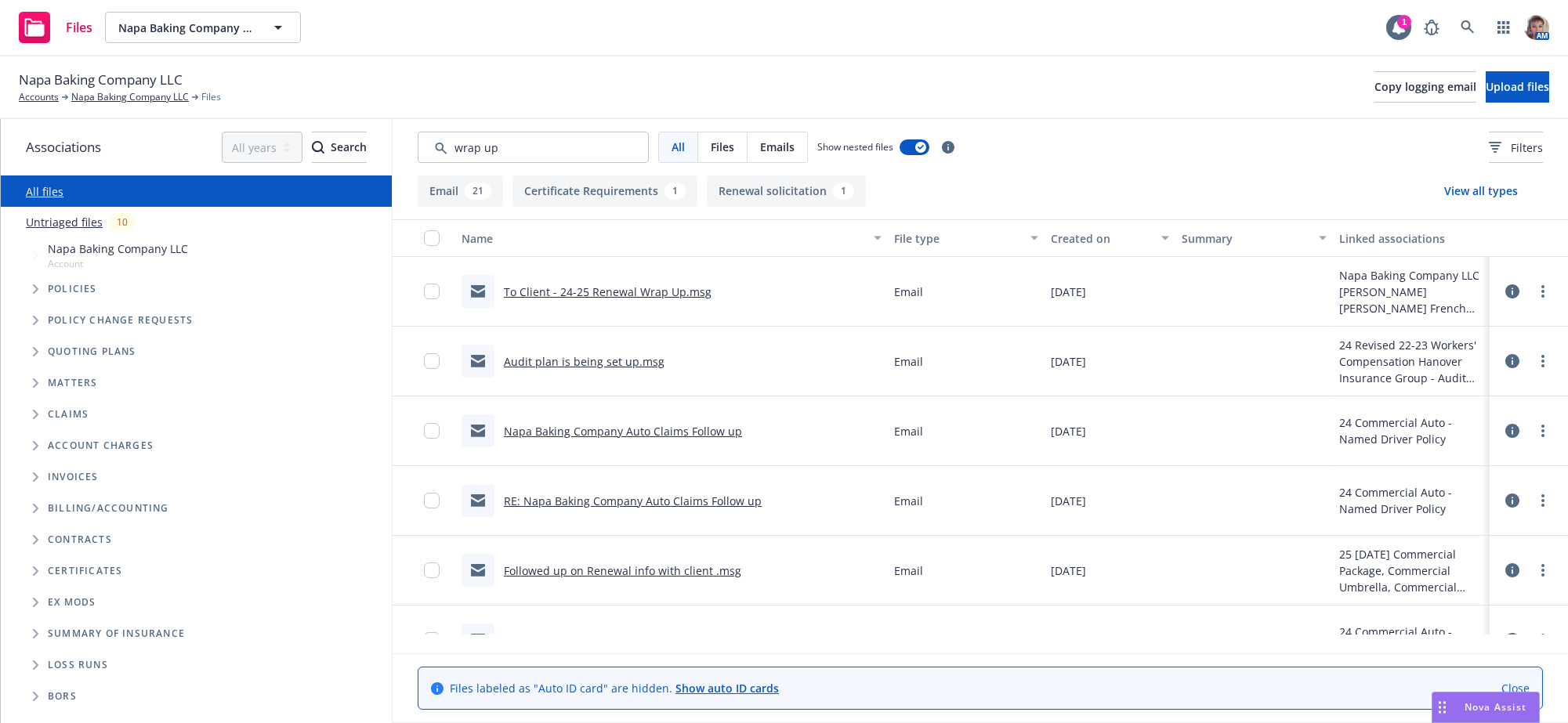
click at [1078, 151] on div "All Files Emails Show nested files Filters" at bounding box center [980, 148] width 1125 height 31
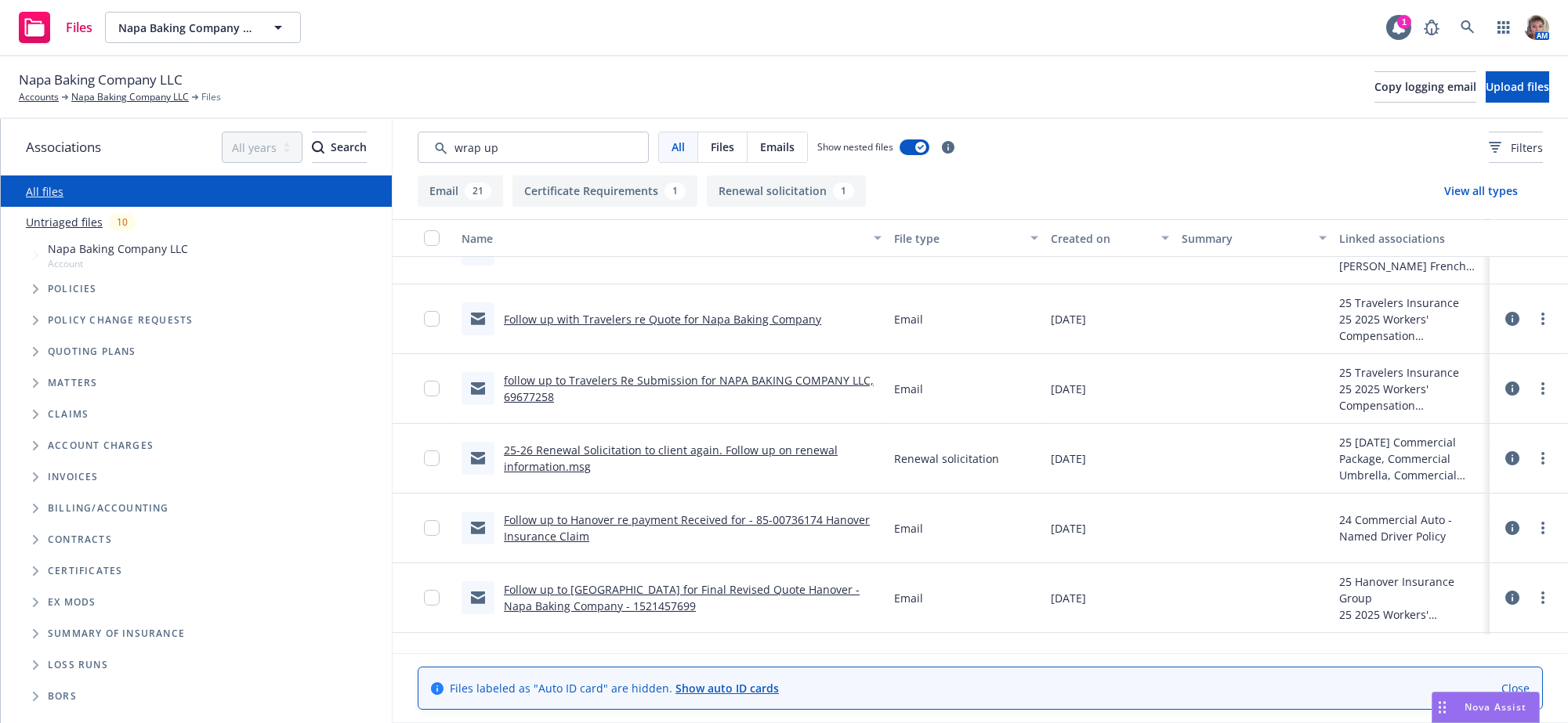
scroll to position [744, 0]
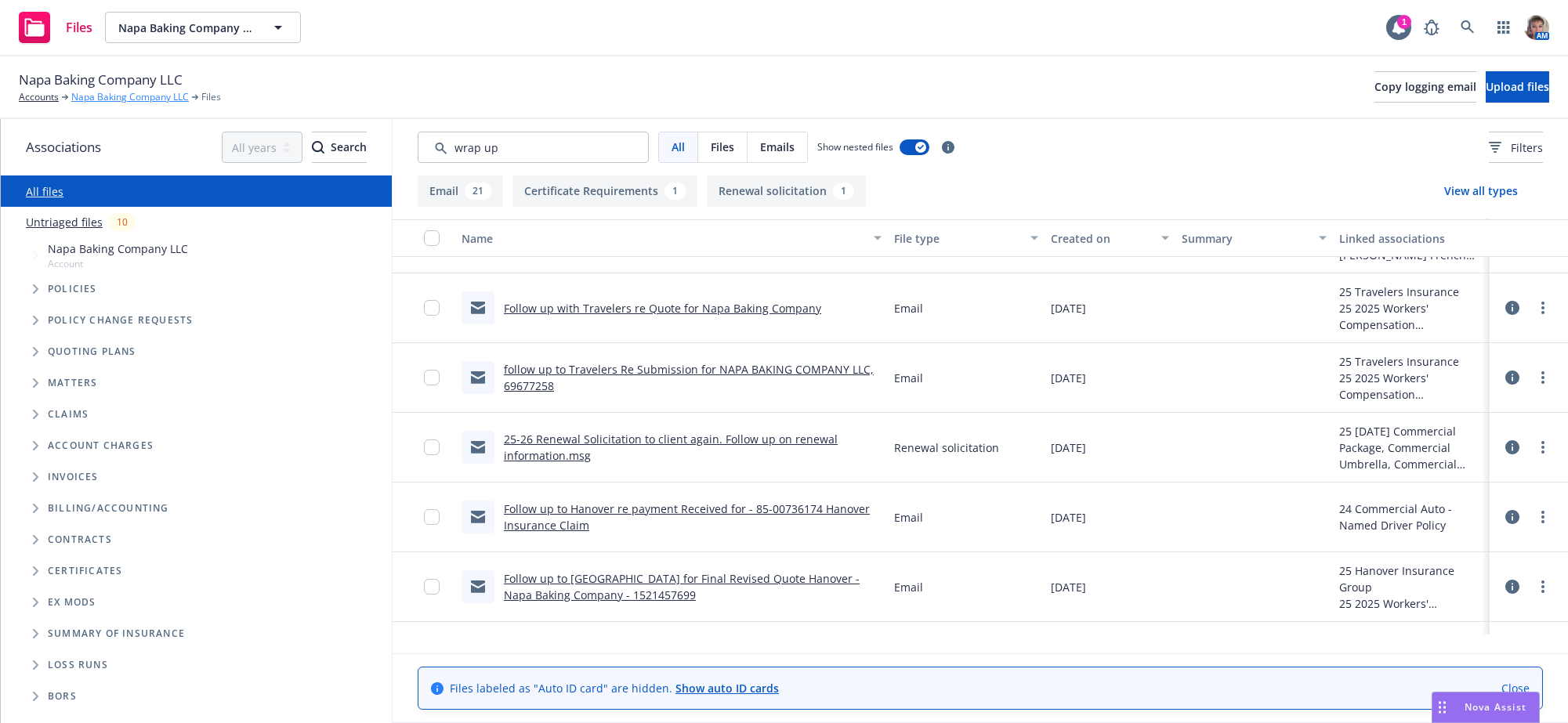
click at [160, 102] on link "Napa Baking Company LLC" at bounding box center [129, 97] width 117 height 14
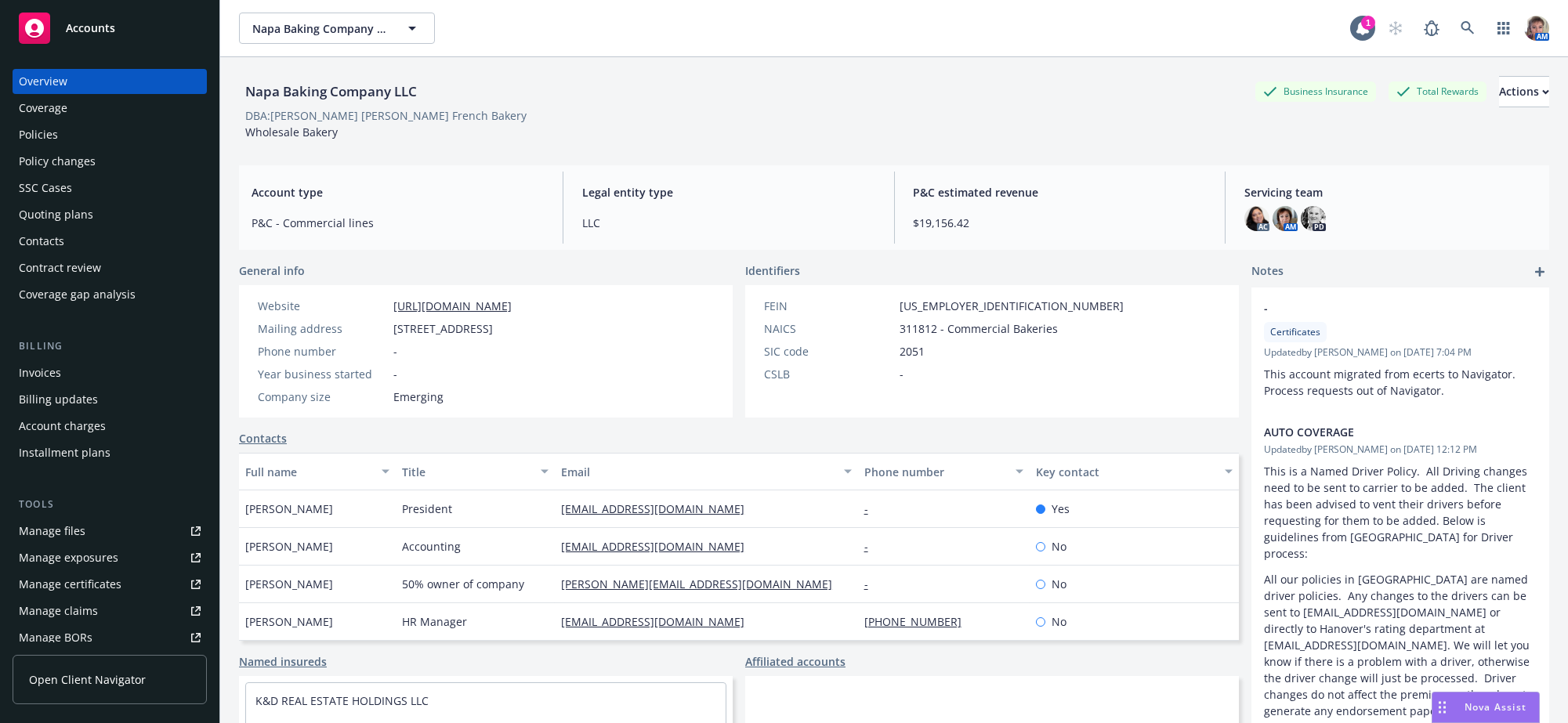
click at [48, 144] on div "Policies" at bounding box center [38, 134] width 39 height 25
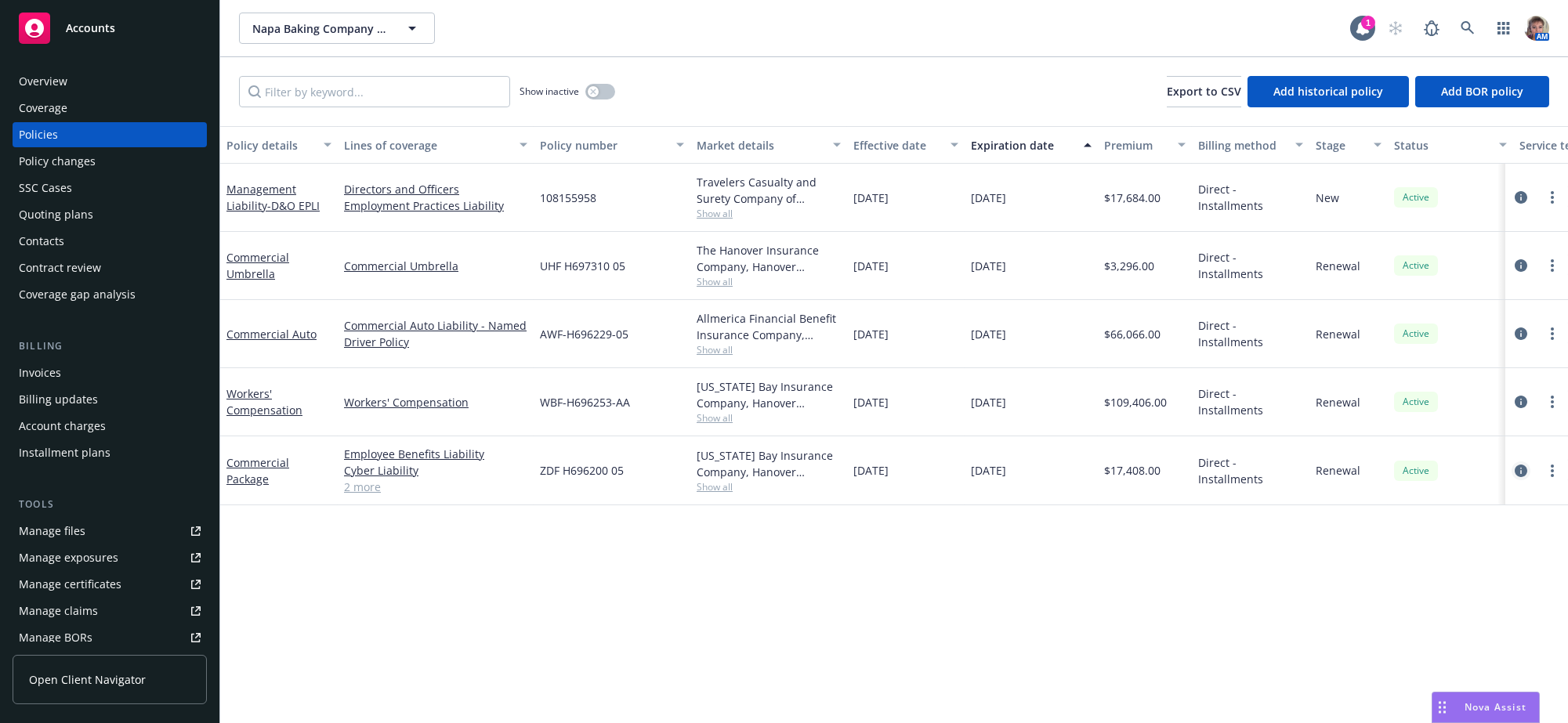
click at [1518, 477] on icon "circleInformation" at bounding box center [1520, 470] width 13 height 13
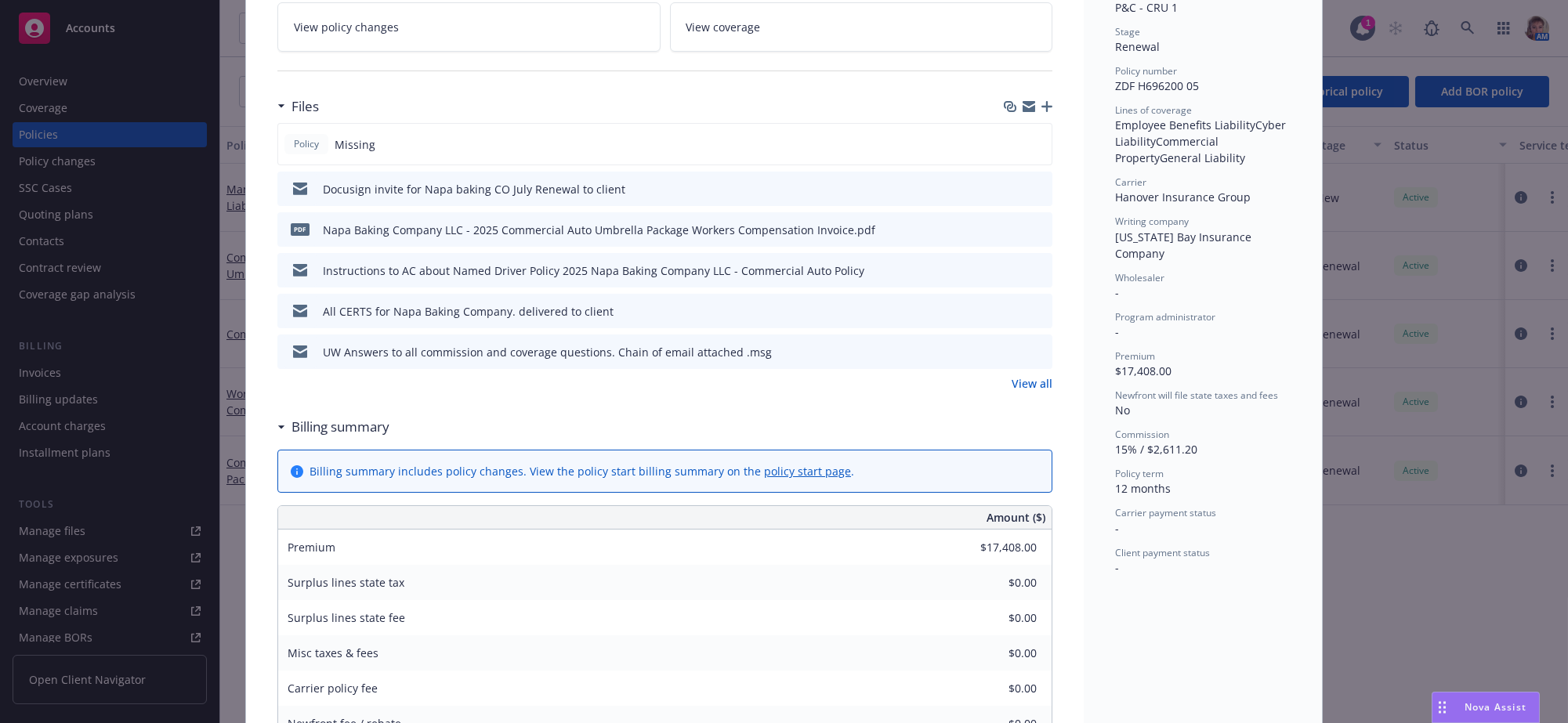
scroll to position [363, 0]
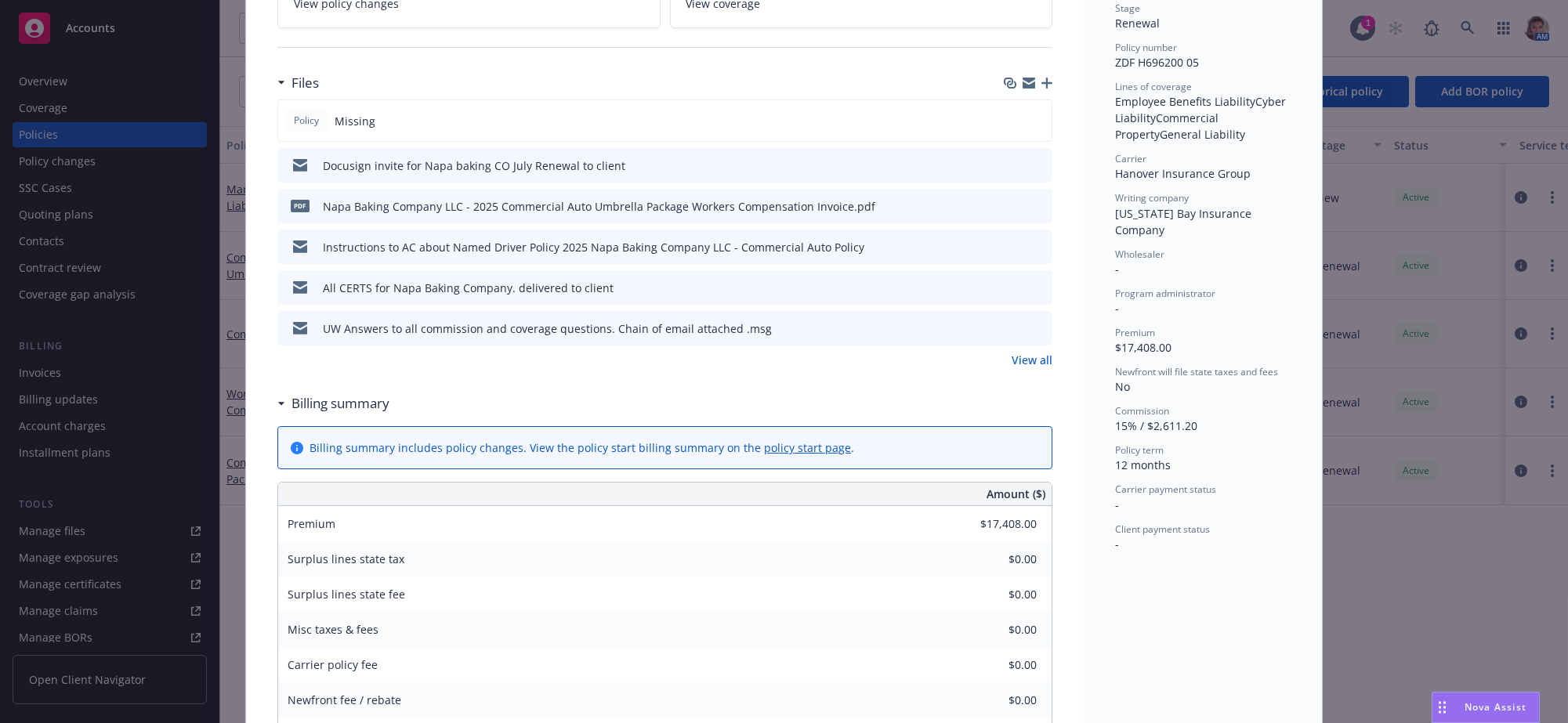
click at [1028, 368] on link "View all" at bounding box center [1031, 360] width 40 height 17
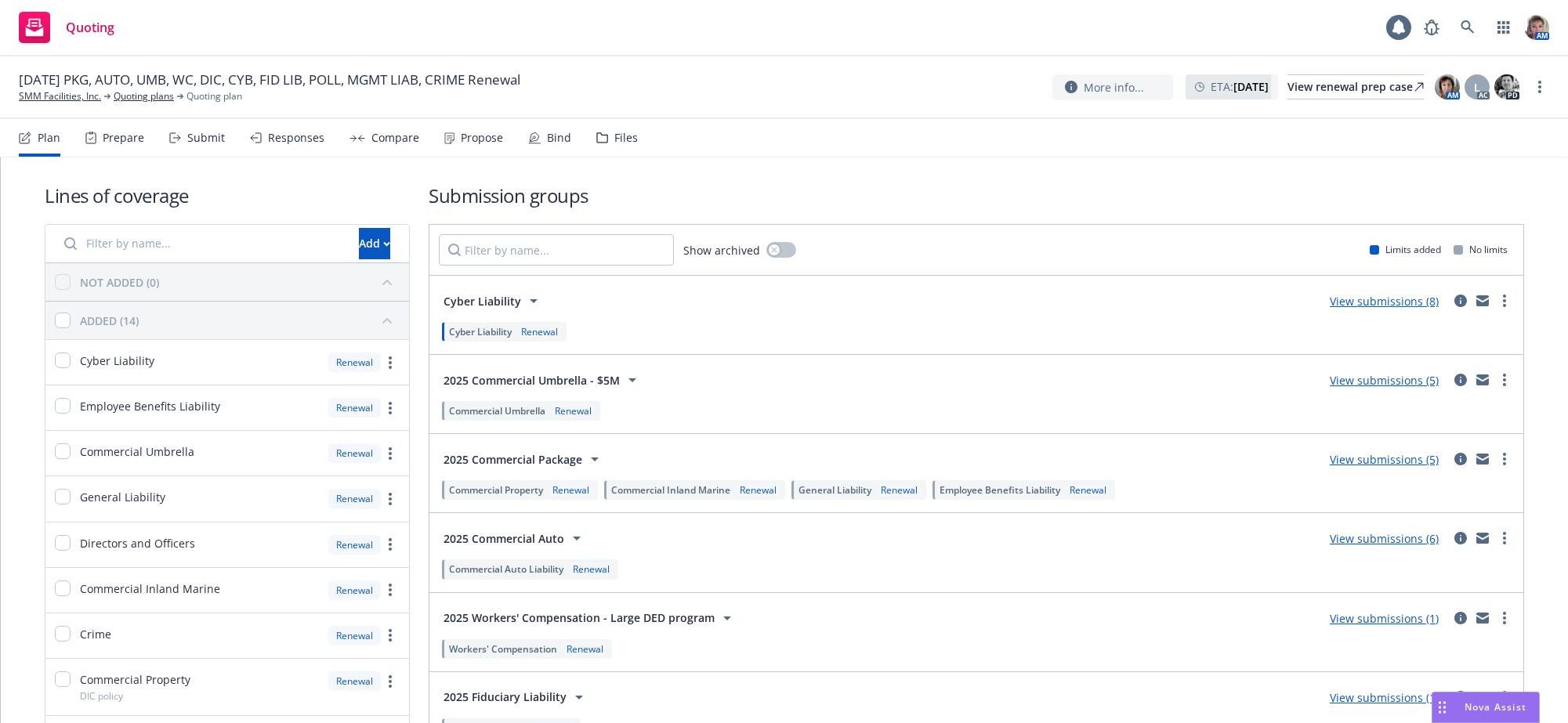
click at [637, 156] on div "Files" at bounding box center [617, 138] width 41 height 37
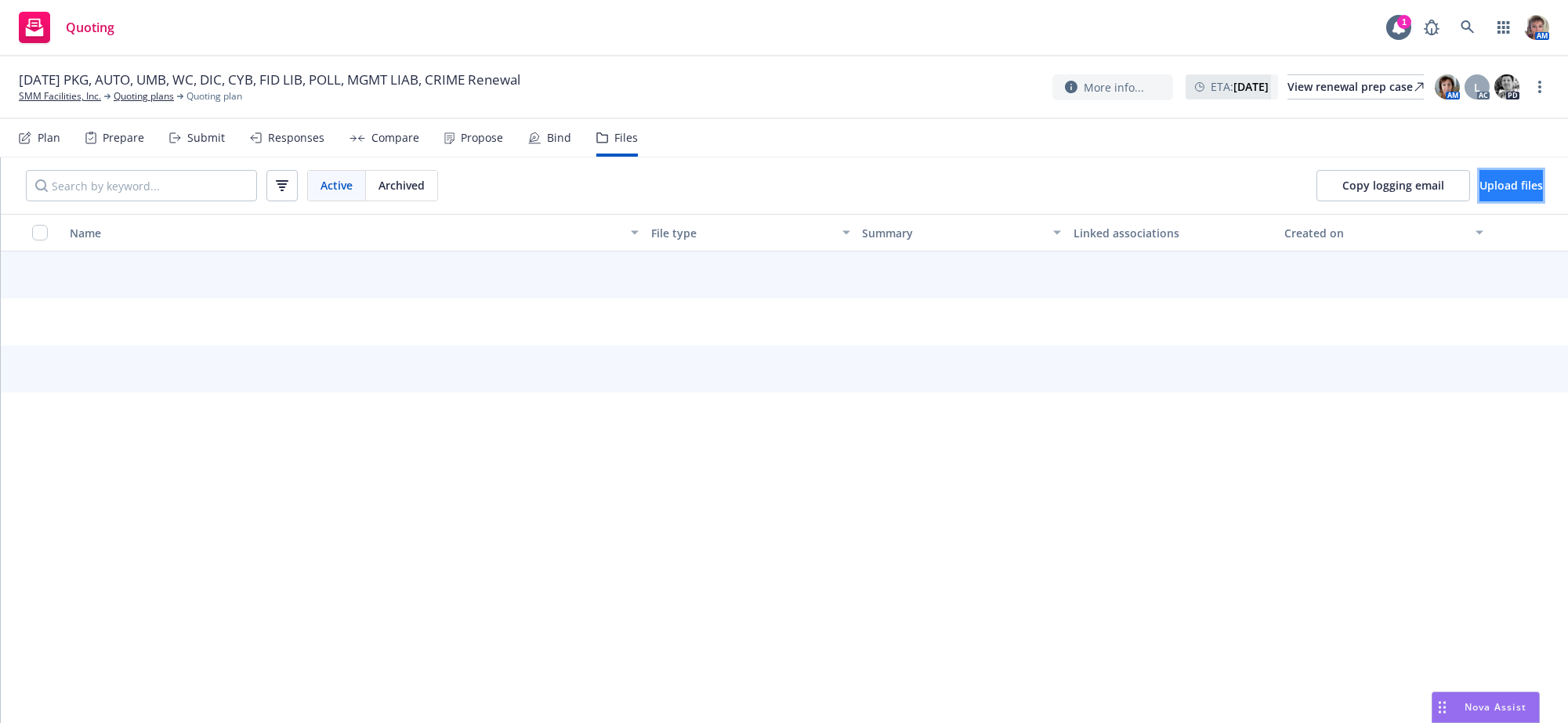
click at [1490, 202] on button "Upload files" at bounding box center [1511, 186] width 64 height 31
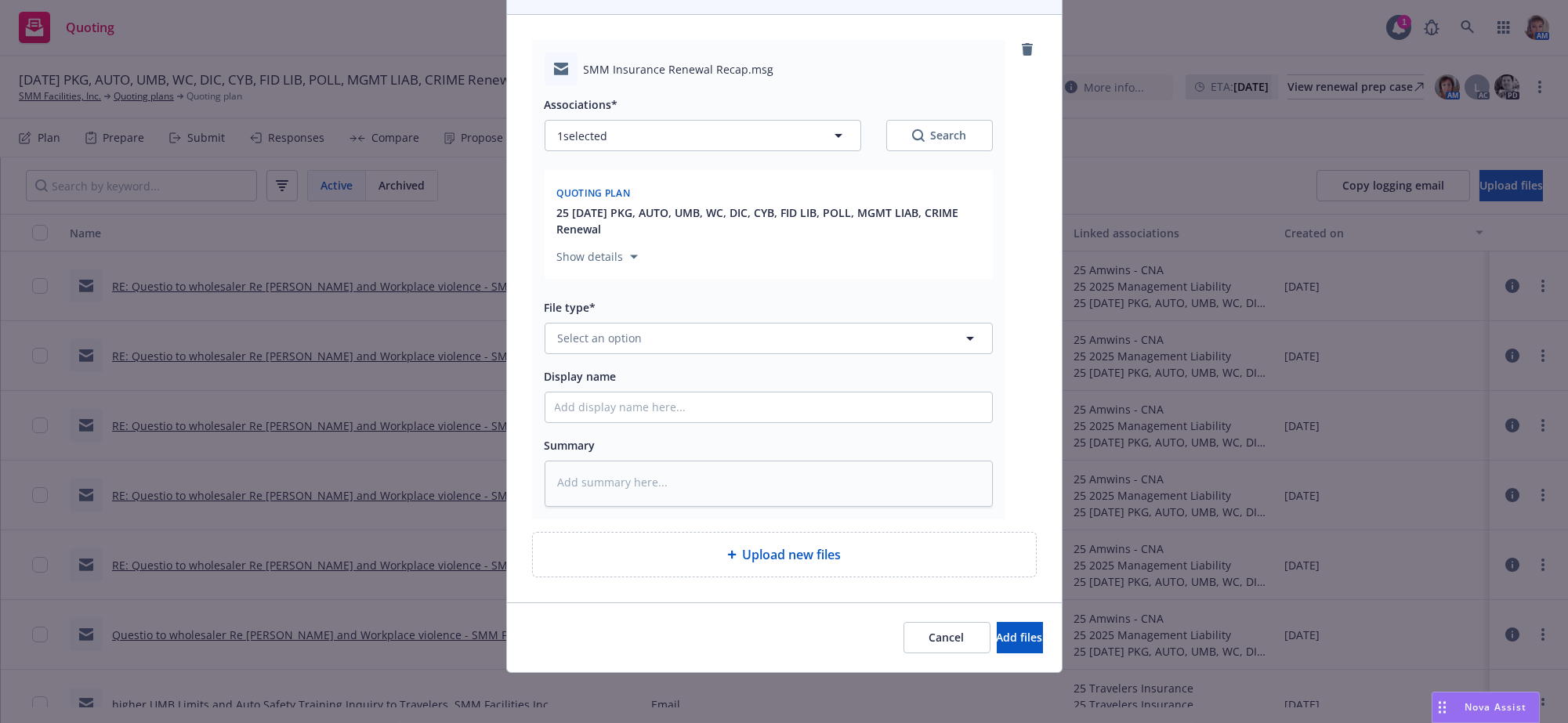
scroll to position [231, 0]
click at [689, 323] on button "Select an option" at bounding box center [768, 338] width 449 height 31
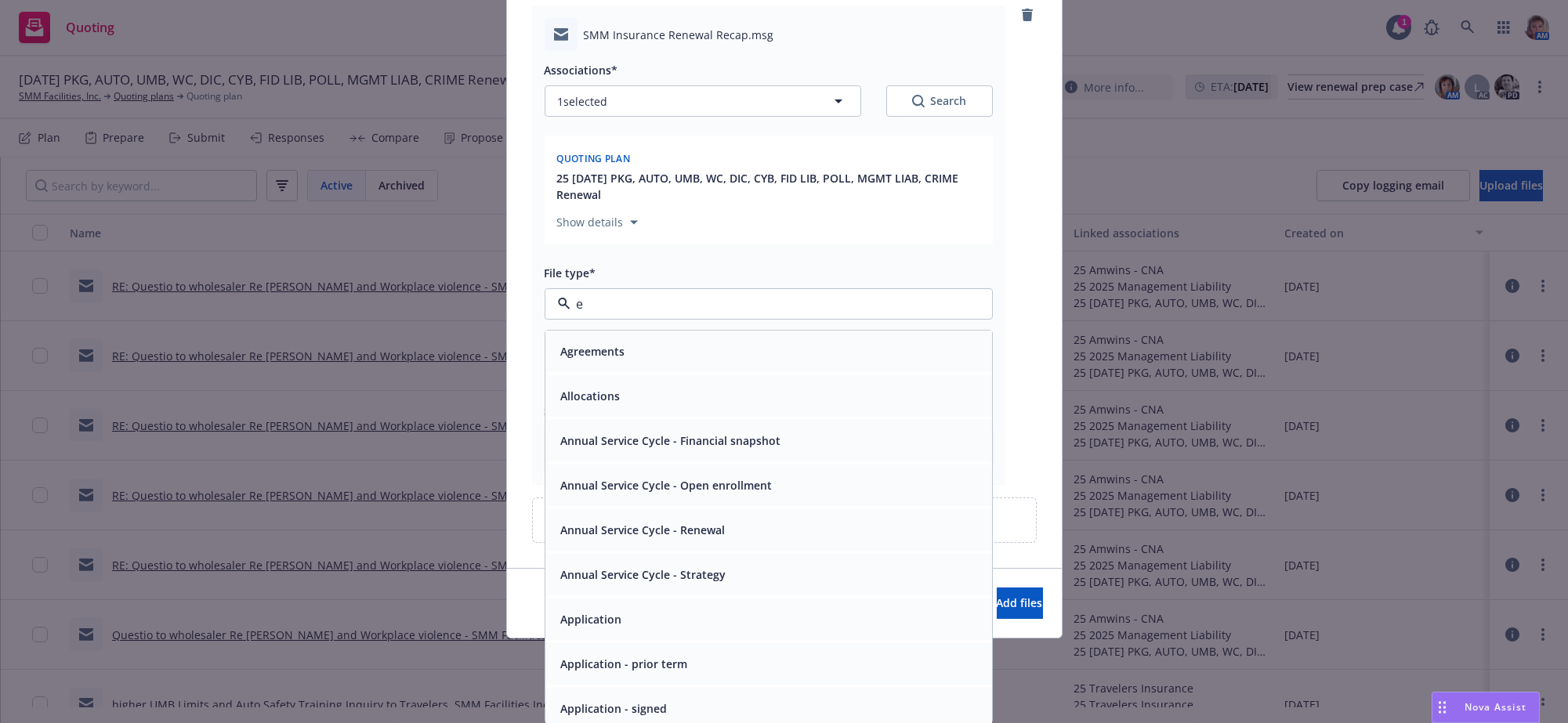
type input "em"
click at [687, 382] on div "Email" at bounding box center [768, 395] width 447 height 41
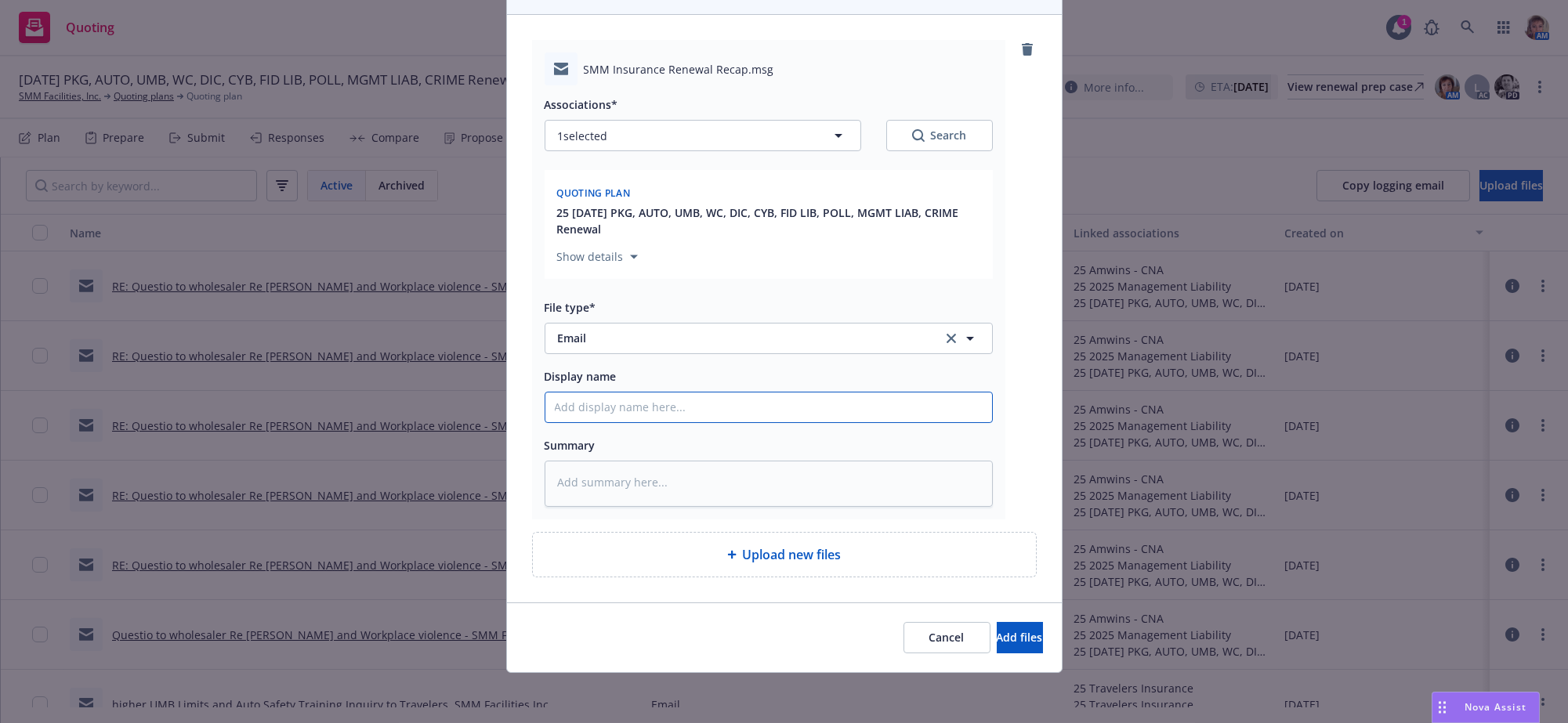
click at [687, 392] on input "Display name" at bounding box center [768, 407] width 447 height 30
type textarea "x"
type input "w"
type textarea "x"
type input "wr"
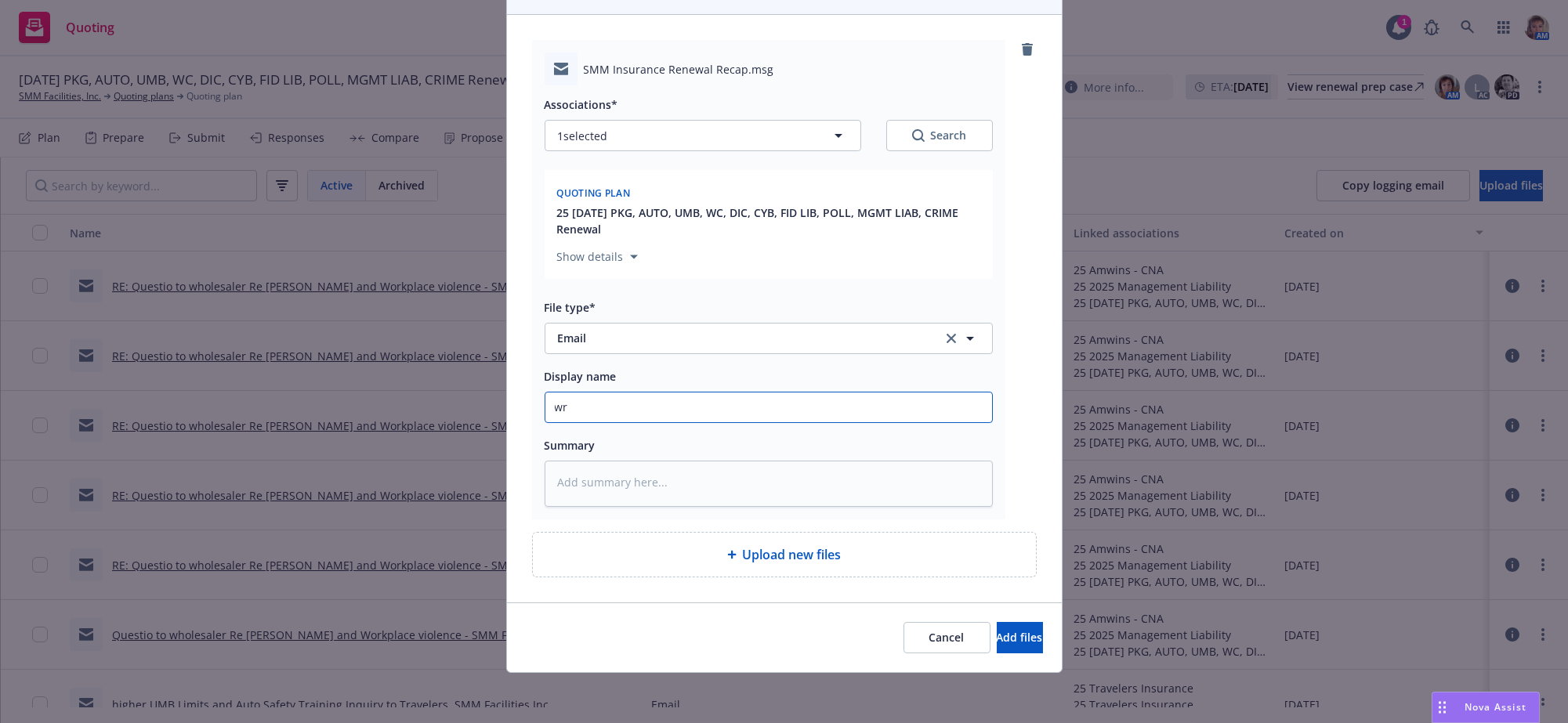
type textarea "x"
type input "wra"
type textarea "x"
type input "wrap"
type textarea "x"
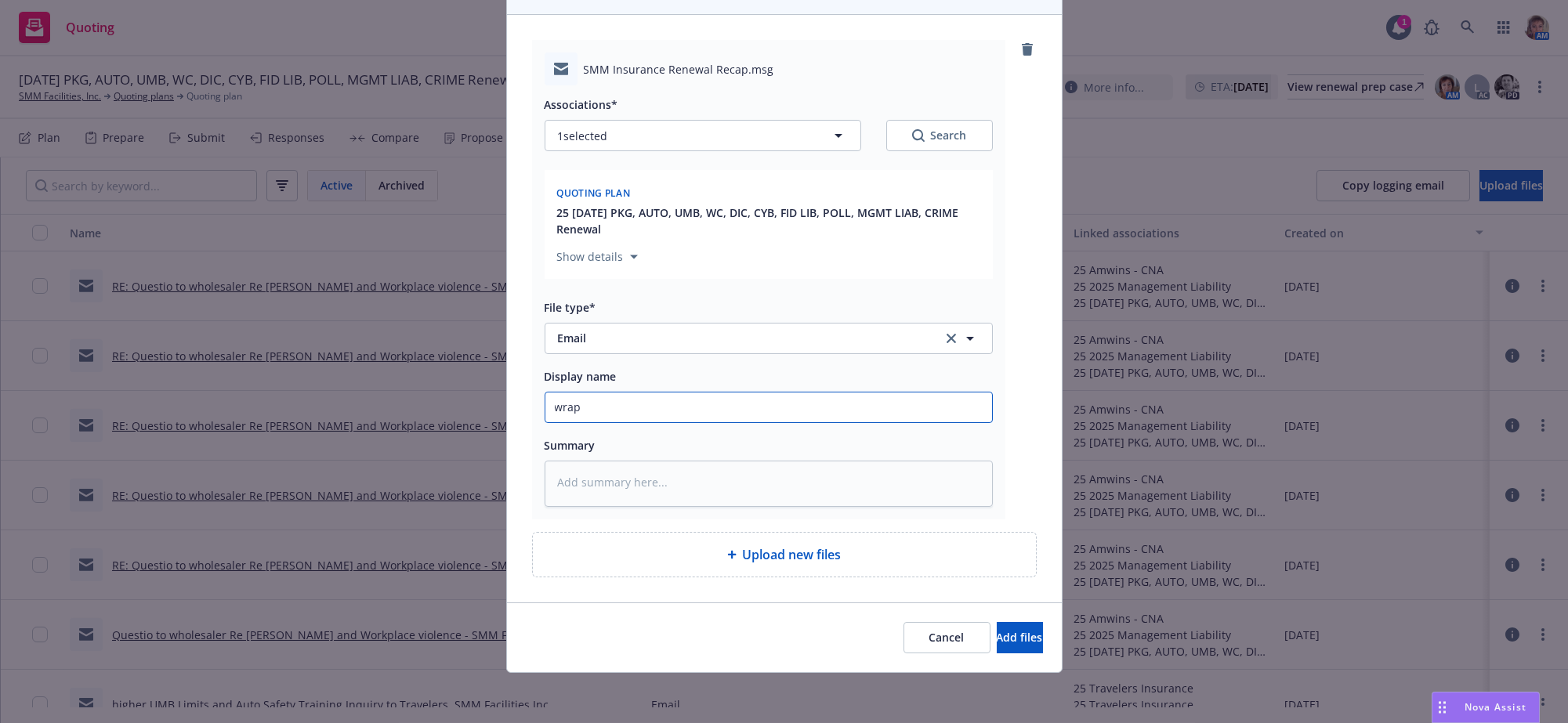
type input "wrap"
type textarea "x"
type input "wrap u"
type textarea "x"
type input "wrap up"
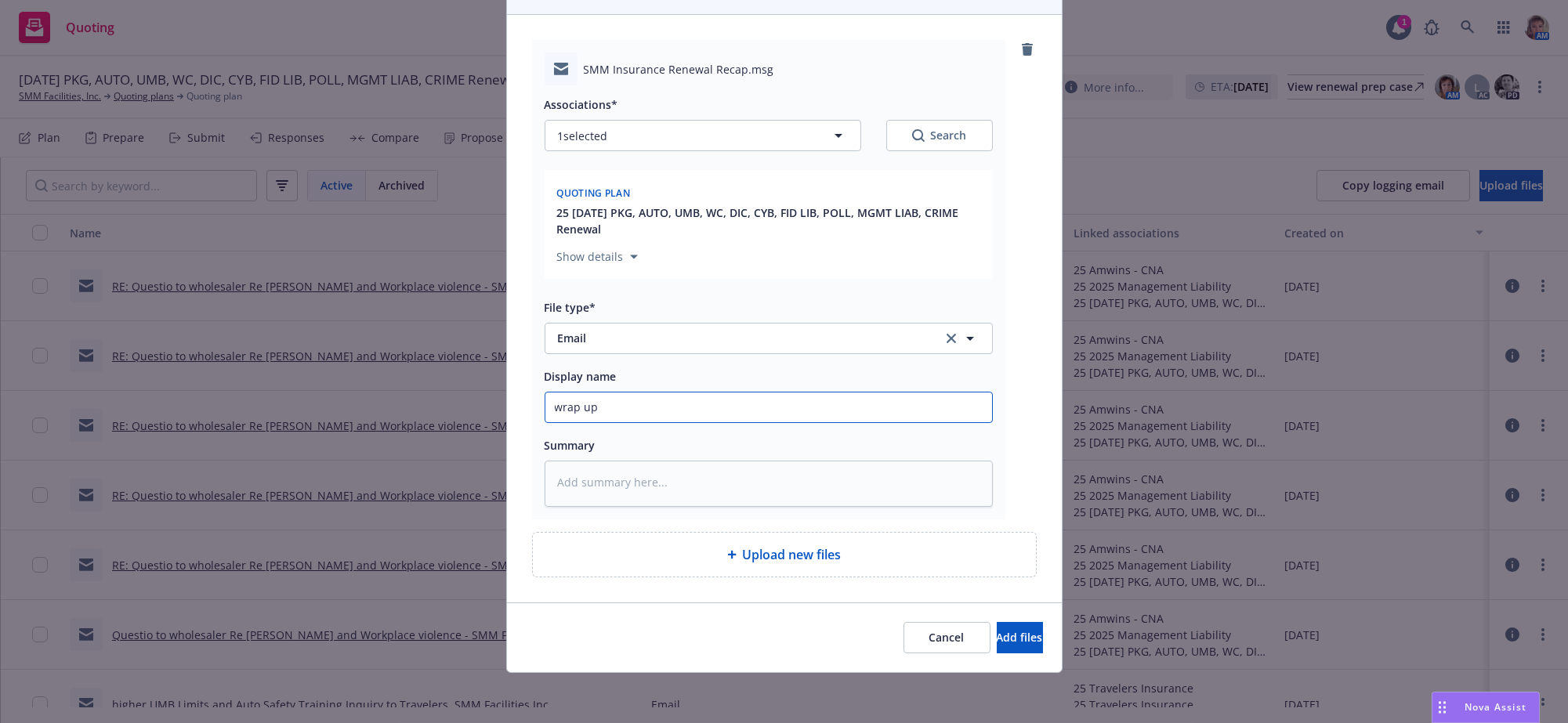
type textarea "x"
type input "wrap up"
type textarea "x"
type input "wrap up o"
type textarea "x"
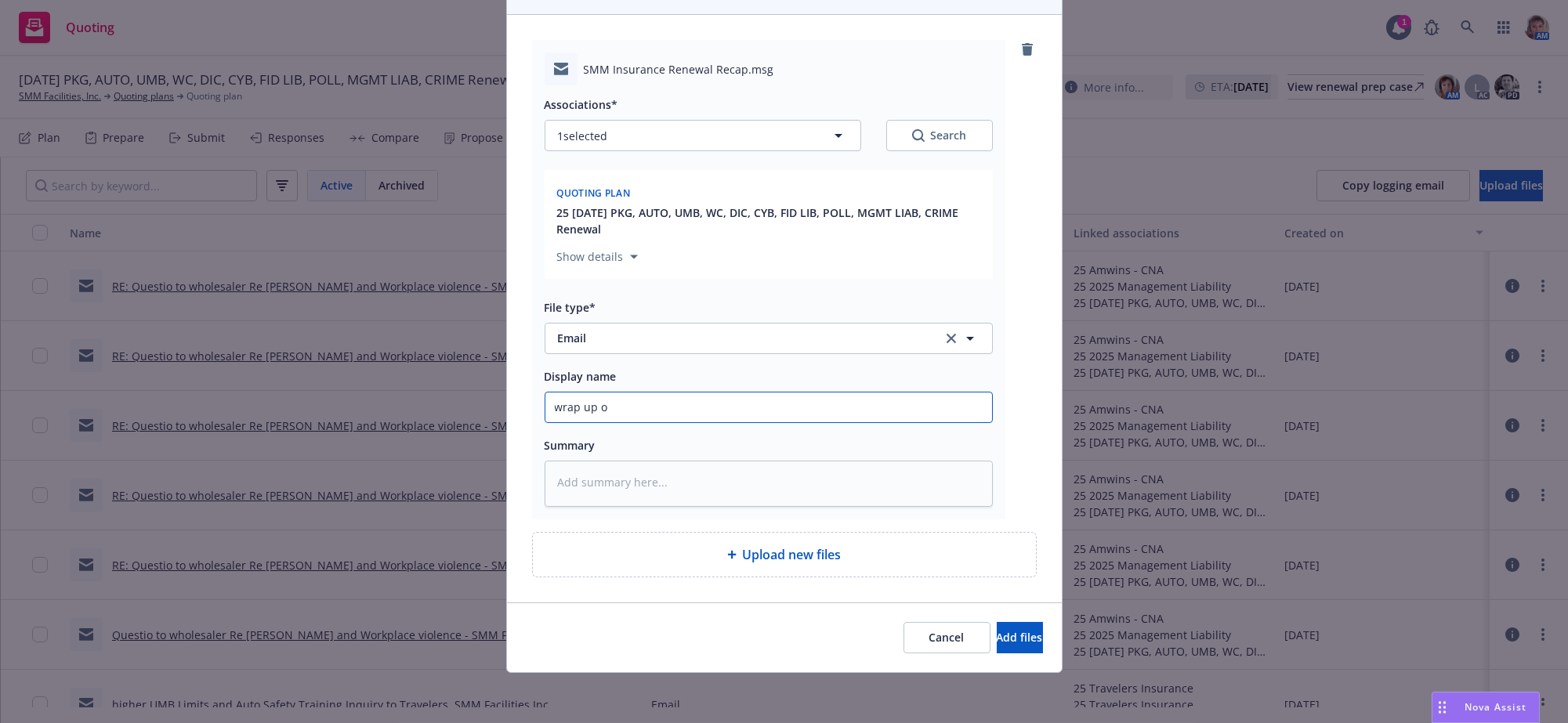
type input "wrap up of"
type textarea "x"
type input "wrap up of"
type textarea "x"
type input "wrap up of c"
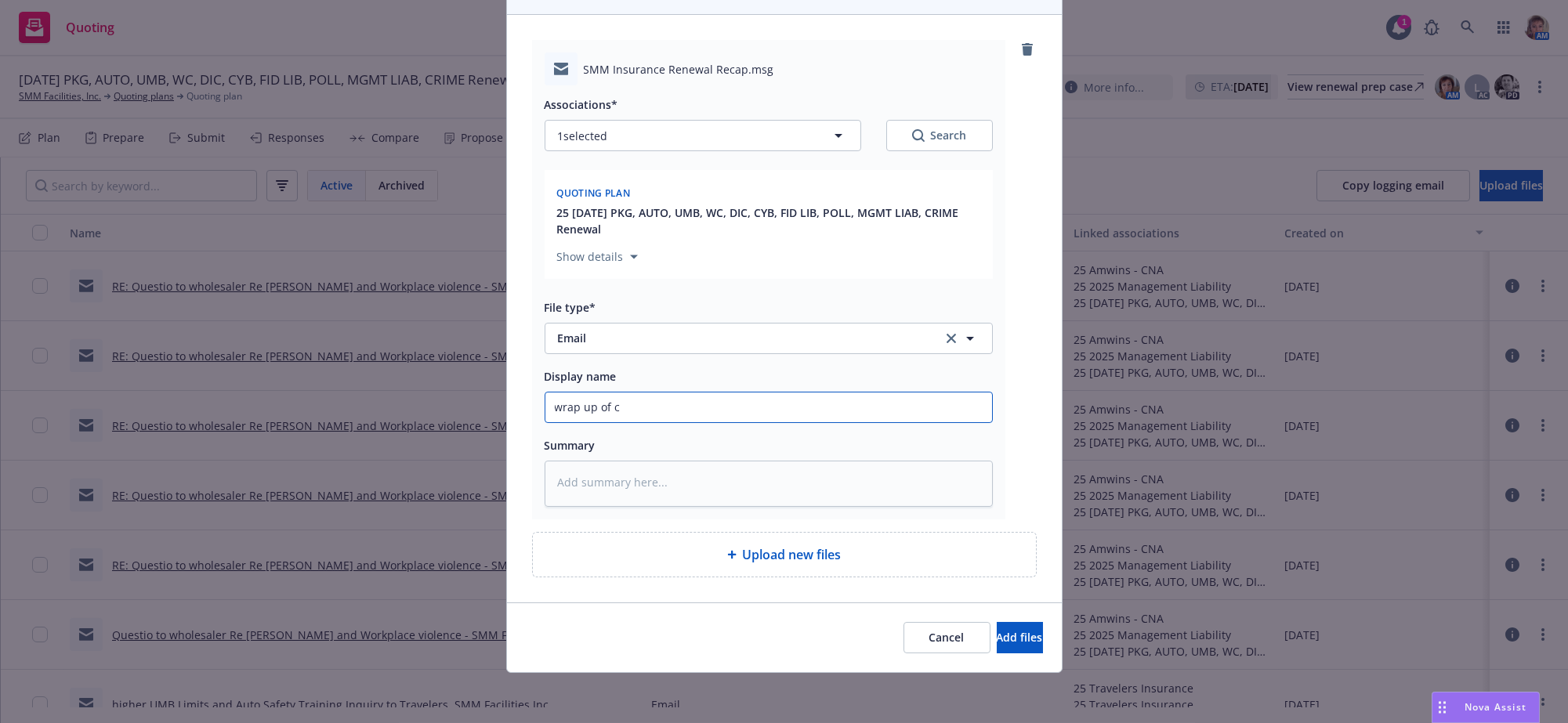
type textarea "x"
type input "wrap up of ca"
type textarea "x"
type input "wrap up of cal"
type textarea "x"
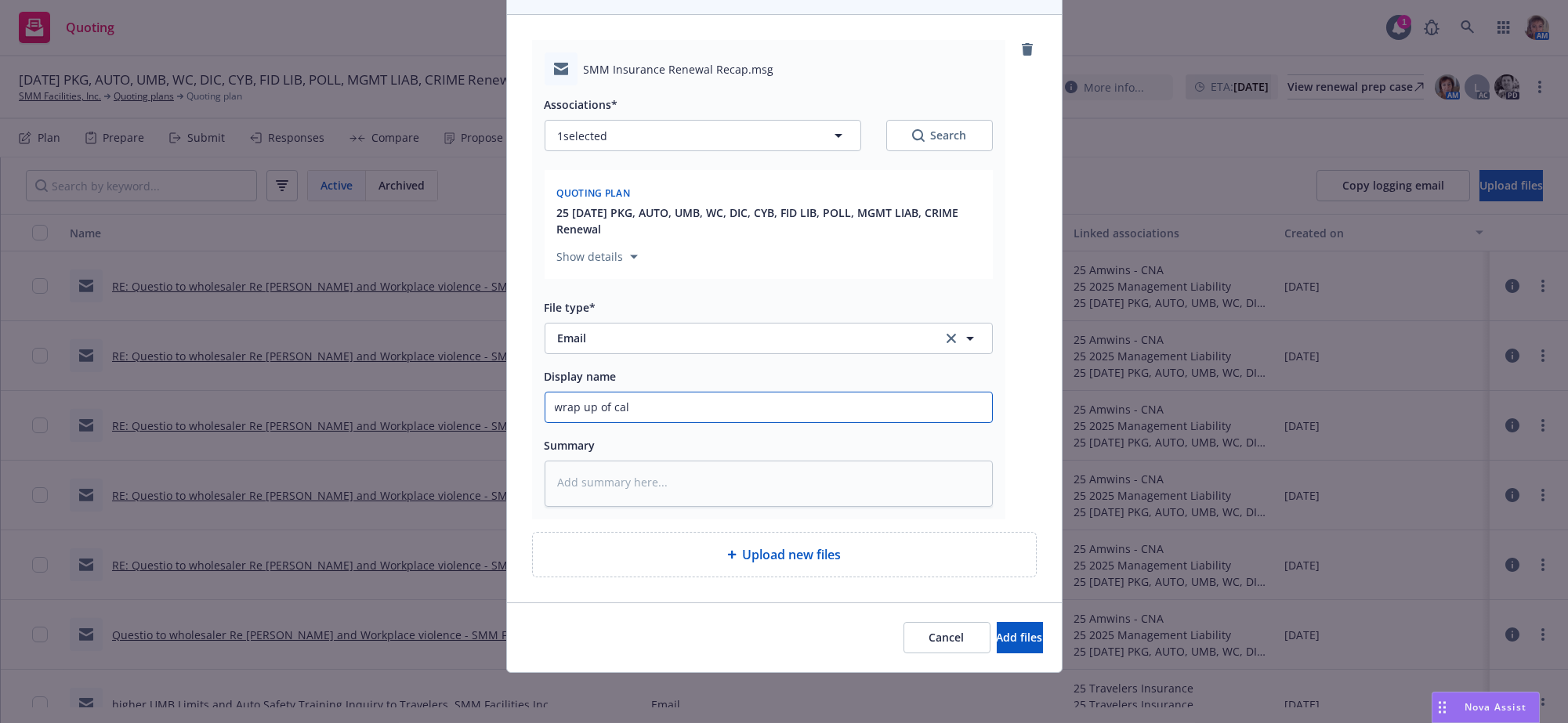
type input "wrap up of call"
type textarea "x"
type input "wrap up of call"
type textarea "x"
type input "wrap up of call"
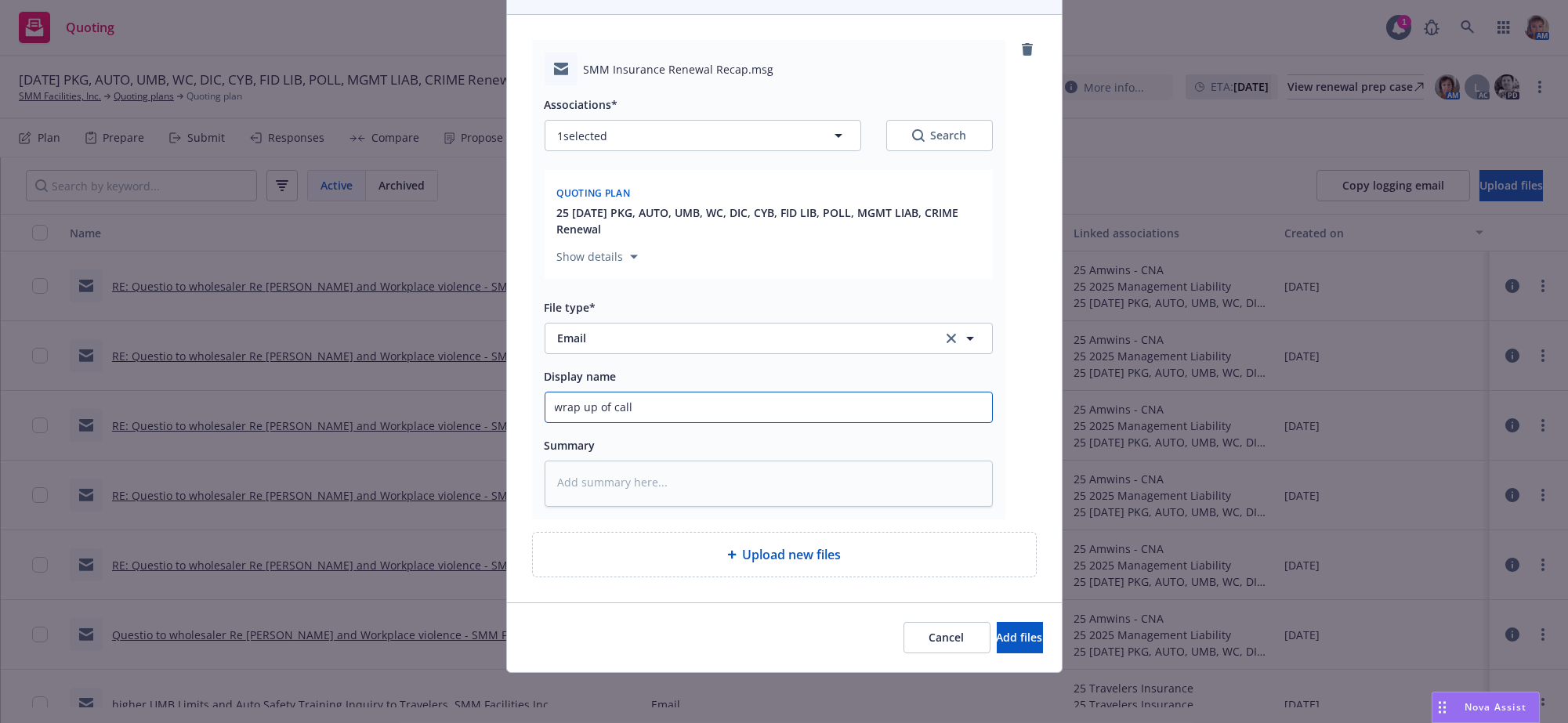
type textarea "x"
type input "wrap up of cal"
type textarea "x"
type input "wrap up of ca"
type textarea "x"
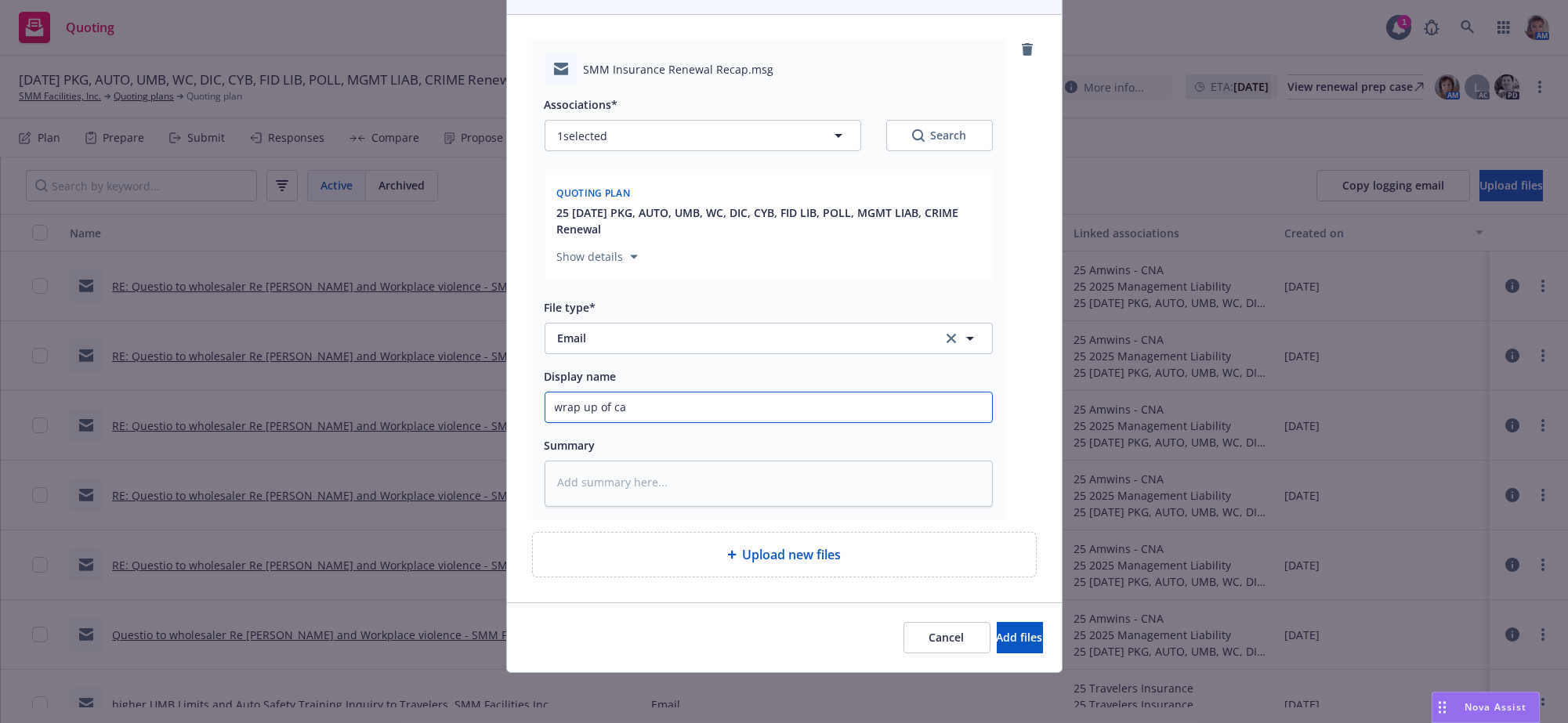
type input "wrap up of c"
type textarea "x"
type input "wrap up of"
type textarea "x"
type input "wrap up of p"
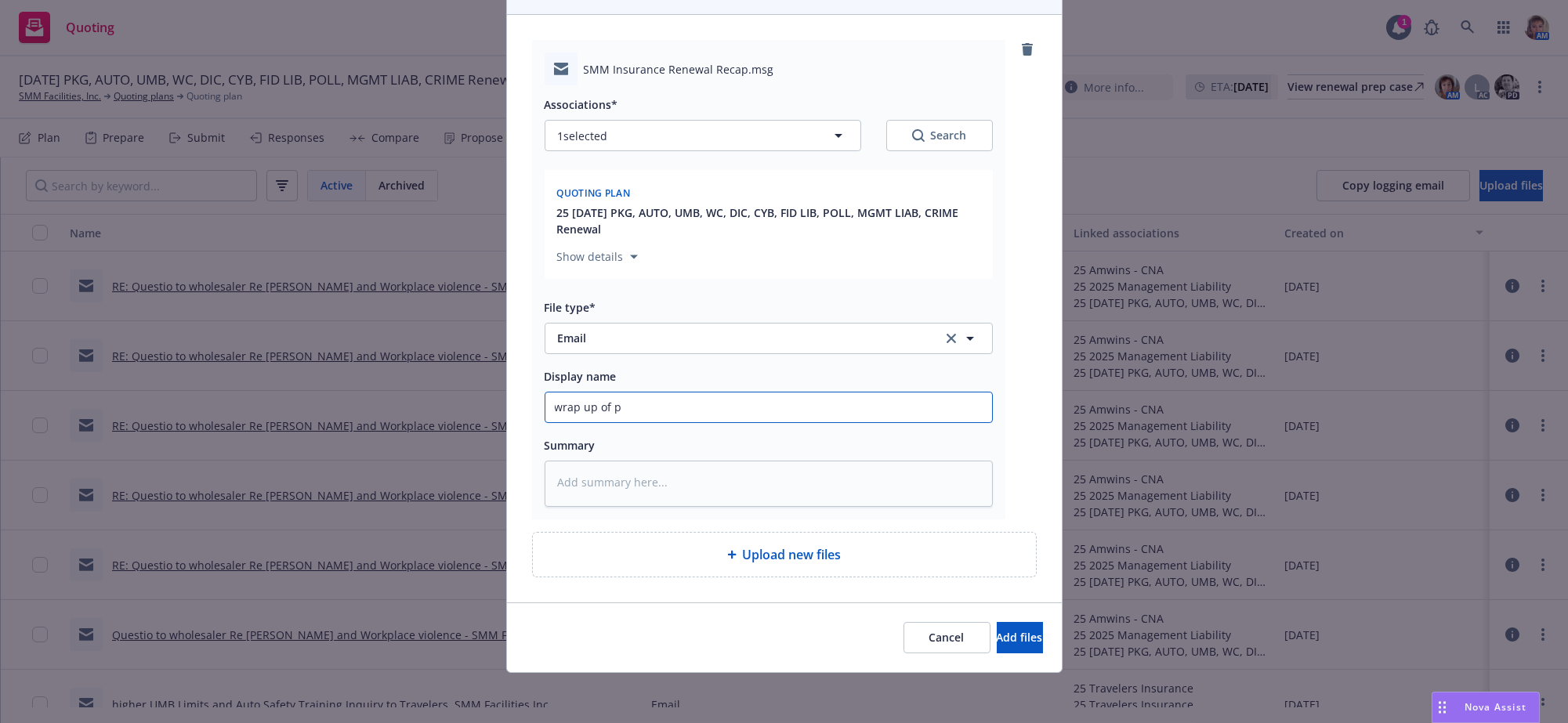
type textarea "x"
type input "wrap up of pr"
type textarea "x"
type input "wrap up of pro"
type textarea "x"
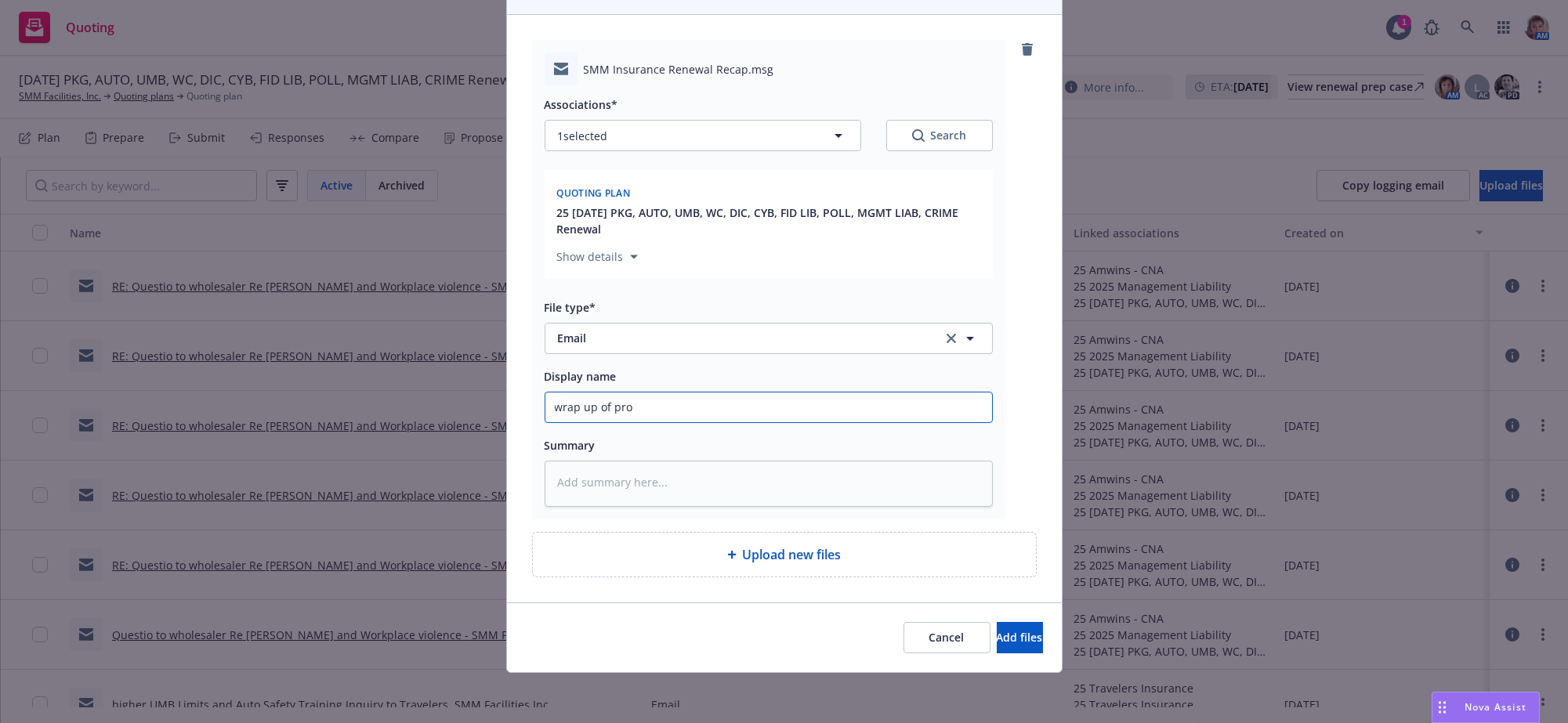
type input "wrap up of prop"
type textarea "x"
type input "wrap up of propo"
type textarea "x"
type input "wrap up of propos"
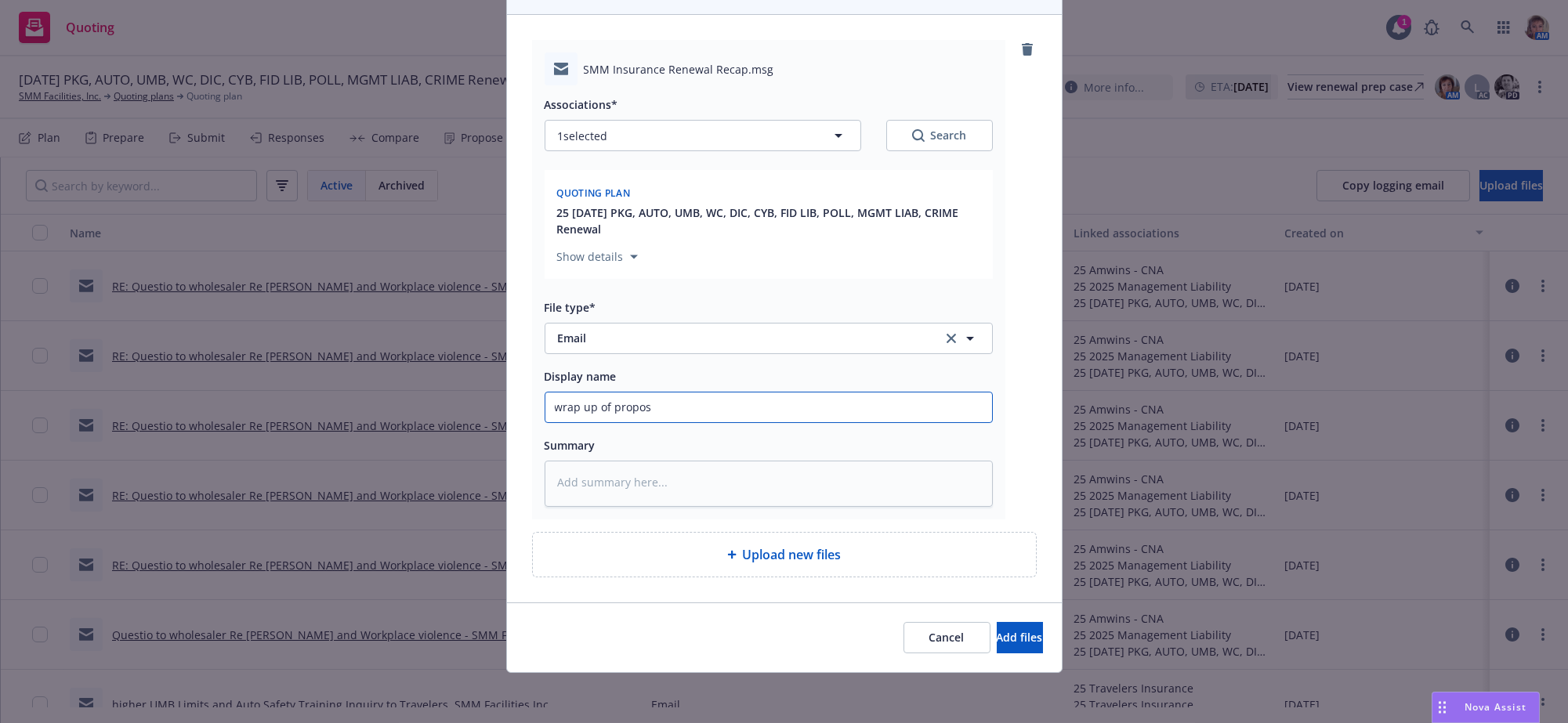
type textarea "x"
type input "wrap up of proposa"
type textarea "x"
type input "wrap up of proposal"
type textarea "x"
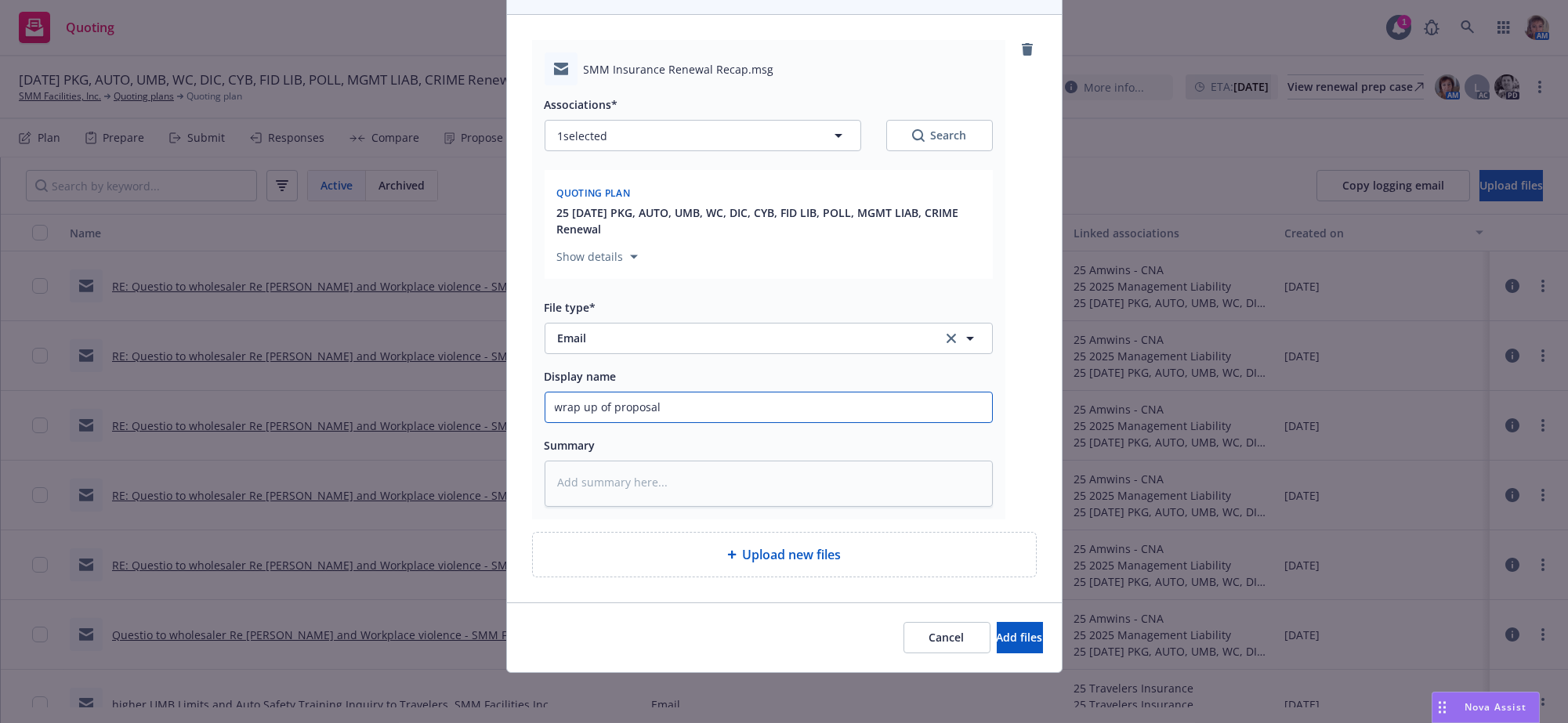
type input "wrap up of proposal"
type textarea "x"
type input "wrap up of proposal p"
type textarea "x"
type input "wrap up of proposal pr"
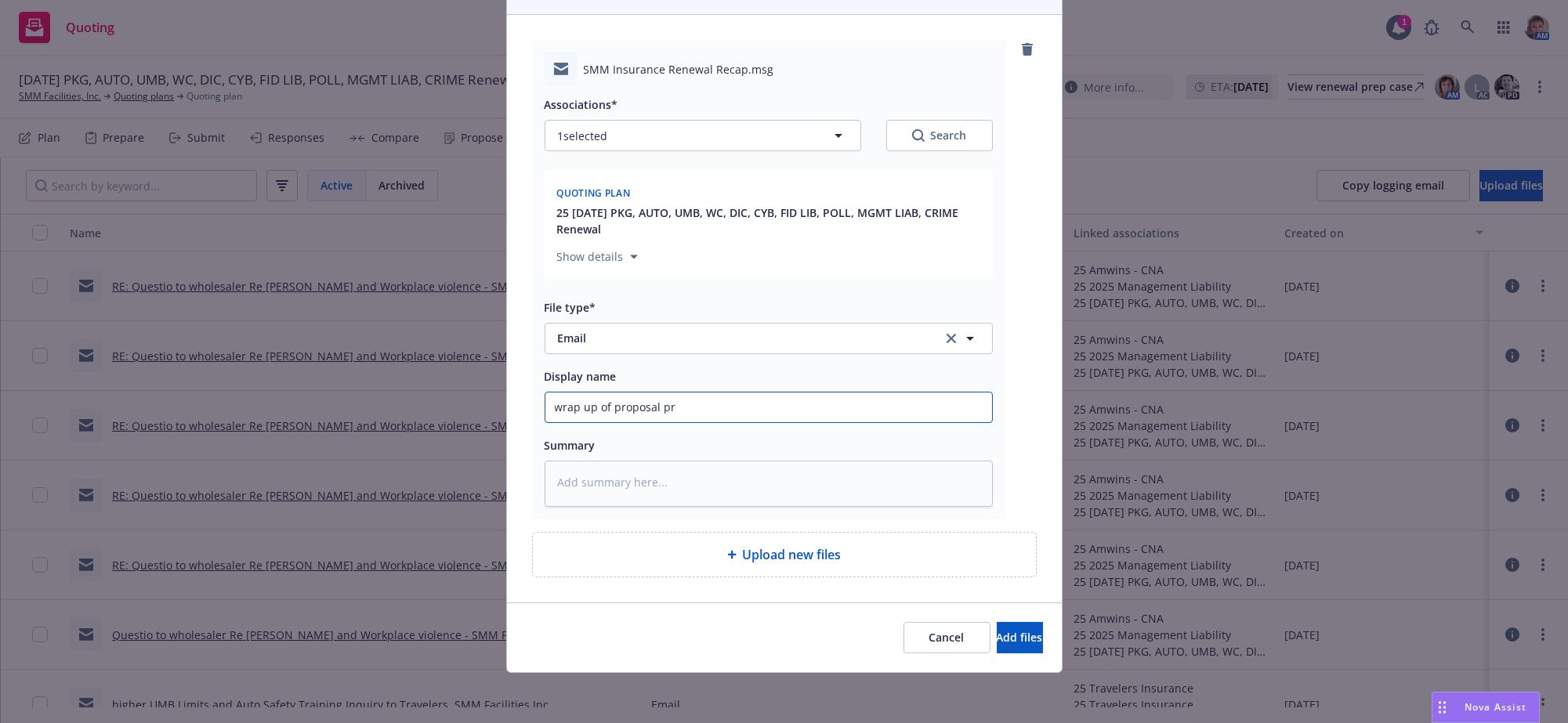
type textarea "x"
type input "wrap up of proposal pre"
type textarea "x"
type input "wrap up of proposal pres"
type textarea "x"
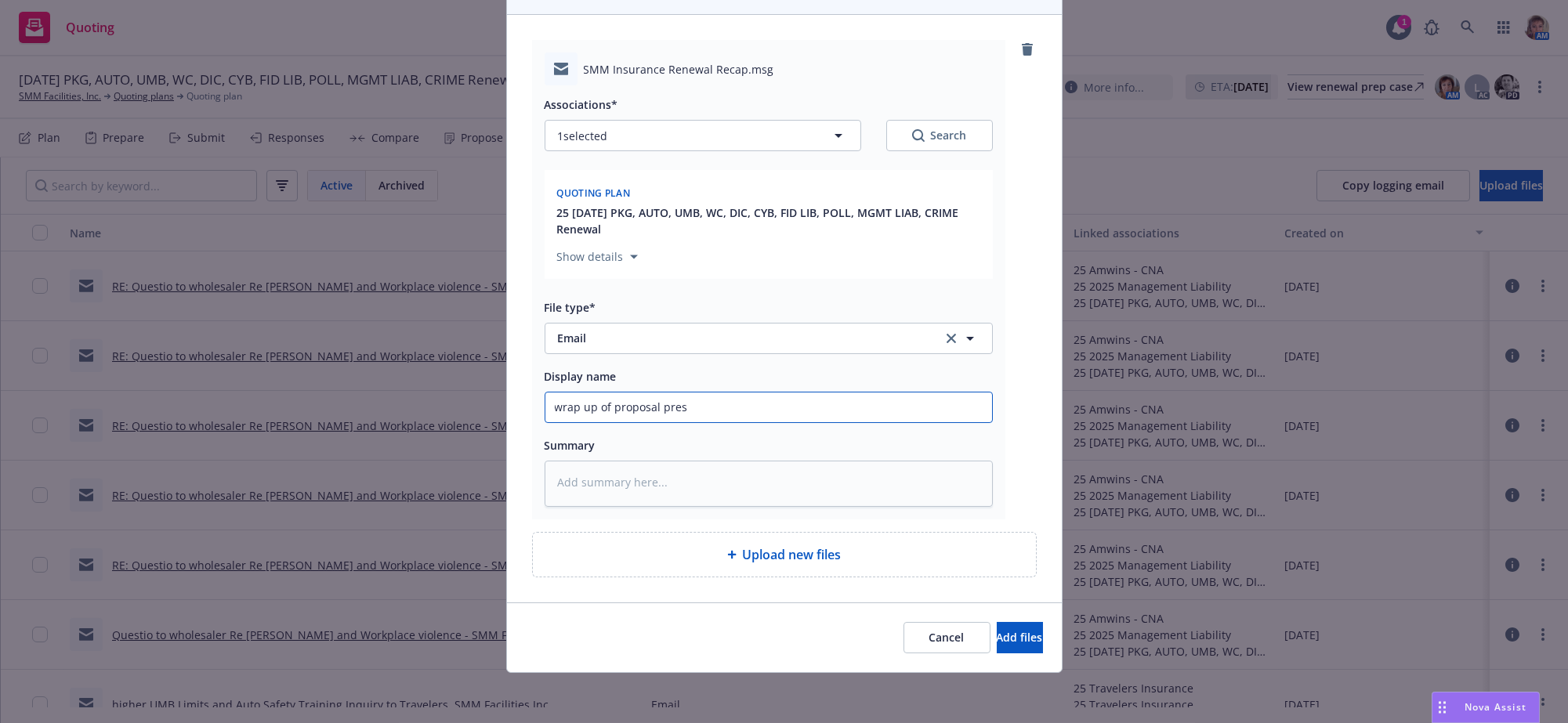
type input "wrap up of proposal prese"
type textarea "x"
type input "wrap up of proposal presen"
type textarea "x"
type input "wrap up of proposal present"
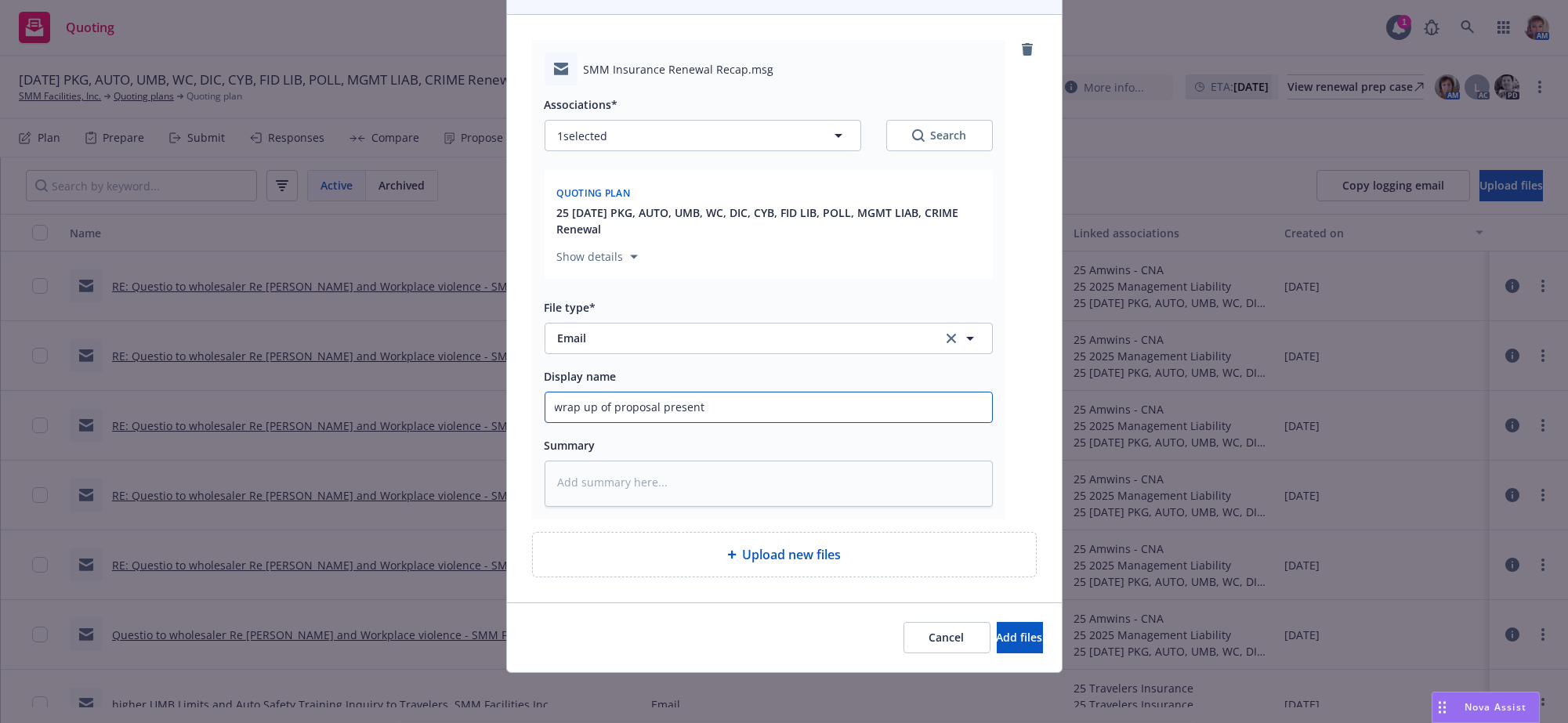
type textarea "x"
type input "wrap up of proposal presenta"
type textarea "x"
type input "wrap up of proposal presentat"
type textarea "x"
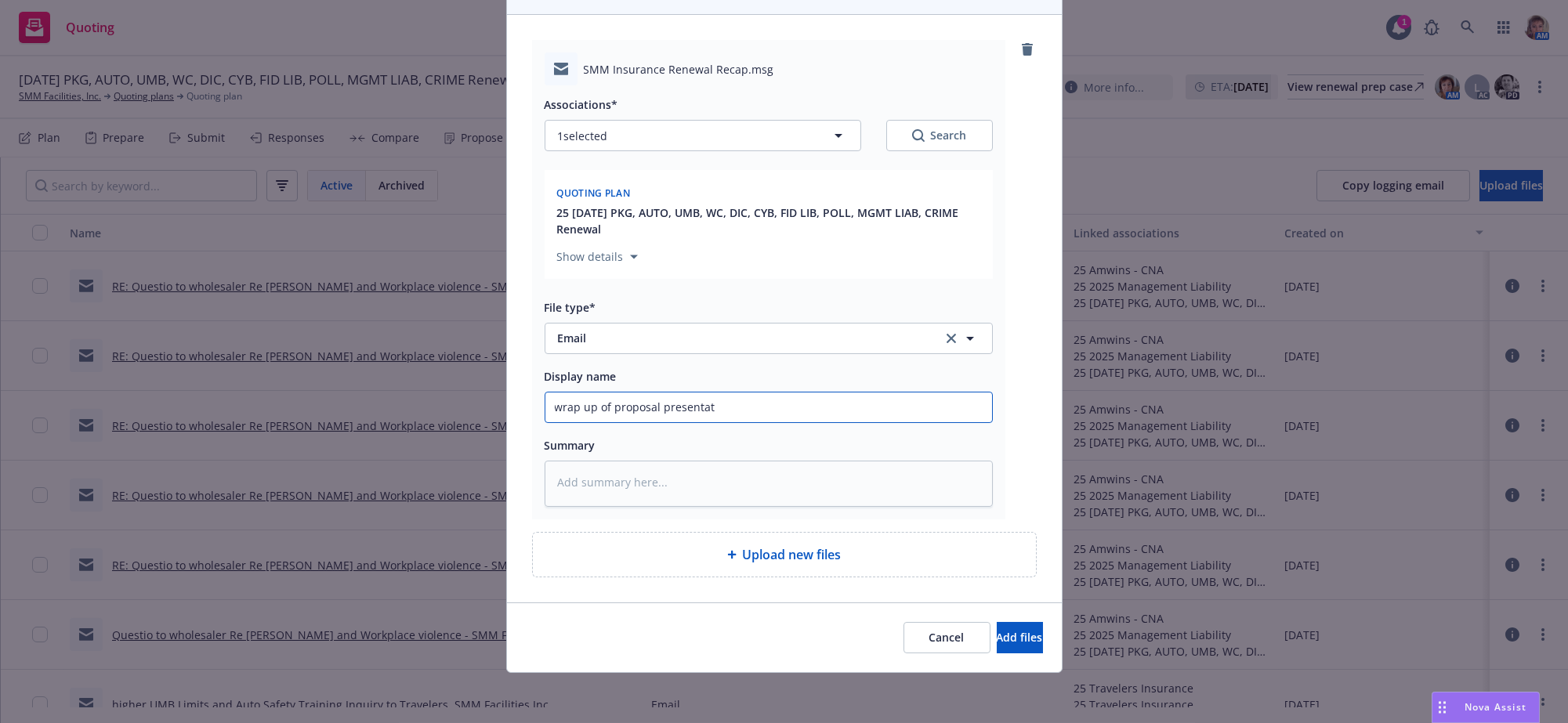
type input "wrap up of proposal presentati"
type textarea "x"
type input "wrap up of proposal presentatio"
type textarea "x"
type input "wrap up of proposal presentation"
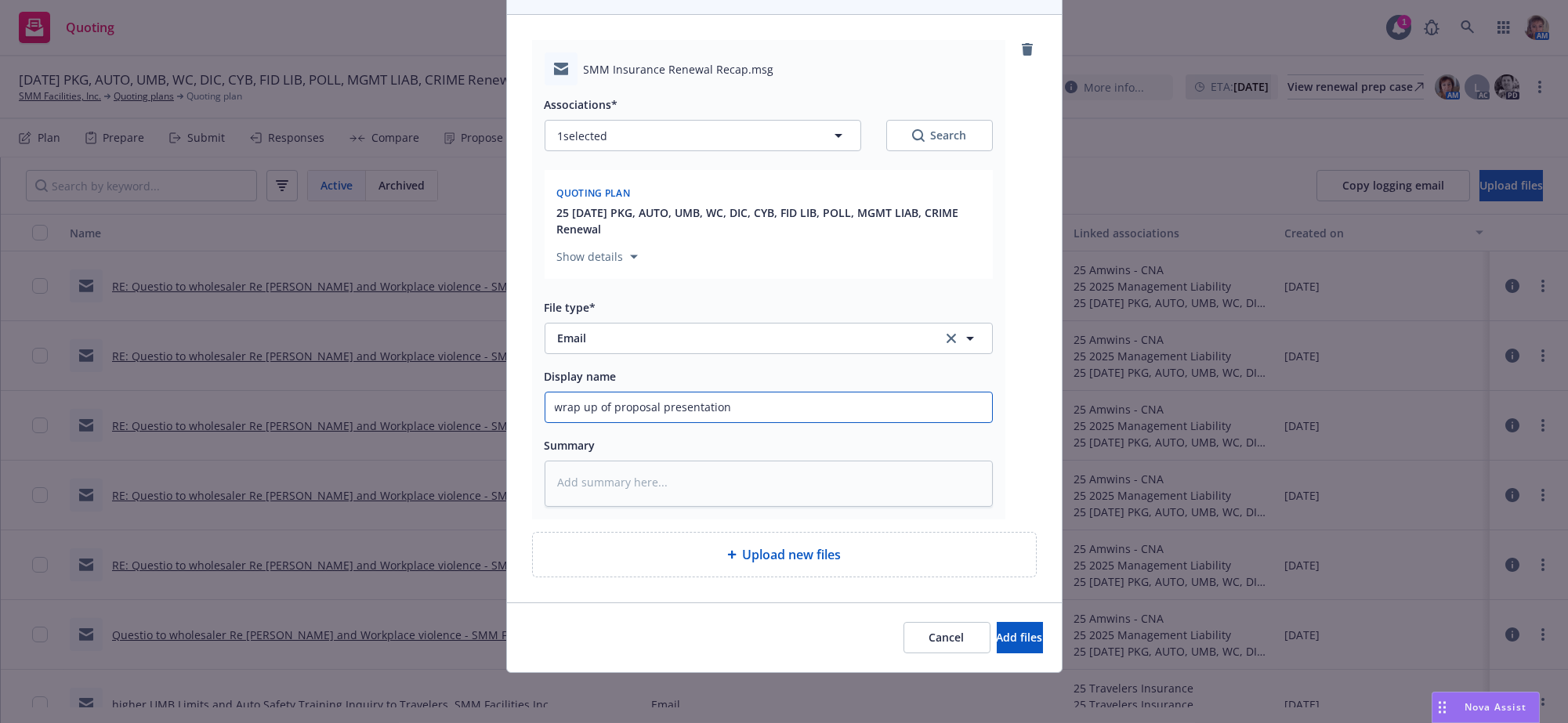
type textarea "x"
type input "wrap up of proposal presentation"
type textarea "x"
type input "wrap up of proposal presentation c"
type textarea "x"
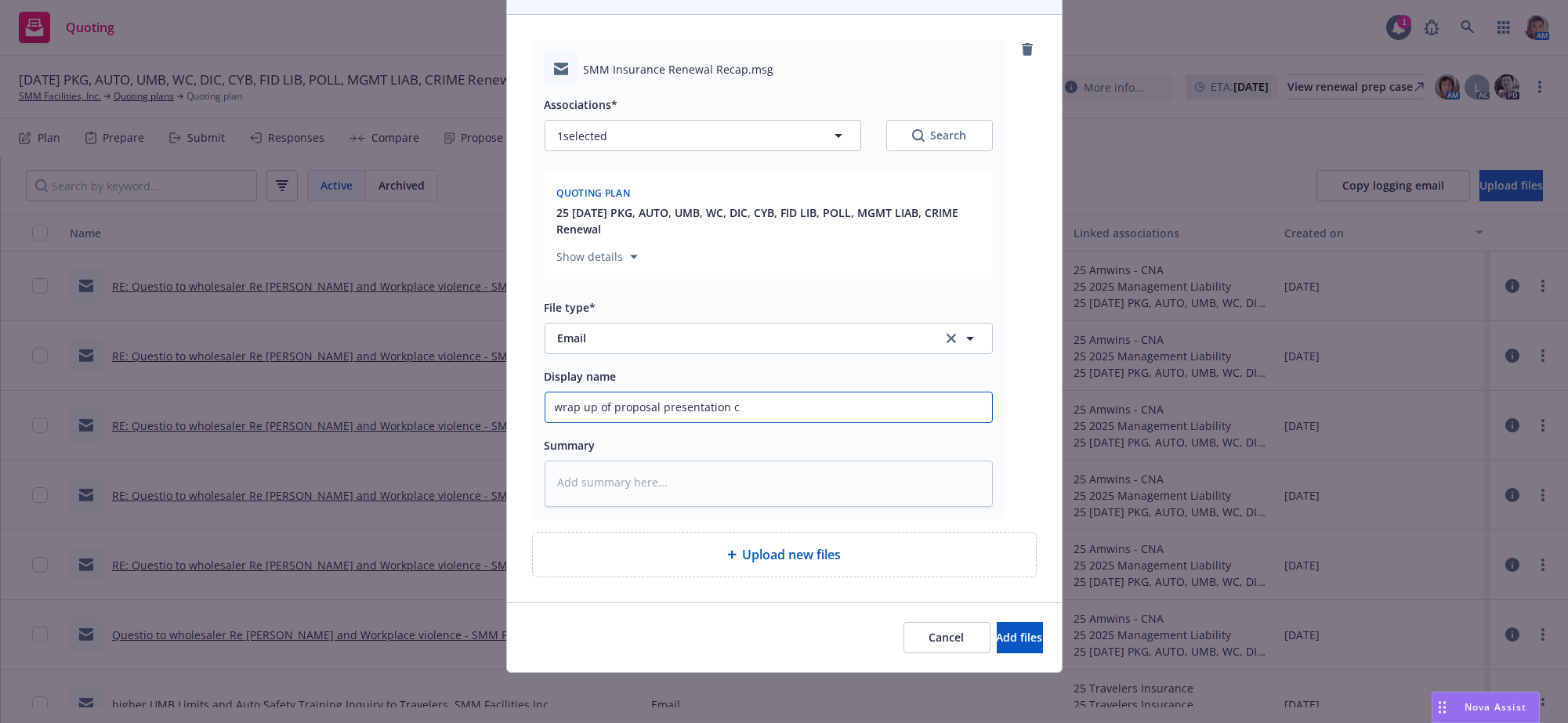
type input "wrap up of proposal presentation ca"
type textarea "x"
type input "wrap up of proposal presentation cal"
type textarea "x"
type input "wrap up of proposal presentation call"
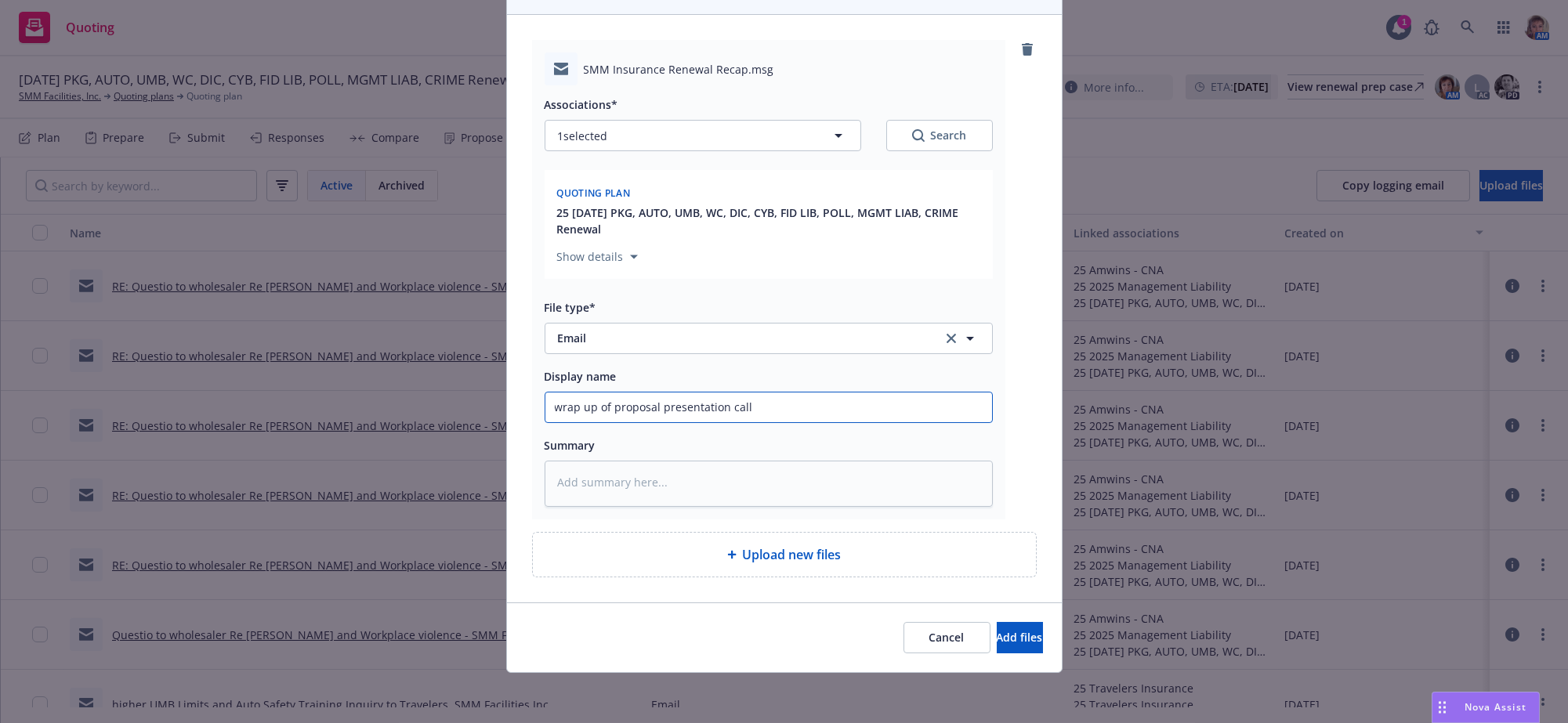
type textarea "x"
type input "wrap up of proposal presentation call"
type textarea "x"
type input "wrap up of proposal presentation call t"
type textarea "x"
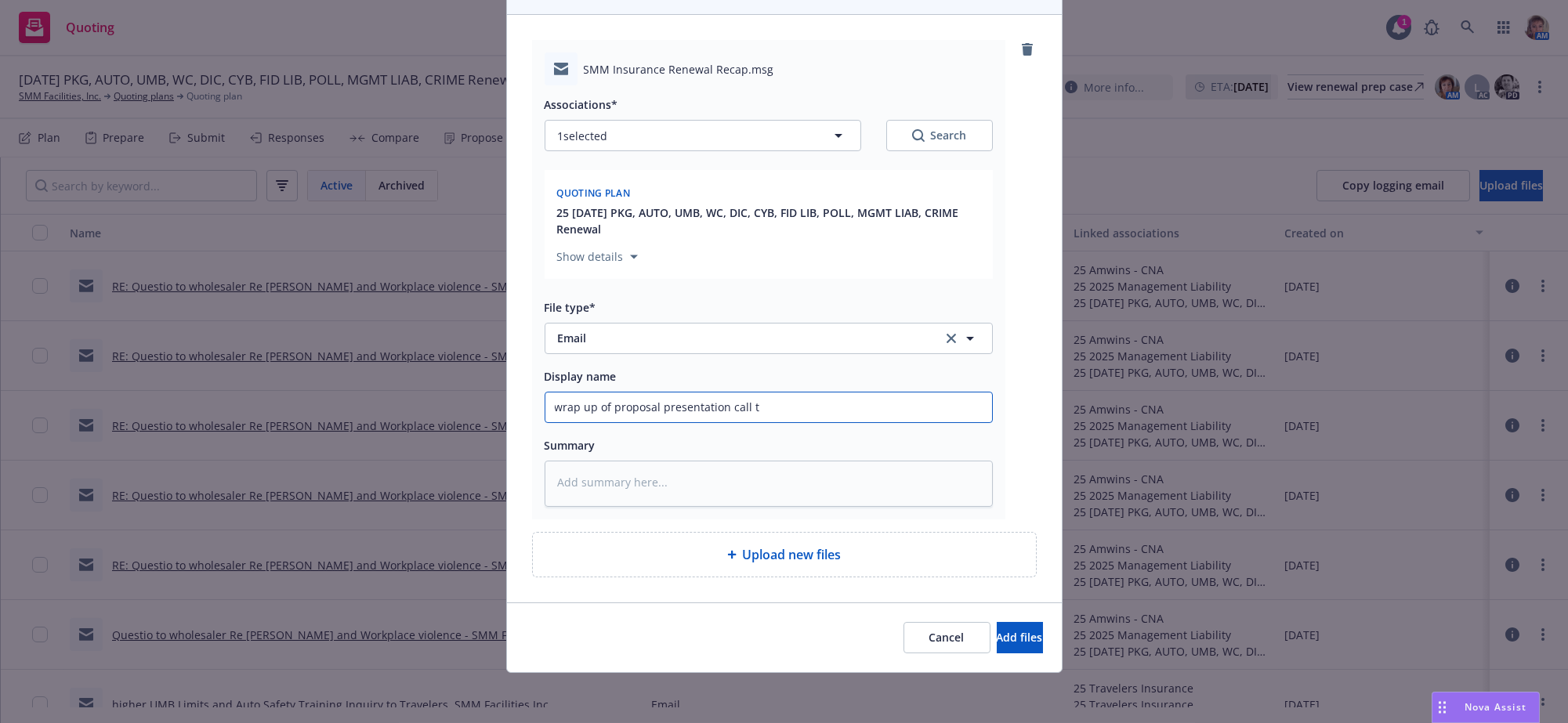
type input "wrap up of proposal presentation call to"
type textarea "x"
type input "wrap up of proposal presentation call to"
type textarea "x"
type input "wrap up of proposal presentation call to c"
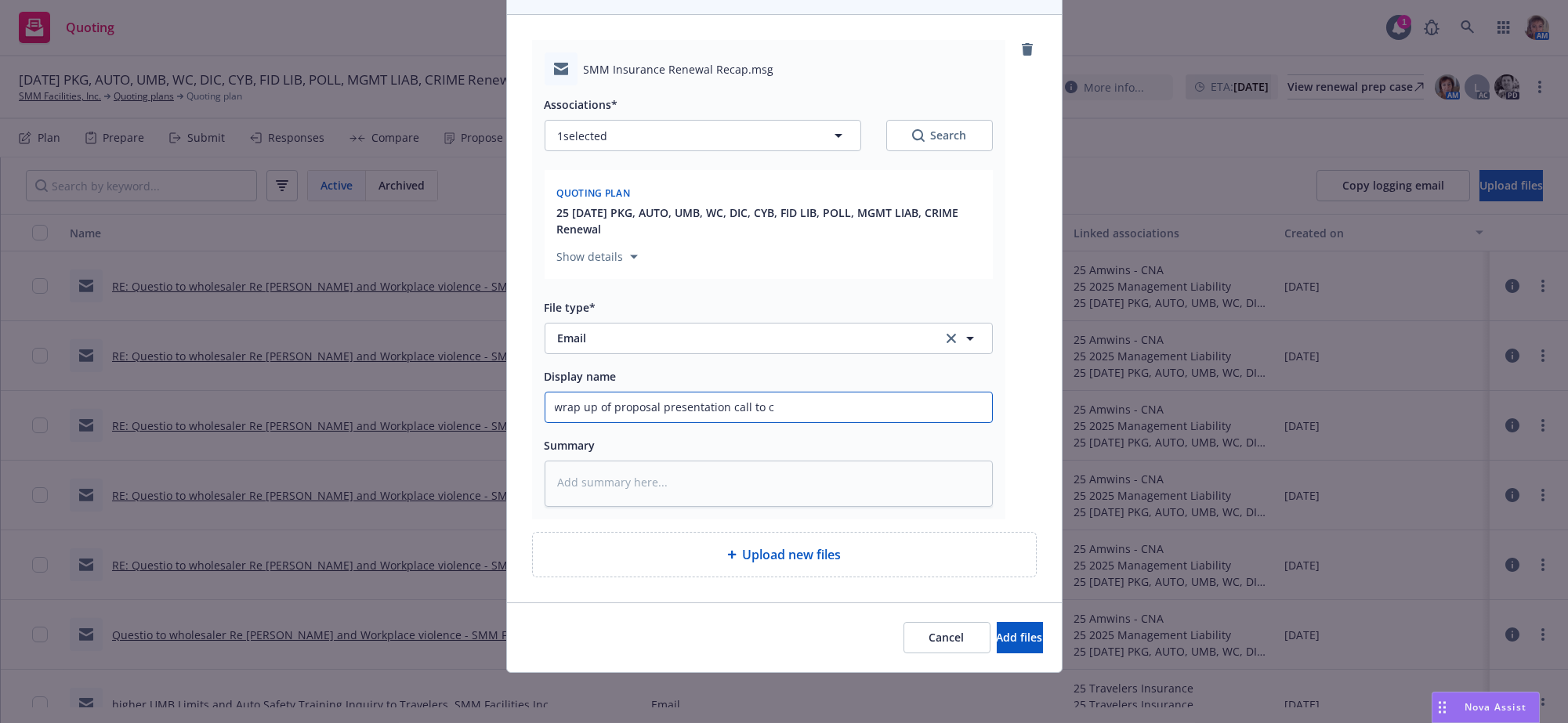
type textarea "x"
type input "wrap up of proposal presentation call to cl"
type textarea "x"
type input "wrap up of proposal presentation call to clie"
type textarea "x"
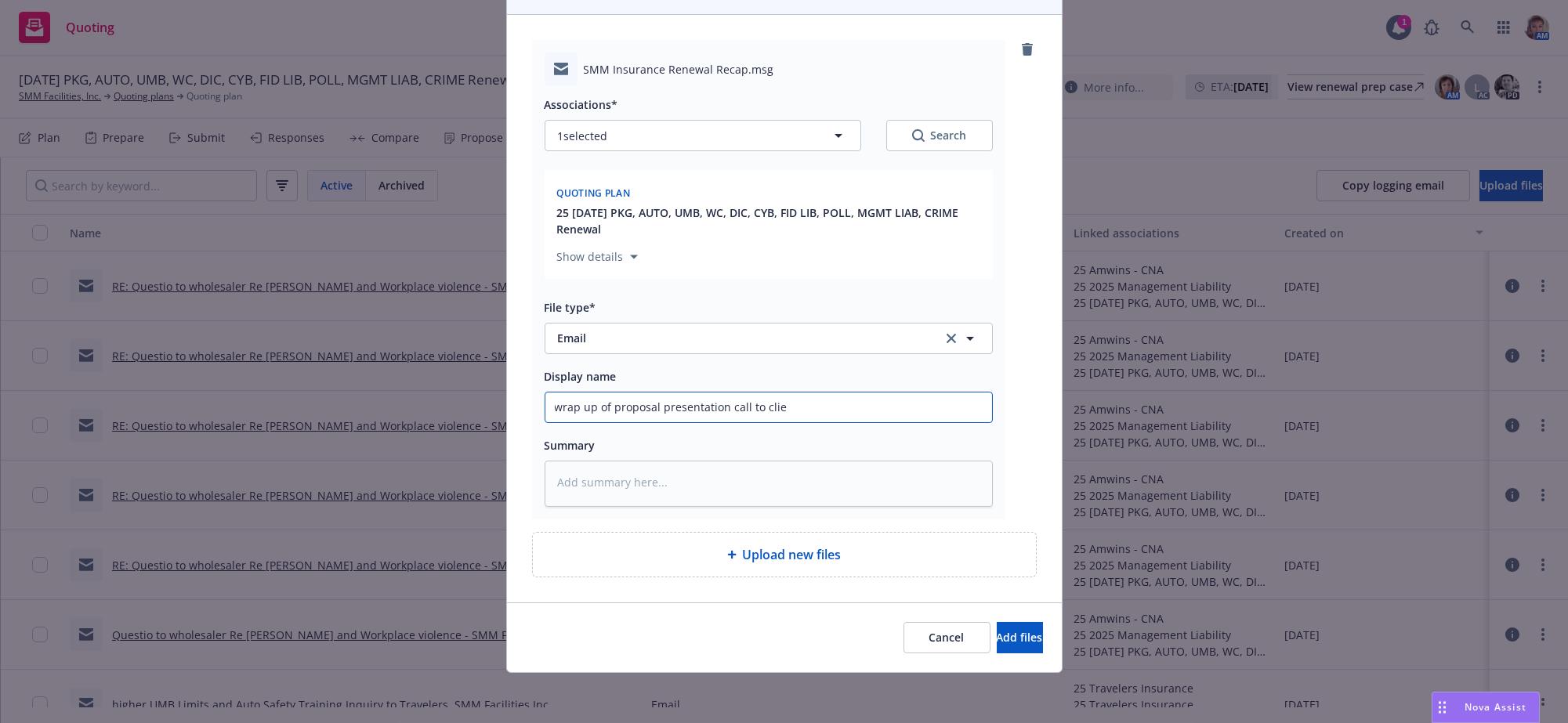
type input "wrap up of proposal presentation call to clien"
type textarea "x"
type input "wrap up of proposal presentation call to client"
type textarea "x"
type input "wrap up of proposal presentation call to client"
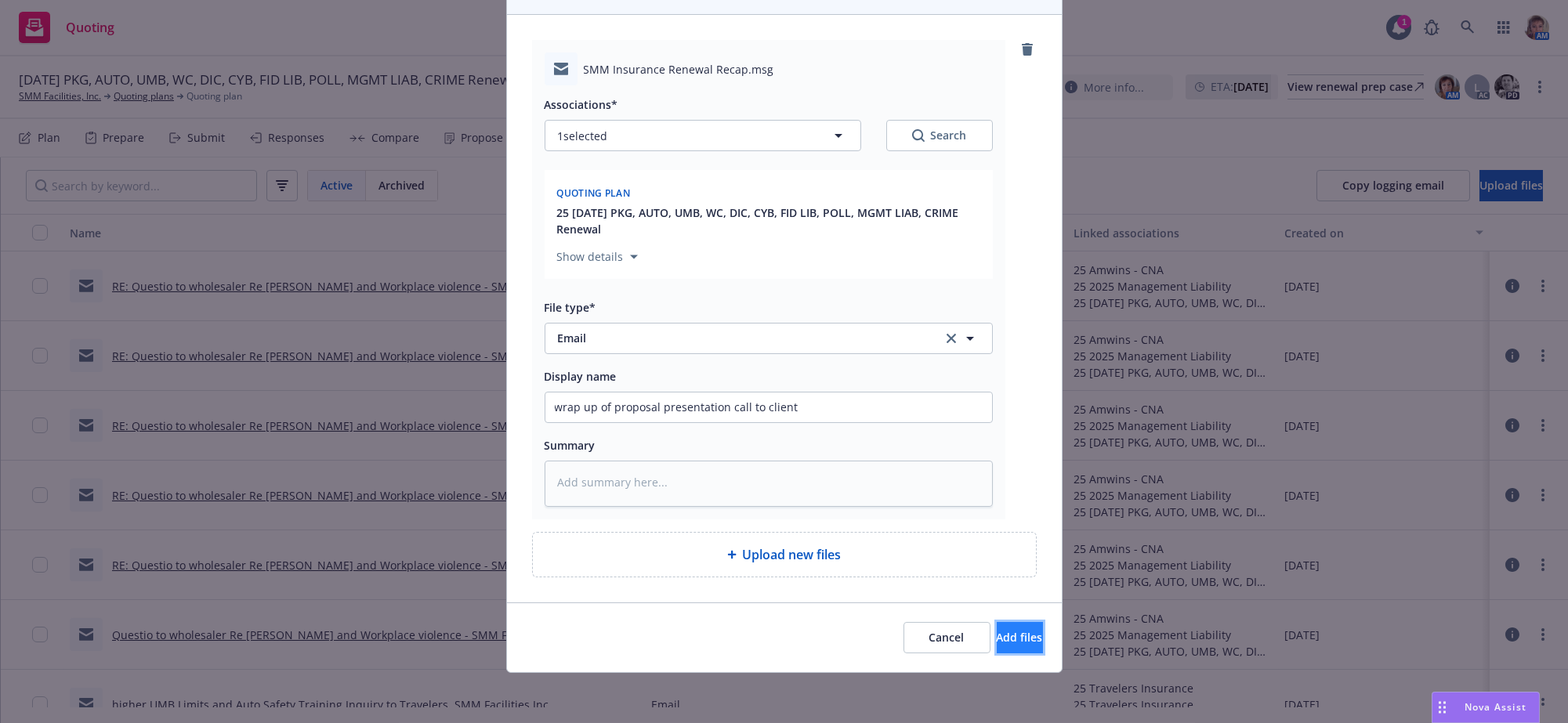
click at [996, 626] on button "Add files" at bounding box center [1019, 637] width 46 height 31
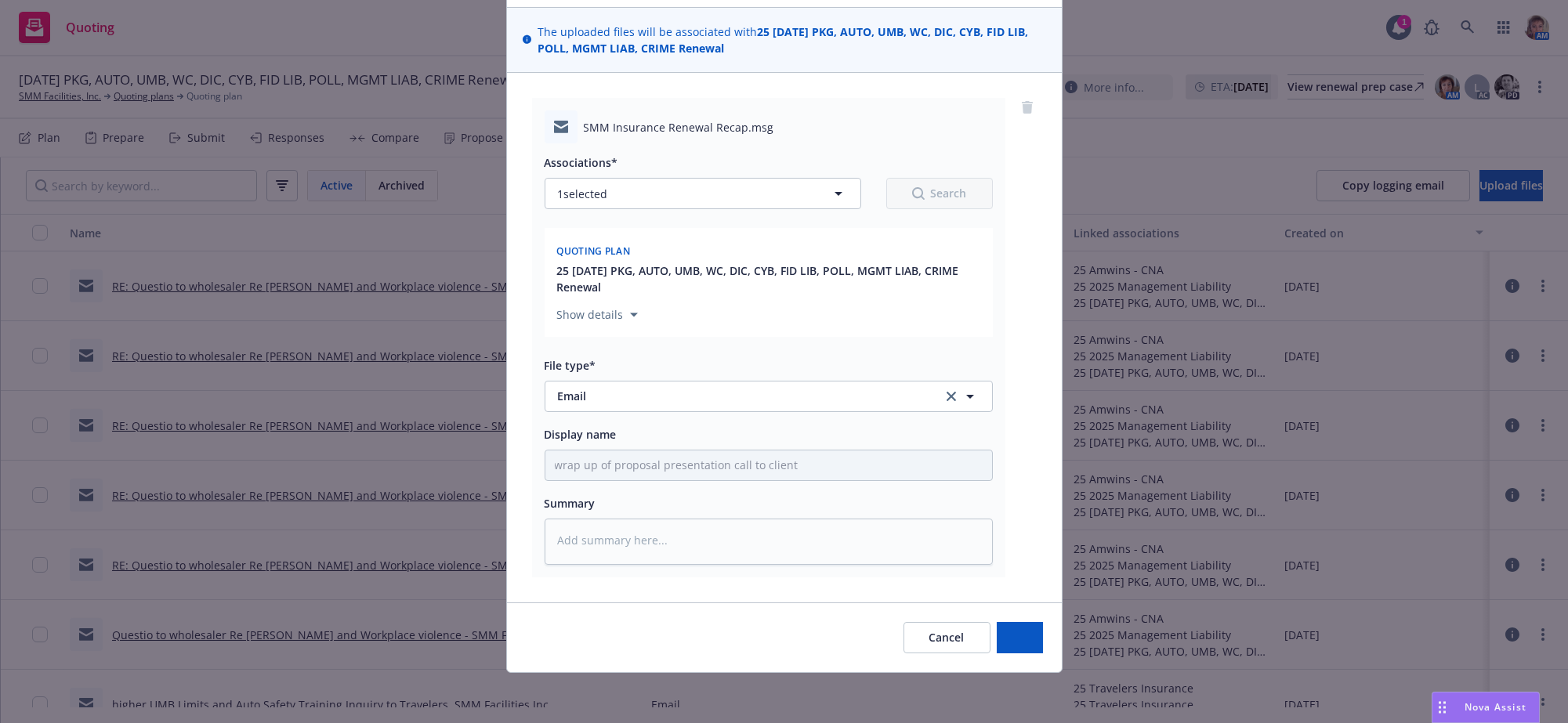
scroll to position [167, 0]
type textarea "x"
